Goal: Book appointment/travel/reservation: Book appointment/travel/reservation

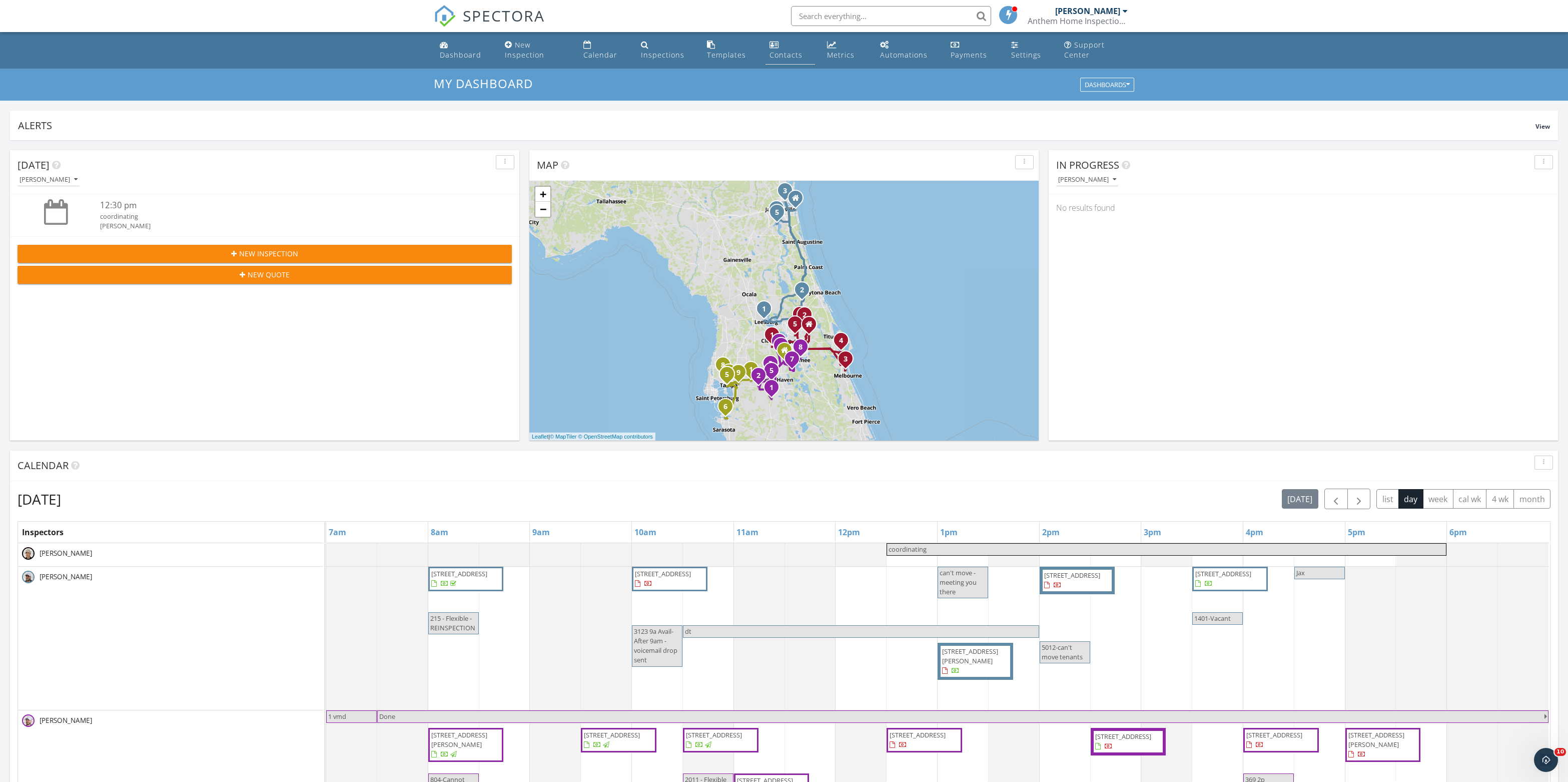
click at [782, 60] on div "Contacts" at bounding box center [786, 55] width 33 height 10
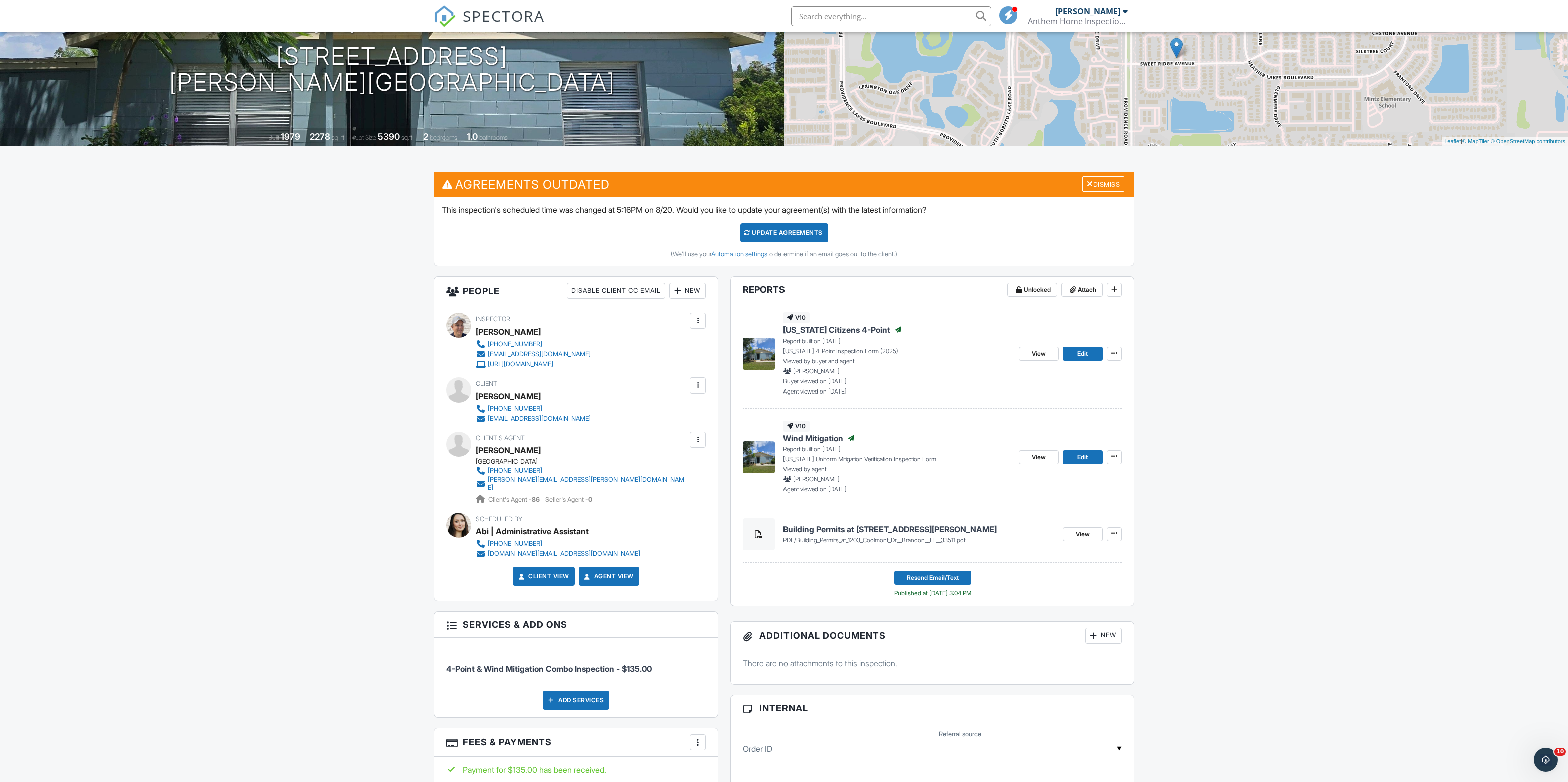
scroll to position [114, 0]
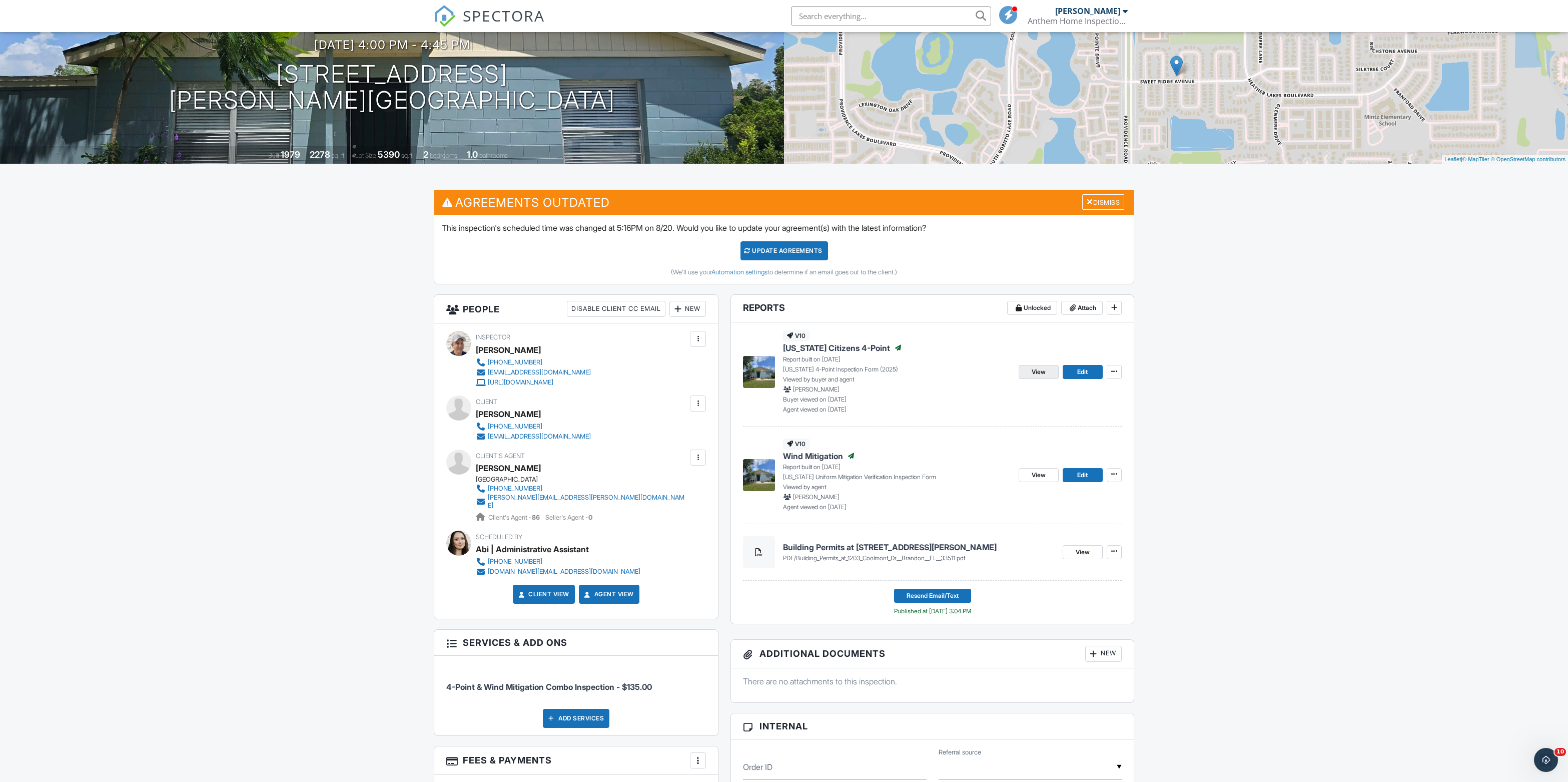
click at [1032, 377] on span "View" at bounding box center [1038, 372] width 14 height 10
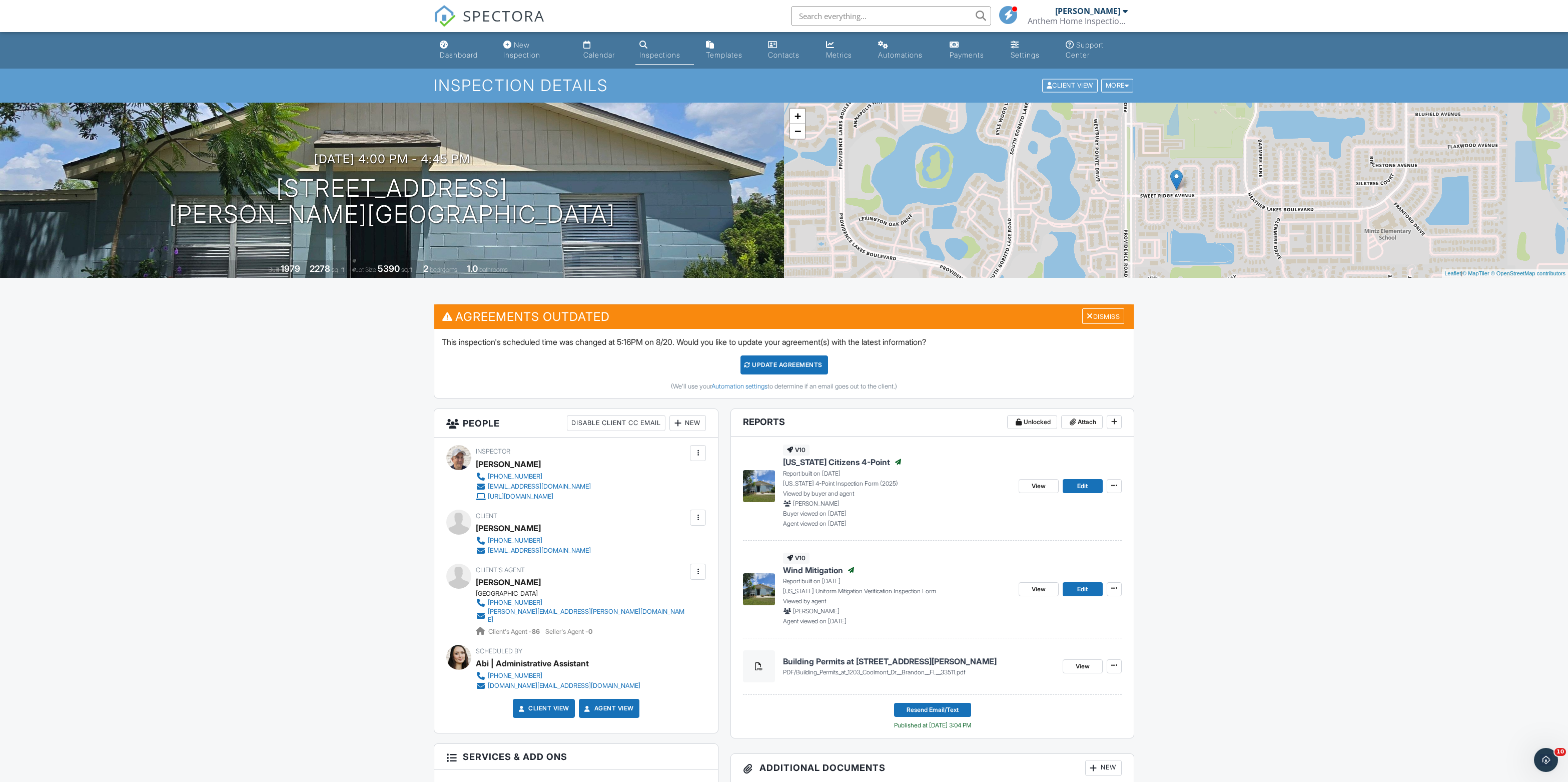
scroll to position [0, 0]
click at [898, 15] on input "text" at bounding box center [891, 16] width 200 height 20
type input "1203 coolmont"
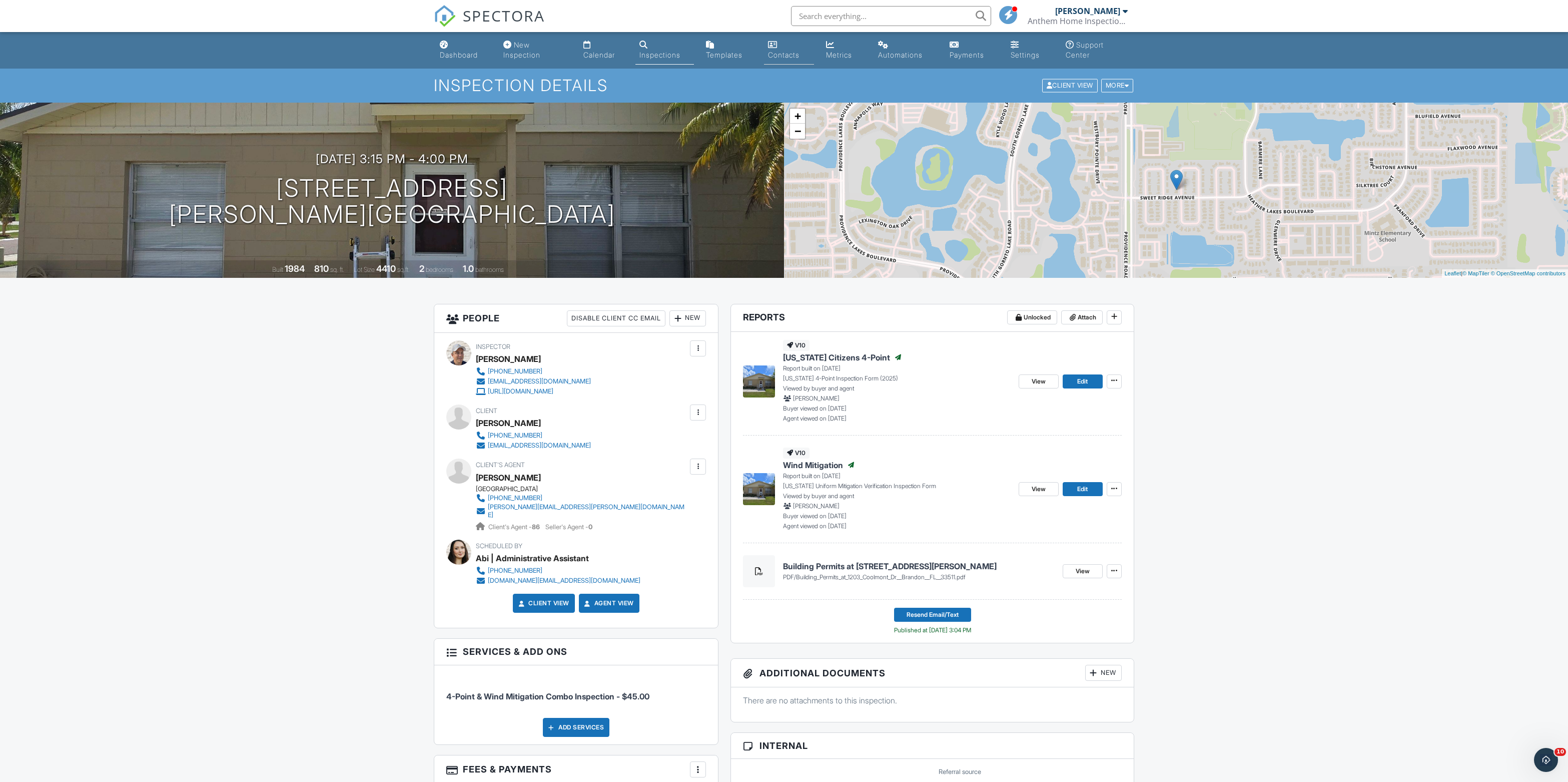
click at [799, 59] on div "Contacts" at bounding box center [784, 55] width 32 height 9
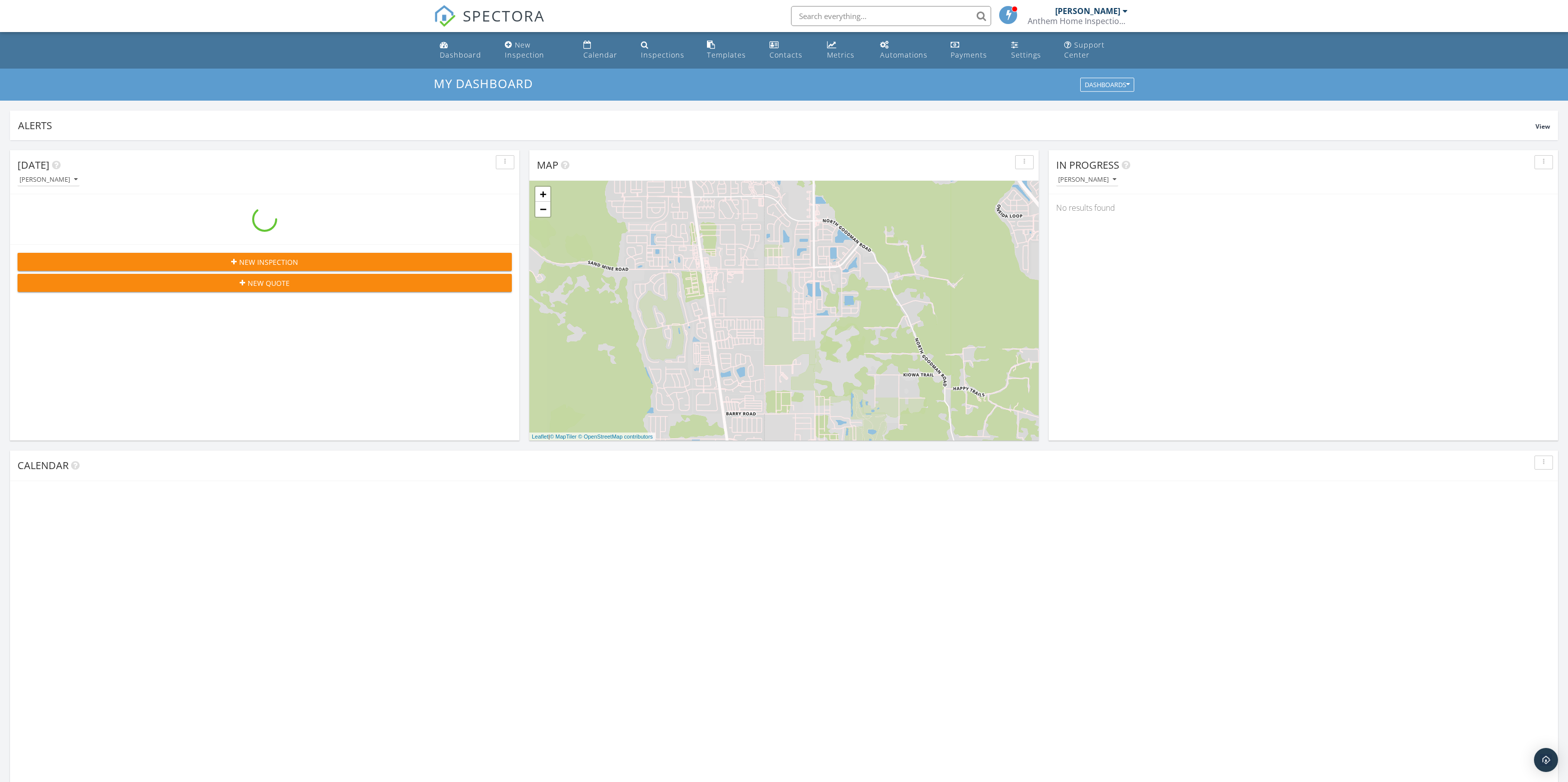
scroll to position [911, 1568]
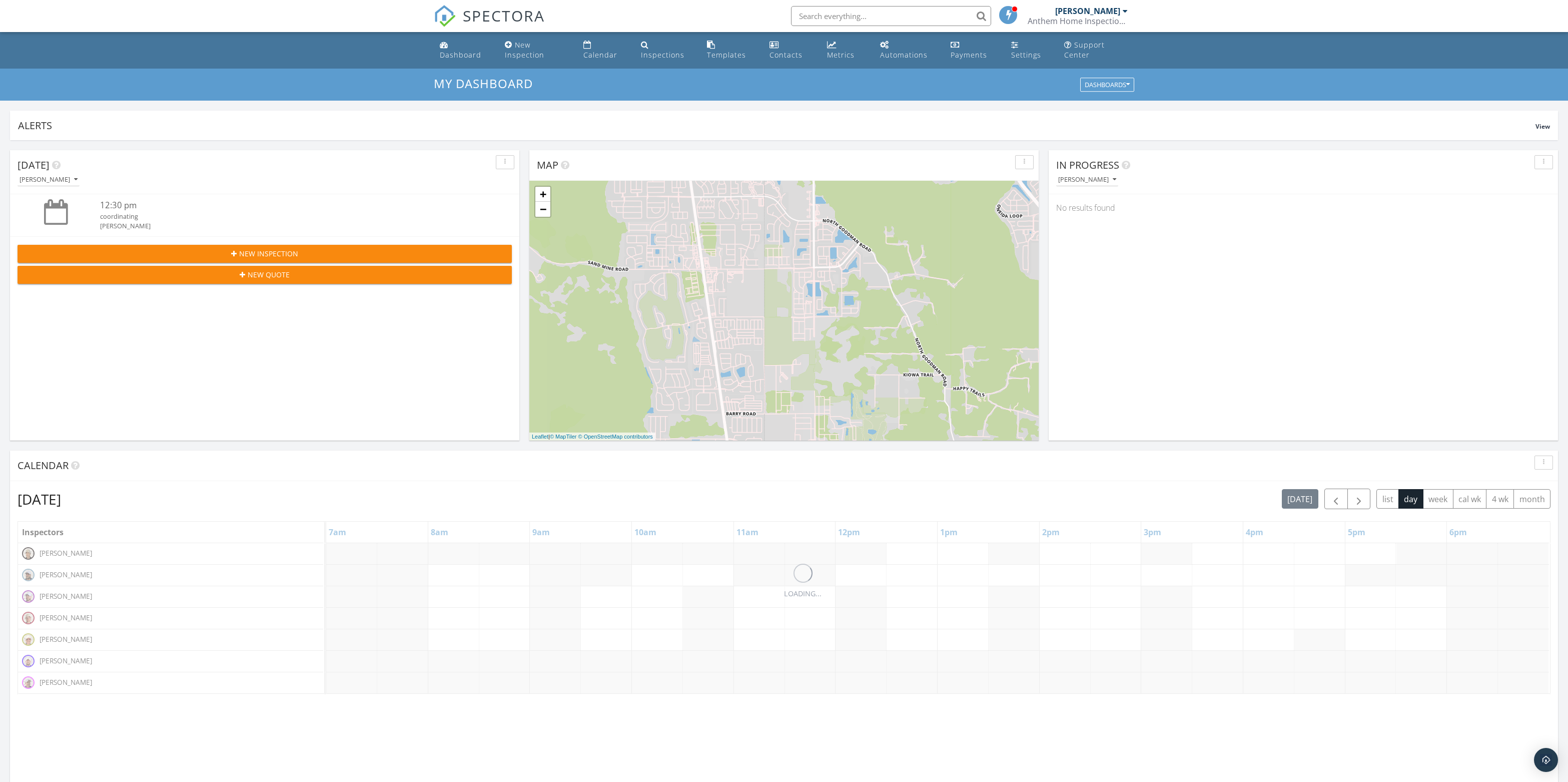
click at [1110, 183] on div "[PERSON_NAME]" at bounding box center [1087, 180] width 58 height 7
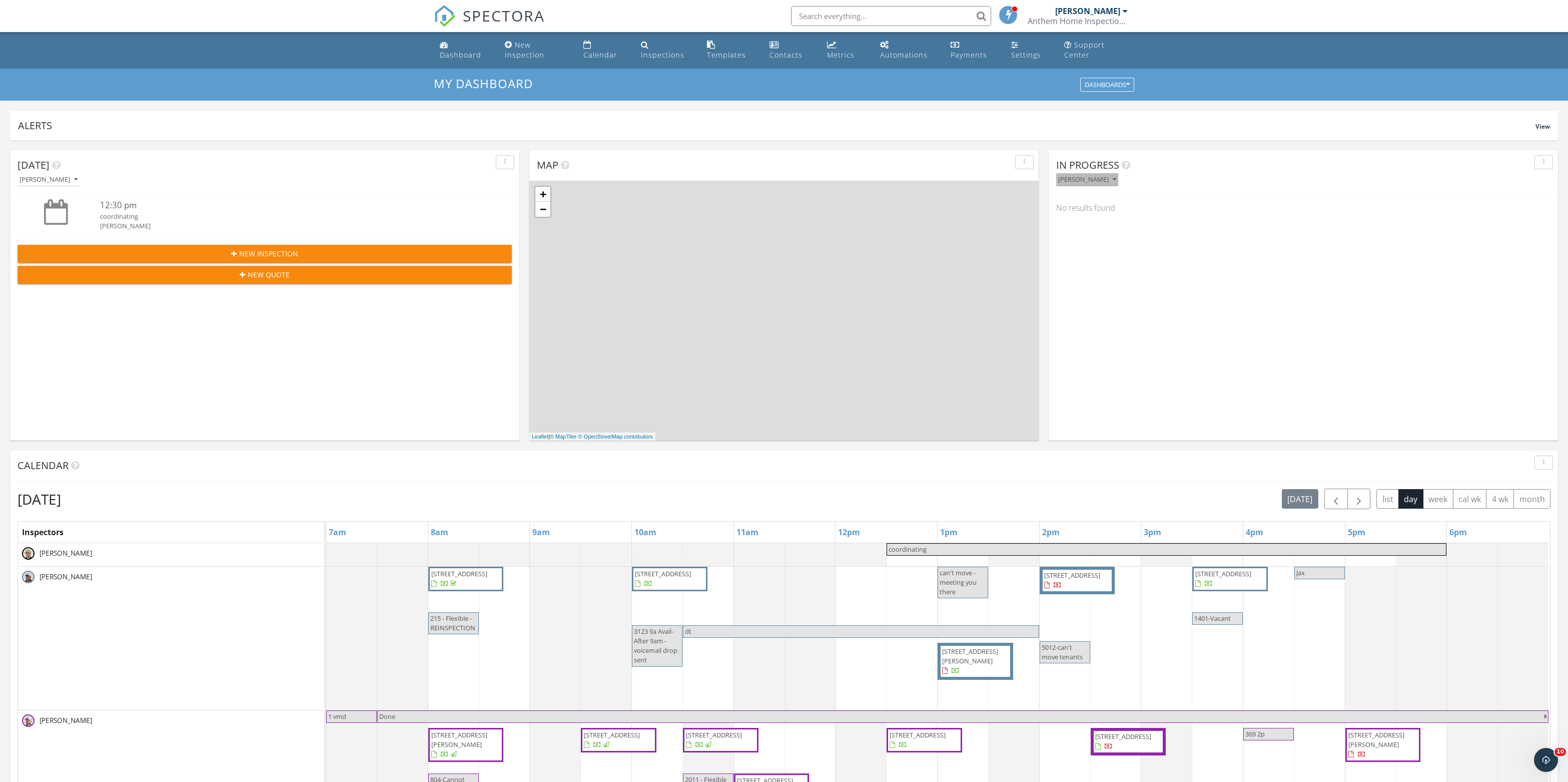
scroll to position [0, 0]
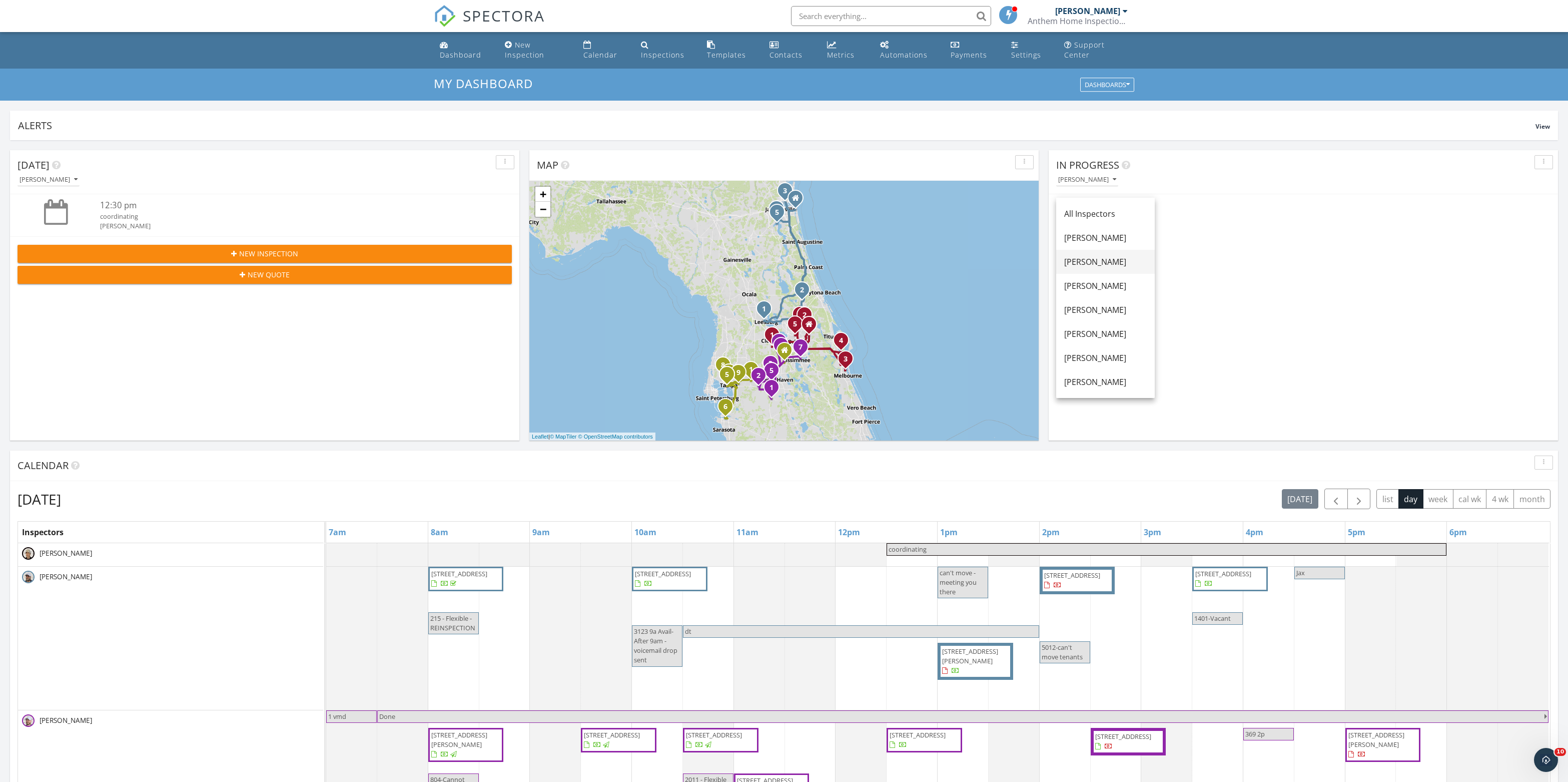
click at [1104, 261] on div "[PERSON_NAME]" at bounding box center [1105, 262] width 83 height 12
click at [1153, 220] on link "3123 Bay Springs Trail, DeLand, FL 32724" at bounding box center [1125, 216] width 56 height 9
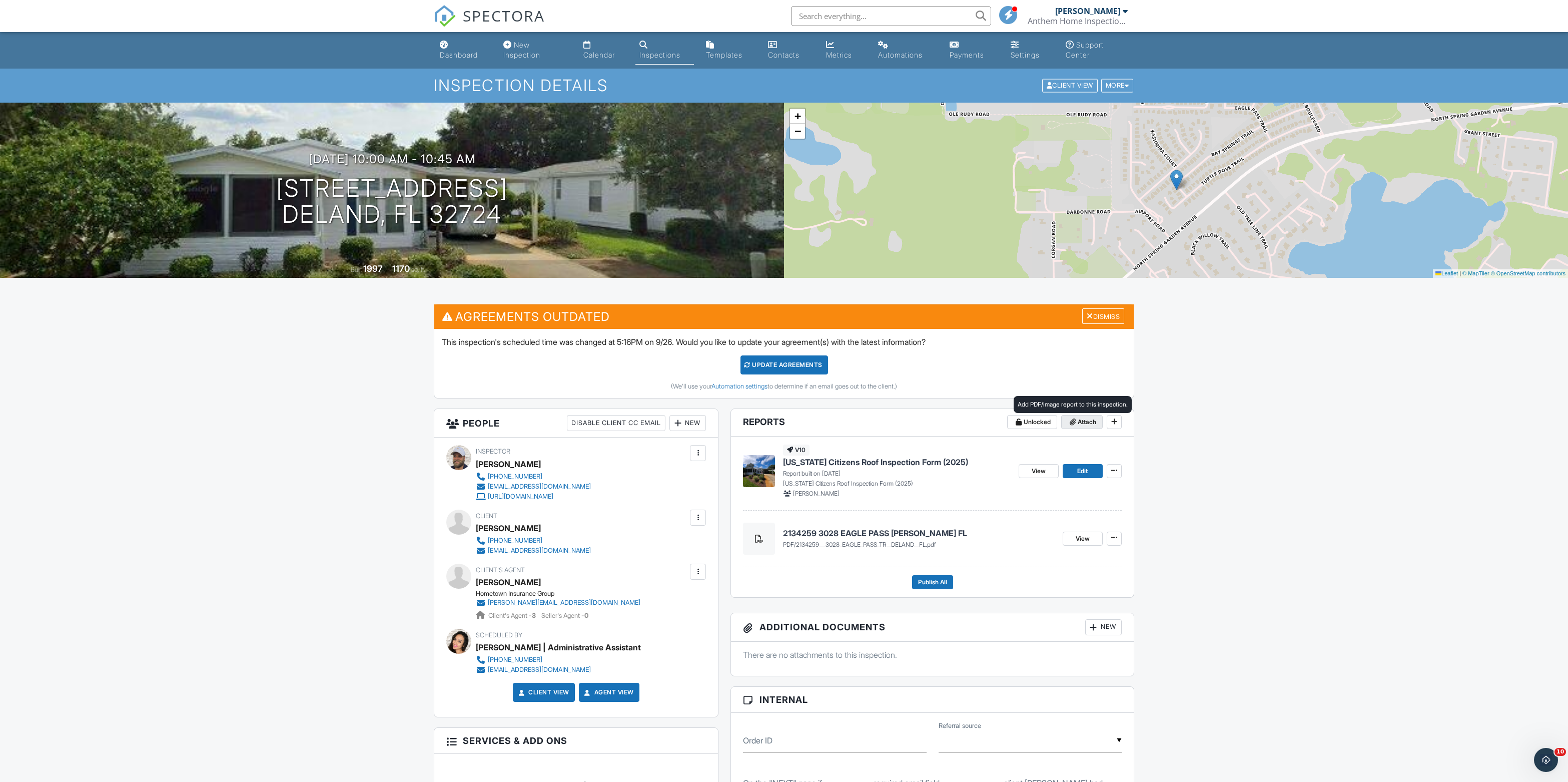
click at [1077, 427] on span "Attach" at bounding box center [1087, 422] width 18 height 10
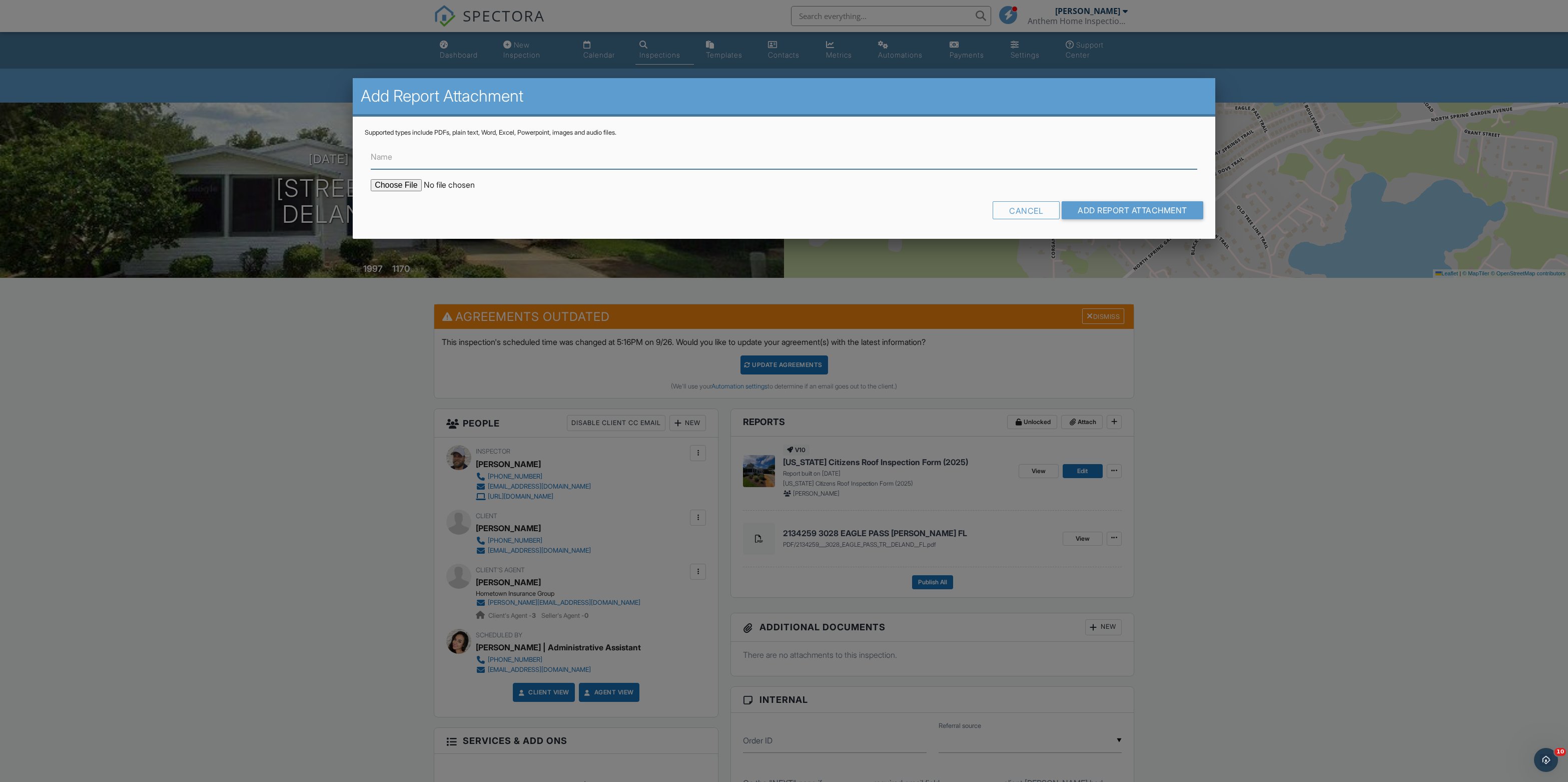
click at [758, 165] on input "Name" at bounding box center [784, 157] width 827 height 24
type input "Contractor Signed Roof Cert"
click at [382, 191] on input "file" at bounding box center [455, 185] width 170 height 12
type input "C:\fakepath\3123_Bay_Springs_Trail___Florida_Citizens_Roof_Inspection_Form__202…"
click at [1111, 219] on input "Add Report Attachment" at bounding box center [1132, 210] width 142 height 18
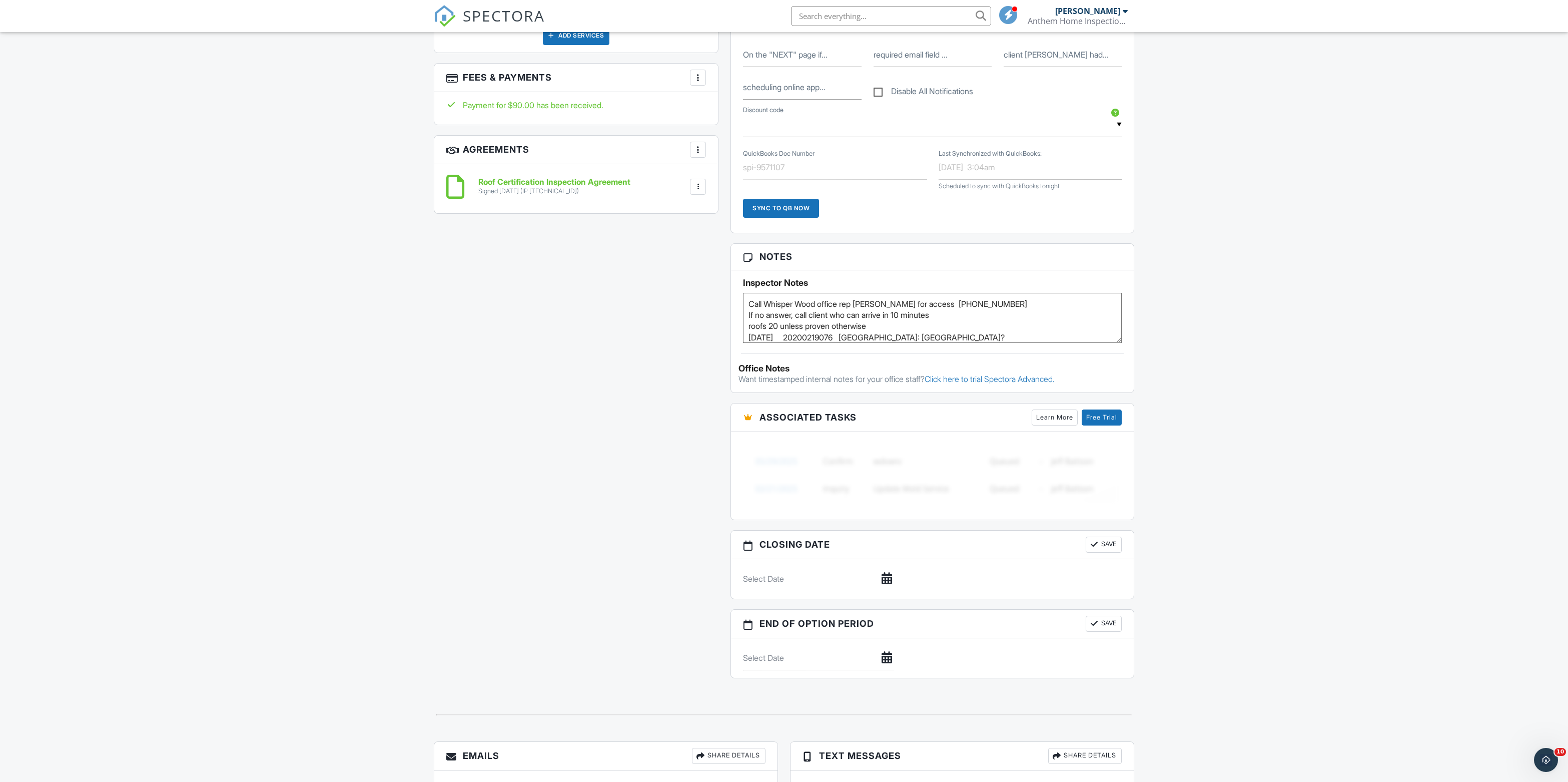
scroll to position [777, 0]
click at [856, 347] on textarea "Call Whisper Wood office rep [PERSON_NAME] for access [PHONE_NUMBER] If no answ…" at bounding box center [933, 322] width 379 height 50
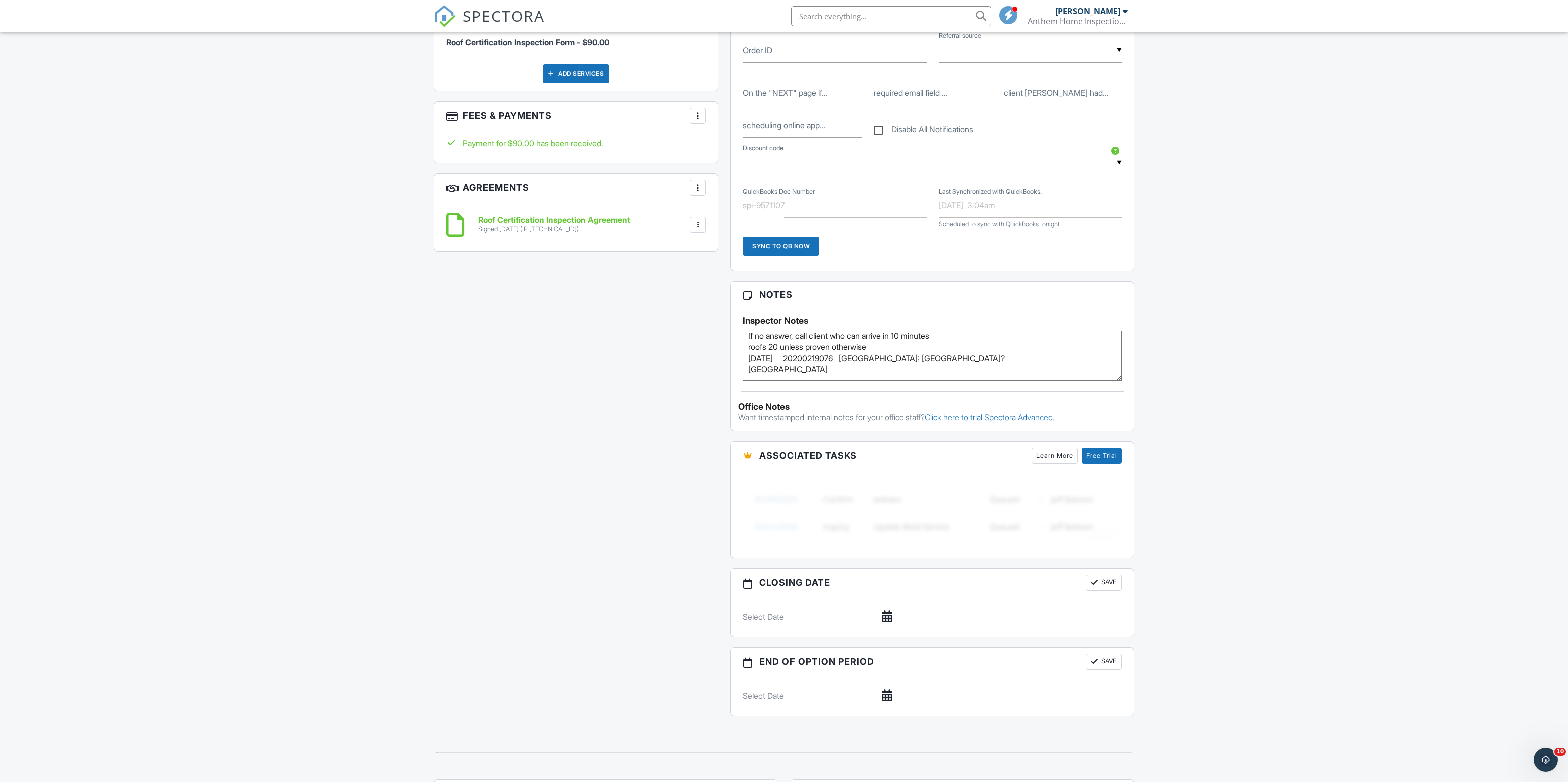
scroll to position [736, 0]
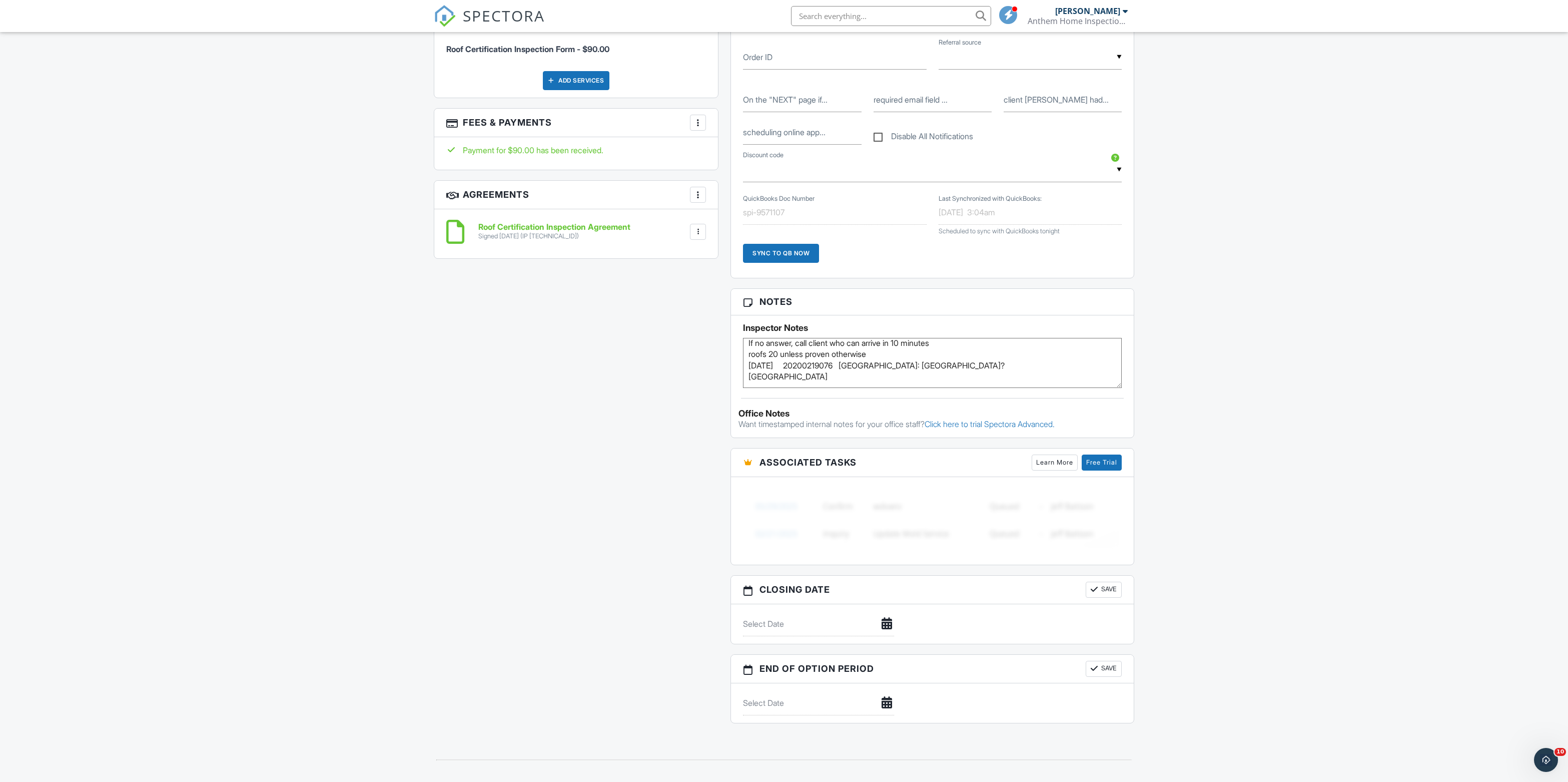
click at [825, 388] on textarea "Call Whisper Wood office rep Samantha for access (386) 736-6175 If no answer, c…" at bounding box center [933, 363] width 379 height 50
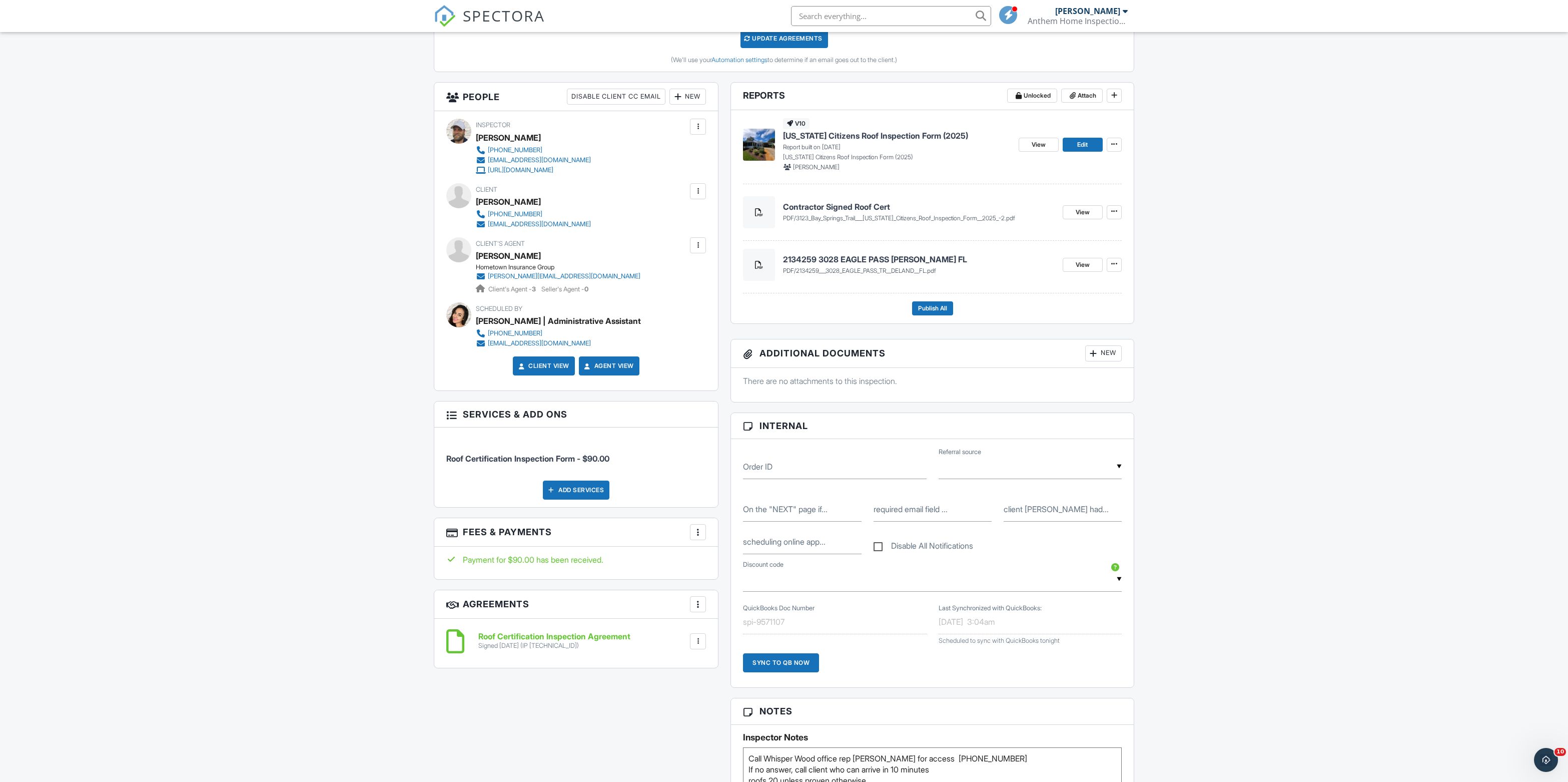
scroll to position [224, 0]
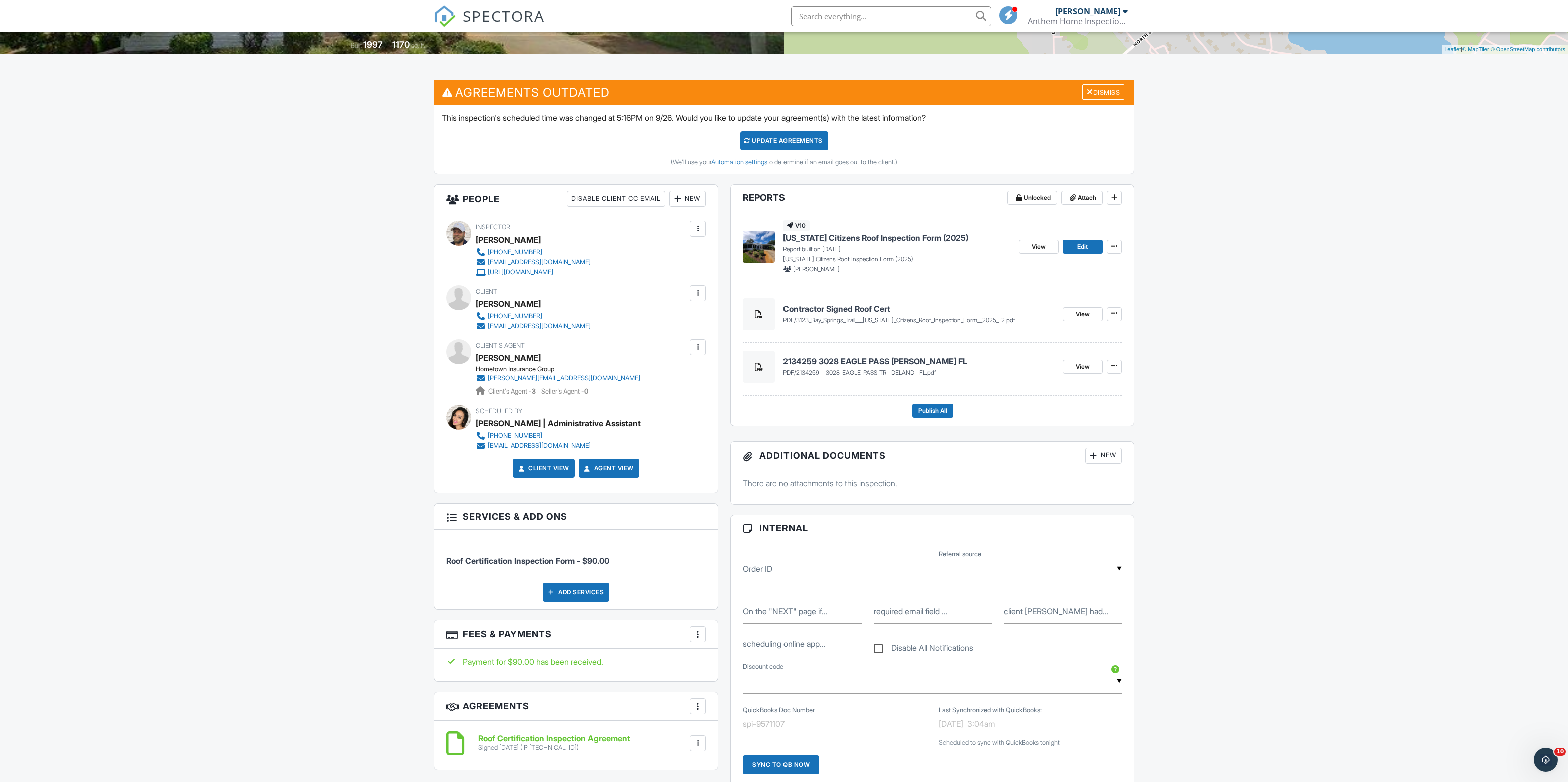
click at [842, 367] on h4 "2134259 3028 EAGLE PASS TR DELAND FL" at bounding box center [919, 361] width 271 height 11
click at [1111, 370] on icon at bounding box center [1115, 366] width 6 height 7
click at [1052, 453] on span "Delete" at bounding box center [1041, 448] width 21 height 10
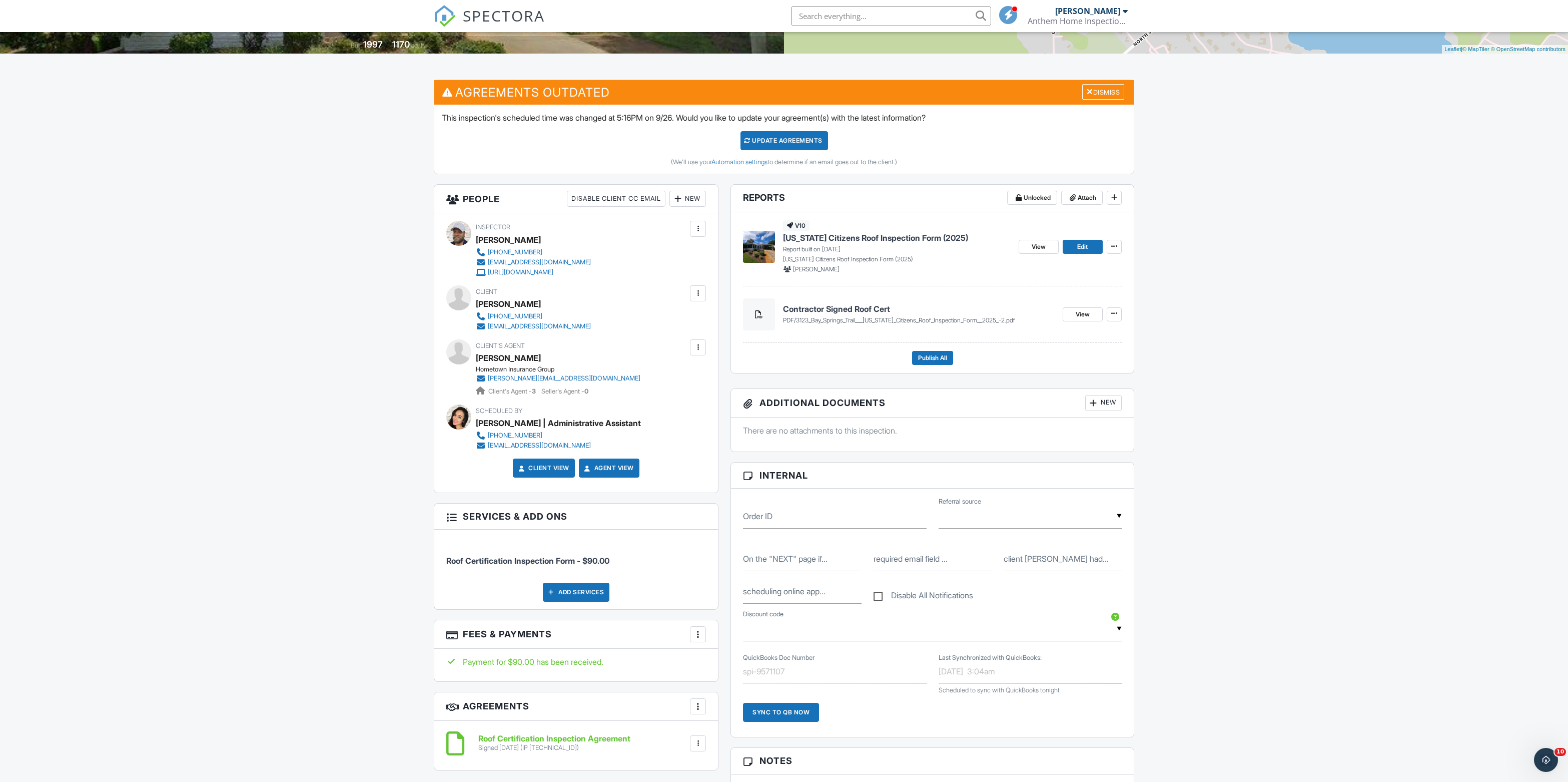
click at [1246, 361] on div "Dashboard New Inspection Calendar Inspections Templates Contacts Metrics Automa…" at bounding box center [784, 717] width 1568 height 1819
click at [923, 363] on span "Publish All" at bounding box center [933, 358] width 29 height 10
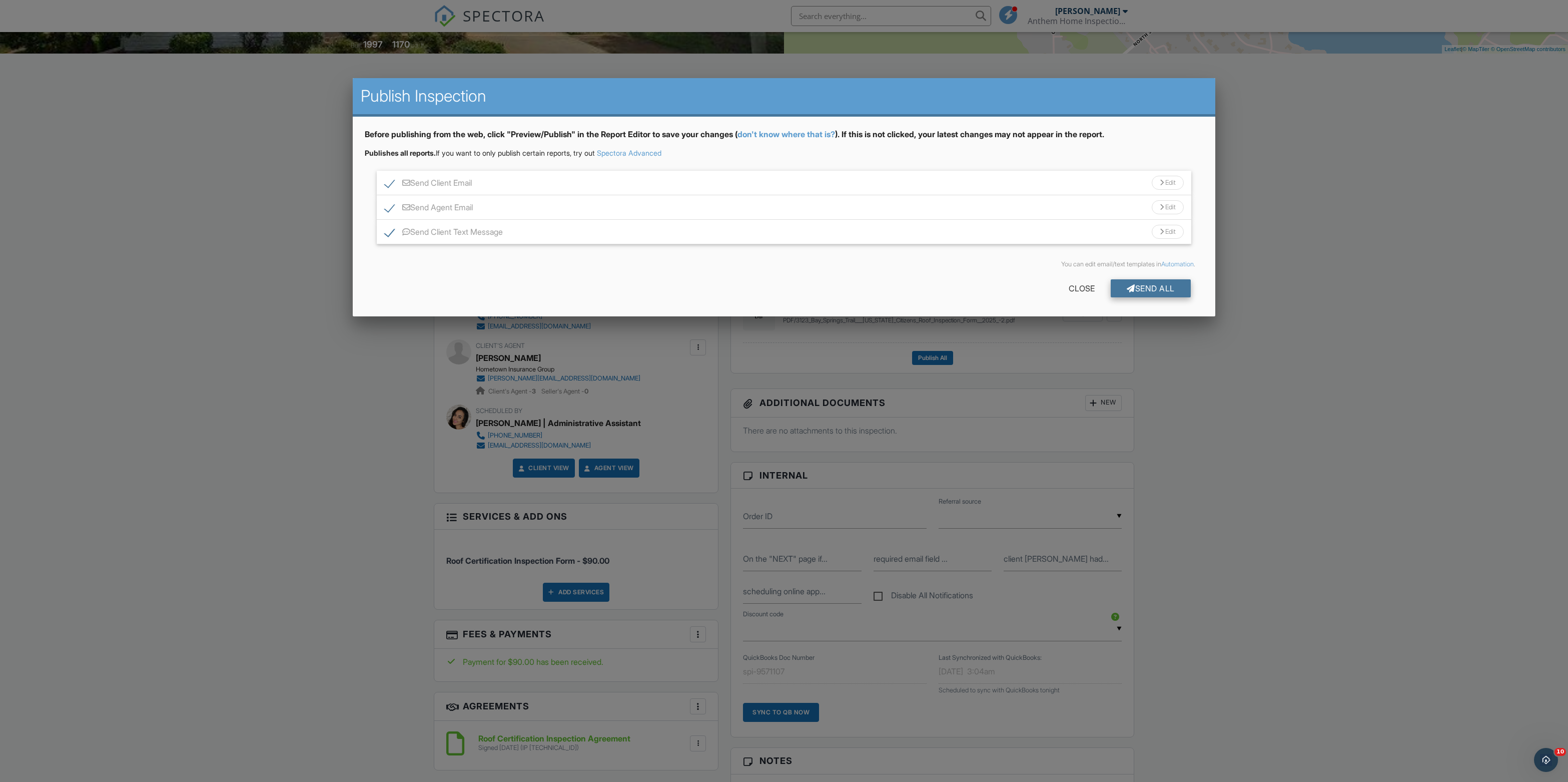
click at [1125, 297] on div "Send All" at bounding box center [1151, 289] width 80 height 18
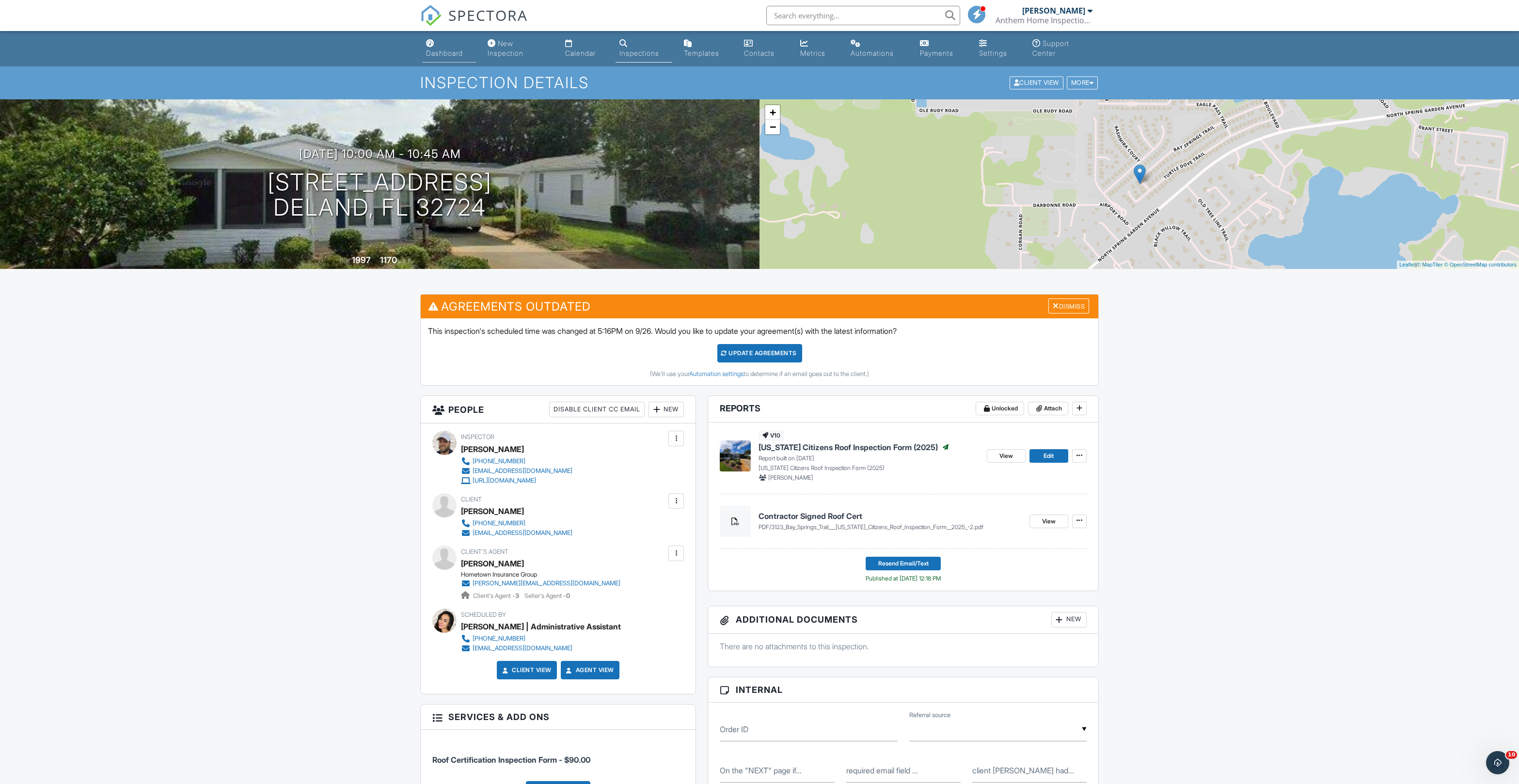
click at [434, 47] on div "Dashboard" at bounding box center [430, 43] width 8 height 8
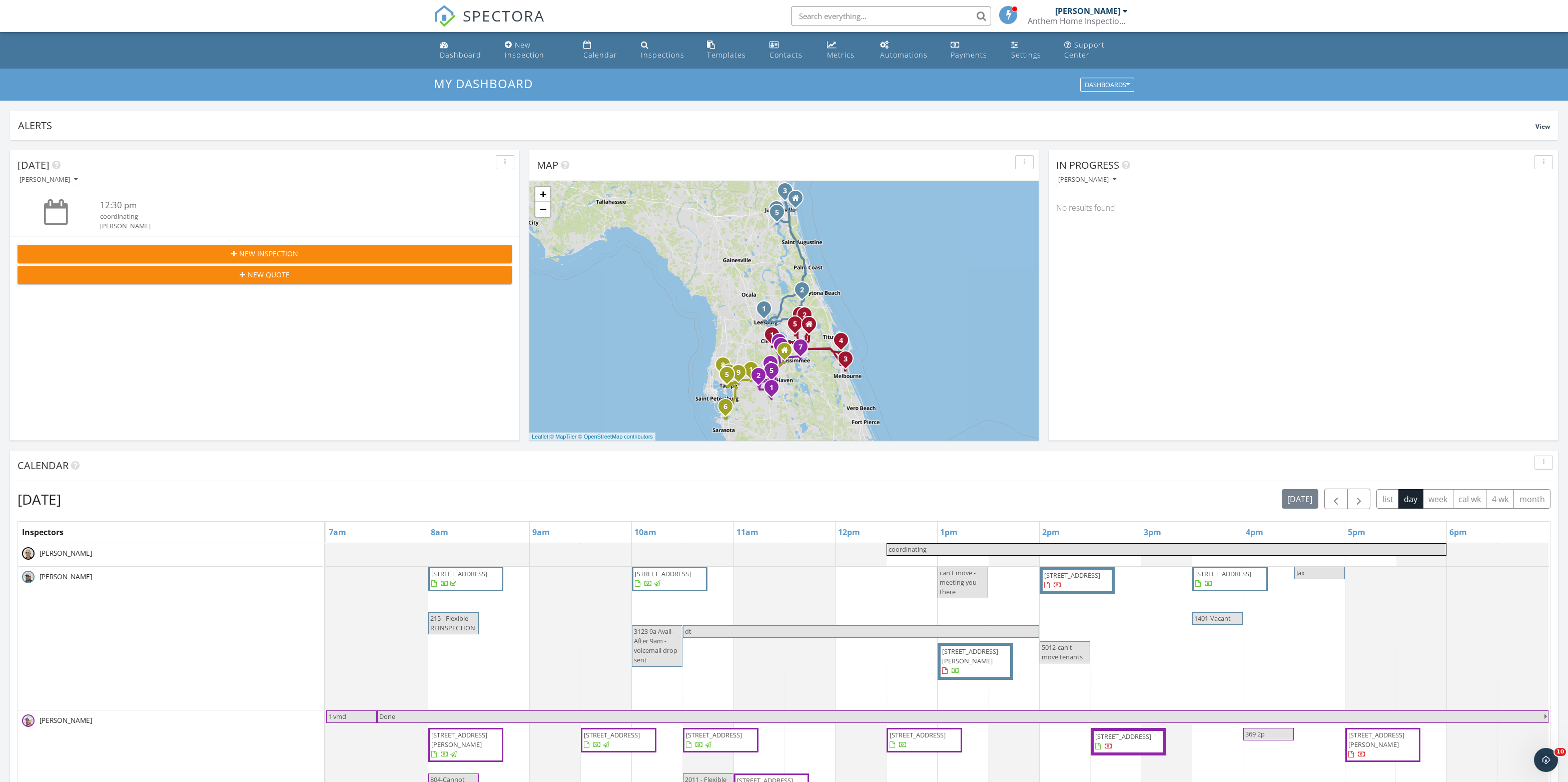
click at [880, 17] on input "text" at bounding box center [891, 16] width 200 height 20
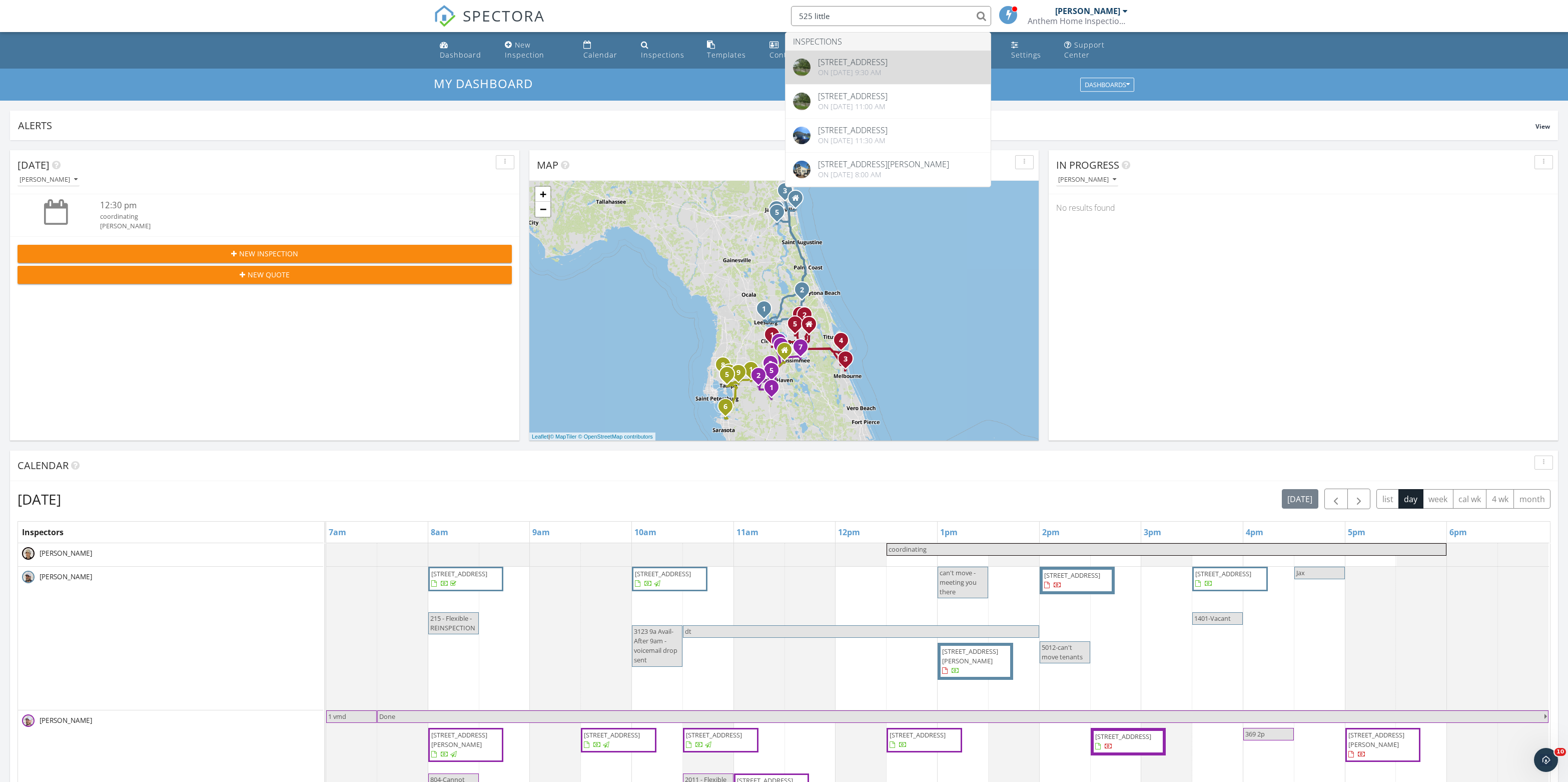
type input "525 little"
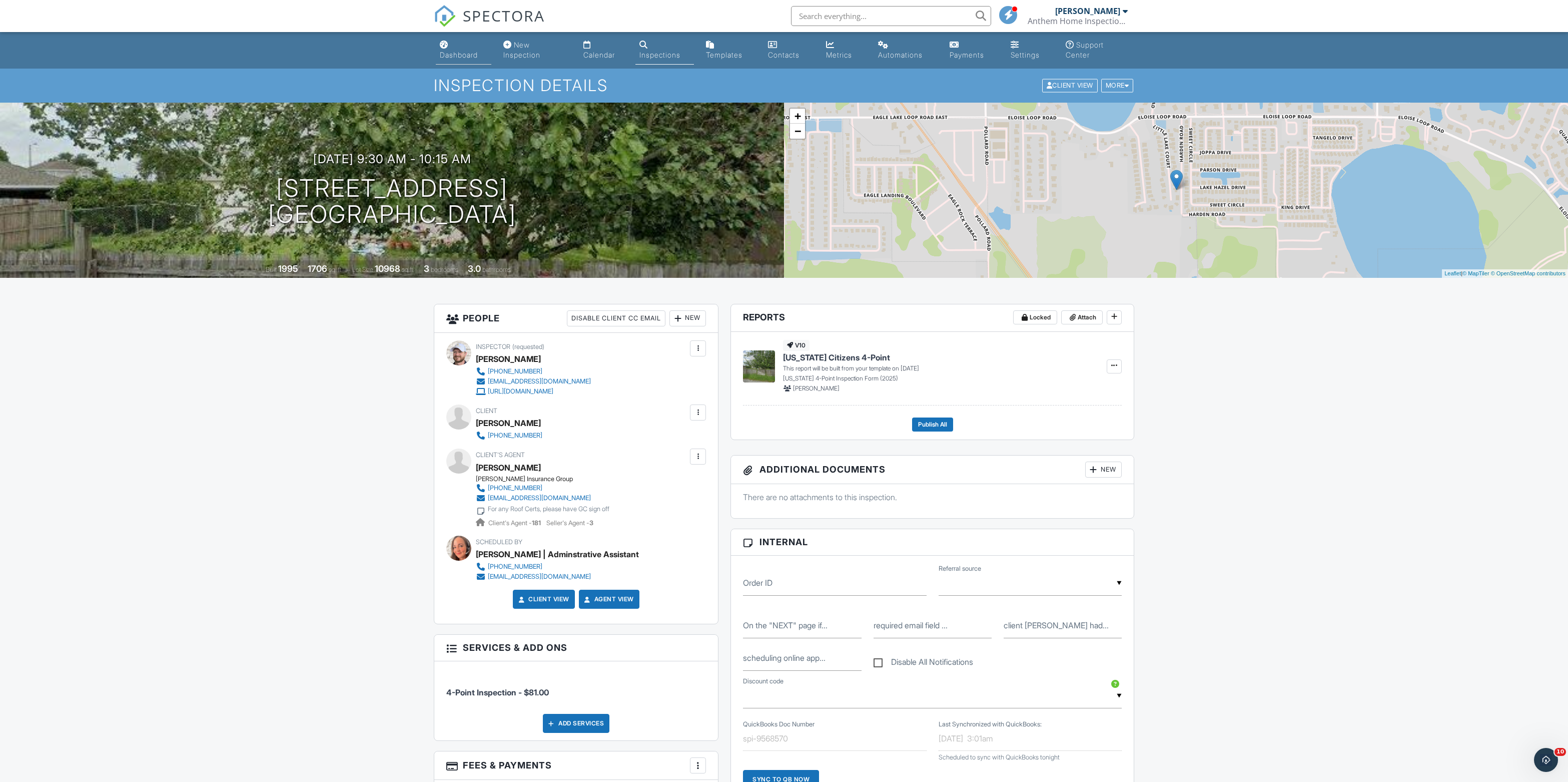
click at [449, 54] on div "Dashboard" at bounding box center [458, 55] width 38 height 9
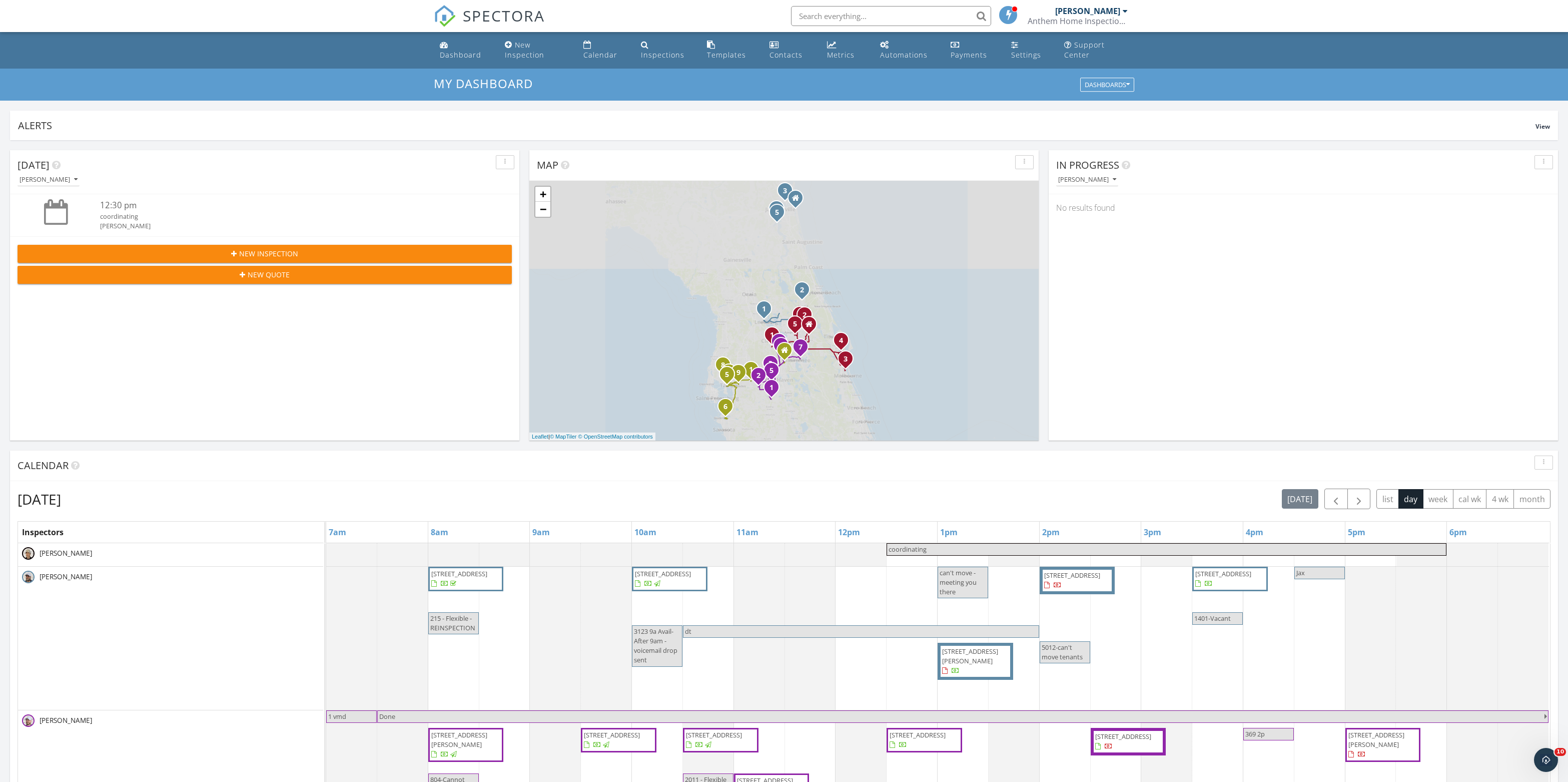
click at [898, 18] on input "text" at bounding box center [891, 16] width 200 height 20
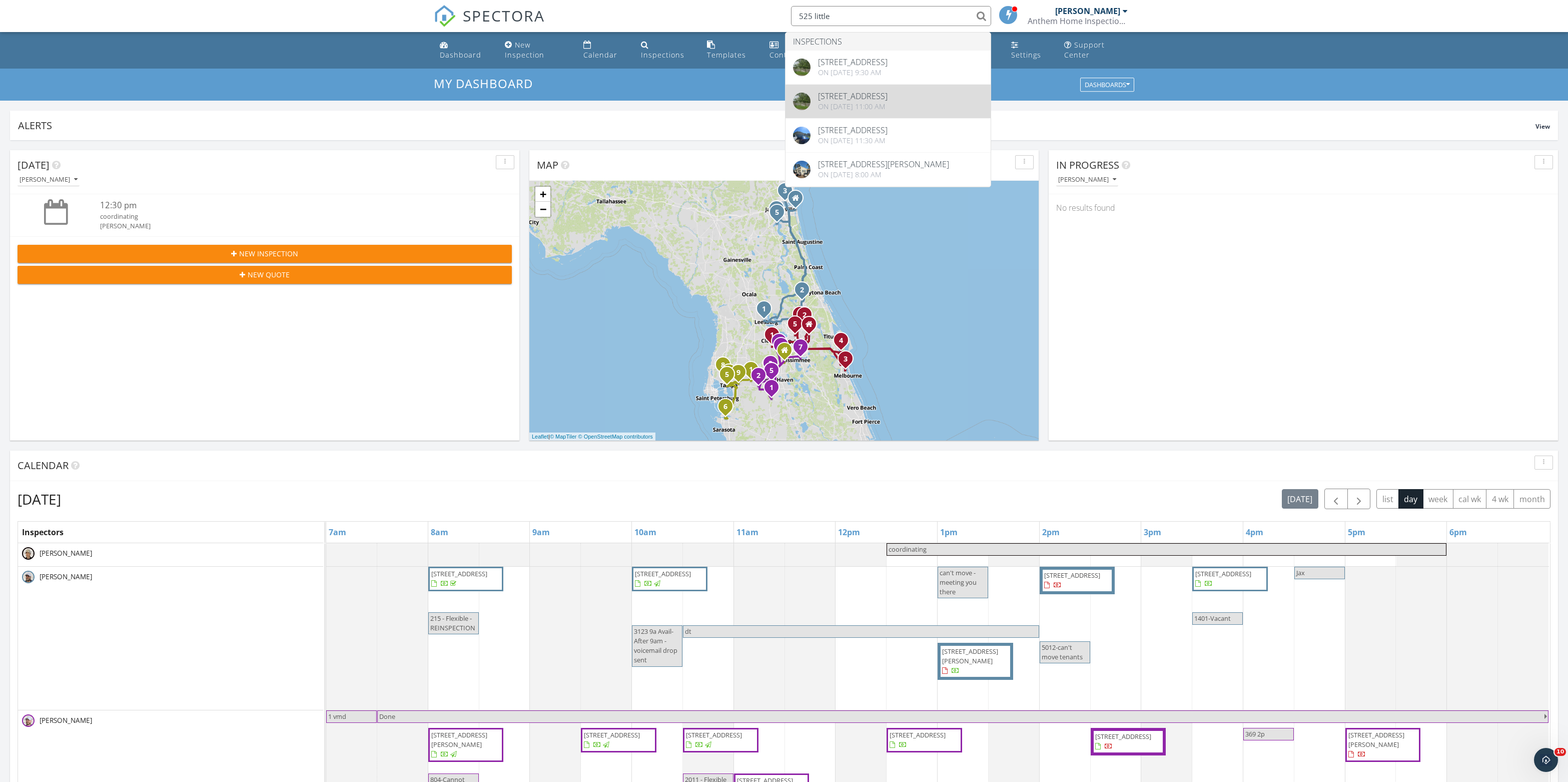
type input "525 little"
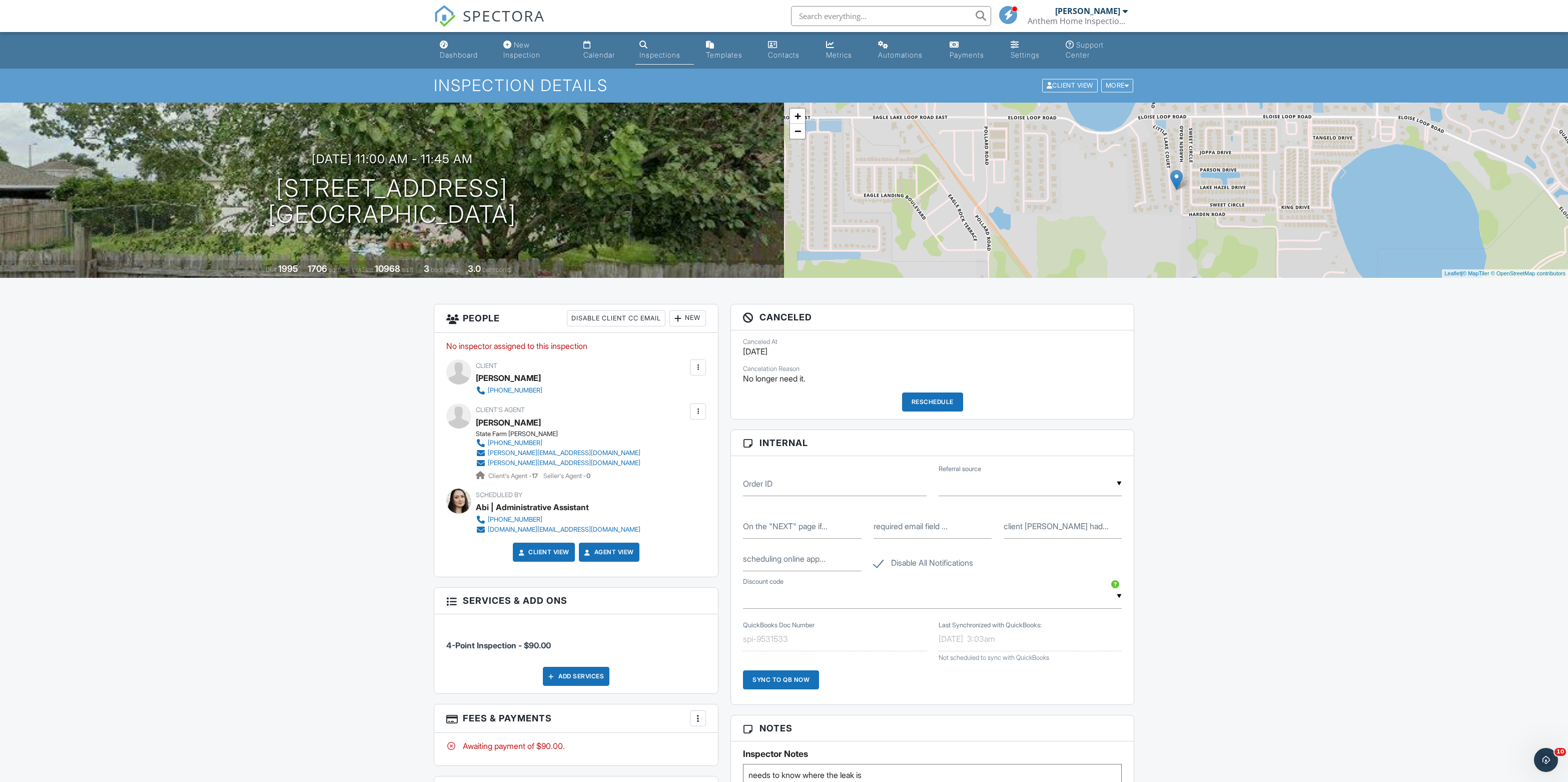
click at [842, 19] on input "text" at bounding box center [891, 16] width 200 height 20
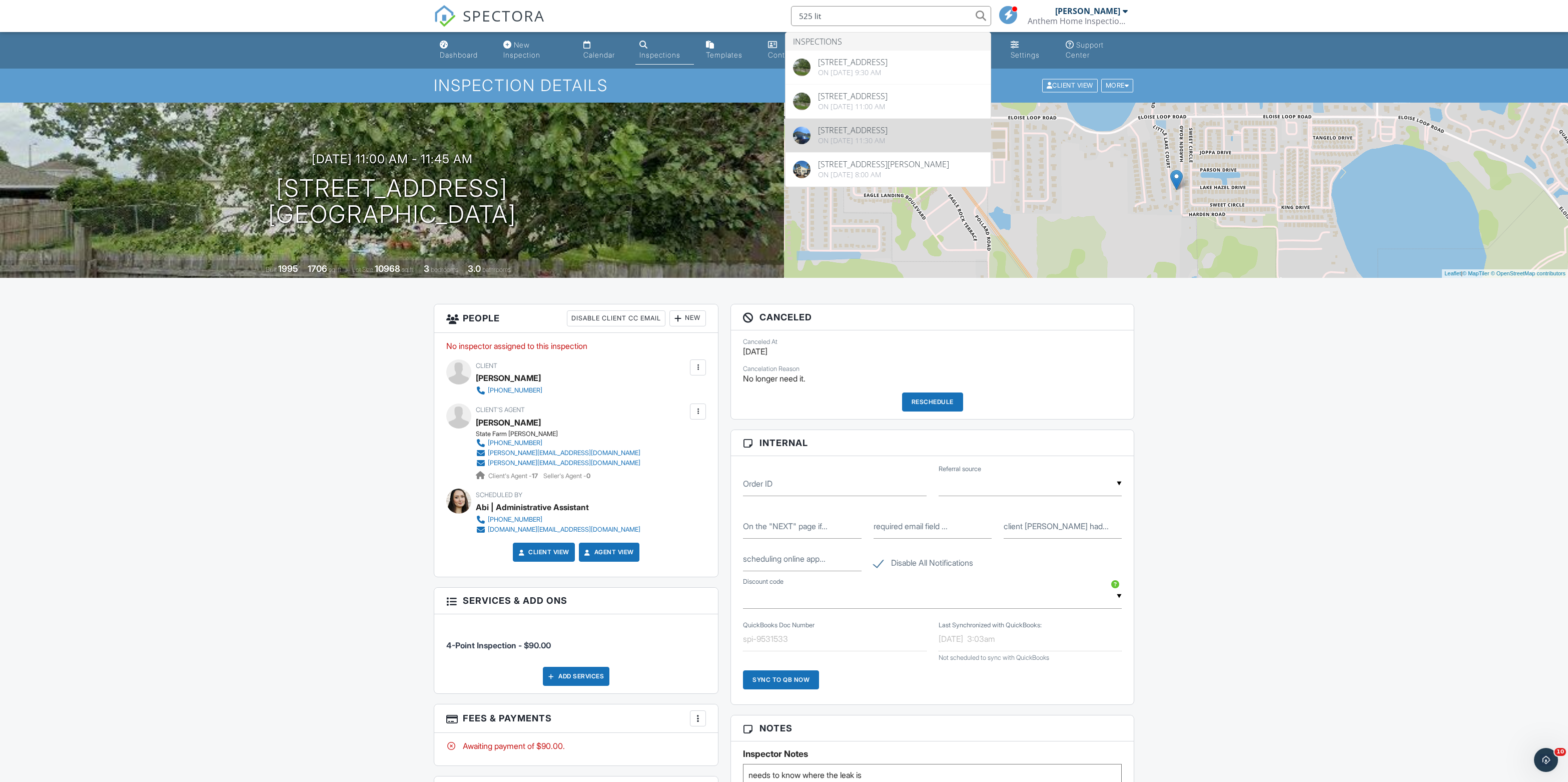
type input "525 lit"
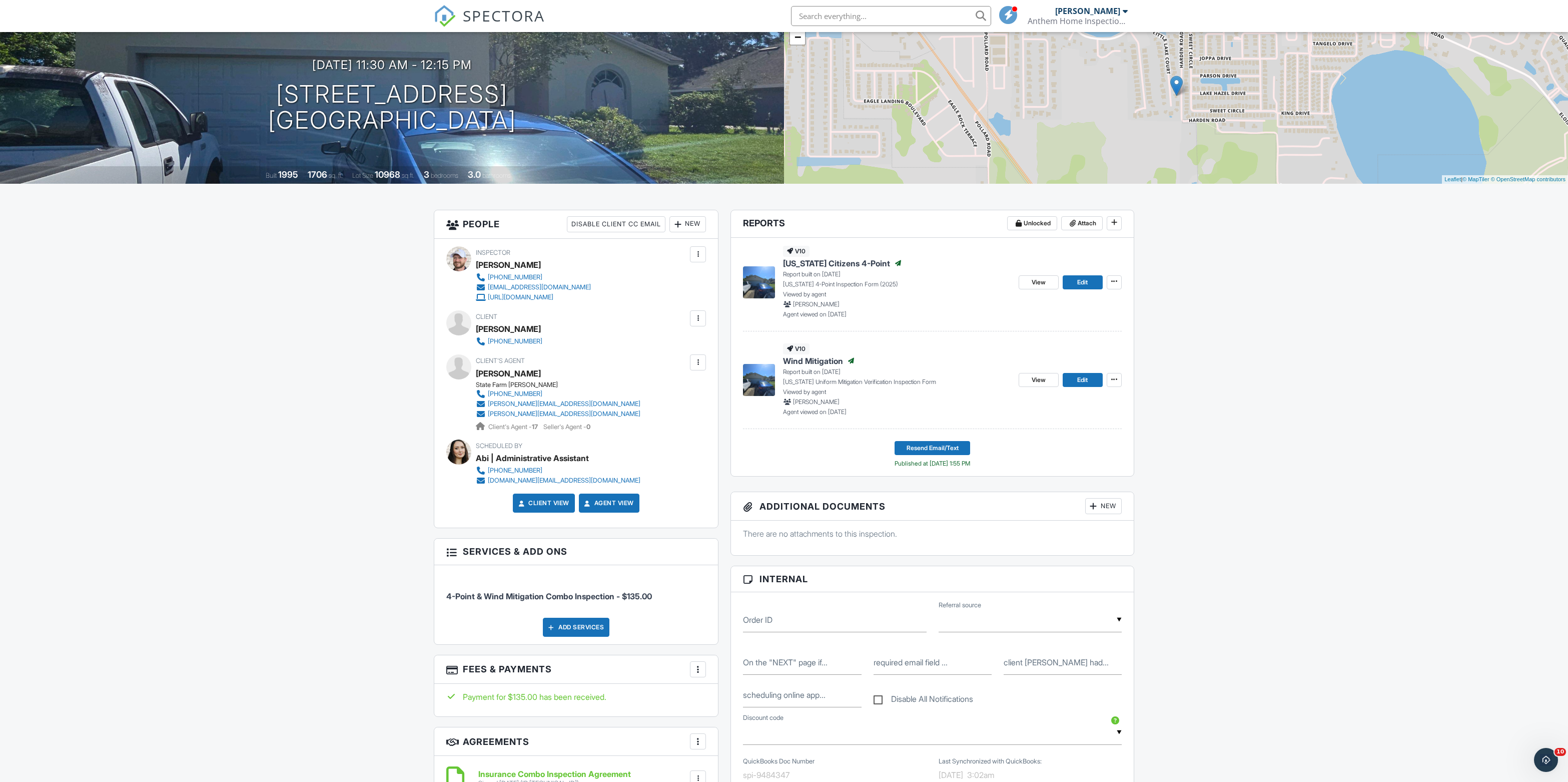
click at [853, 269] on span "[US_STATE] Citizens 4-Point" at bounding box center [836, 263] width 107 height 11
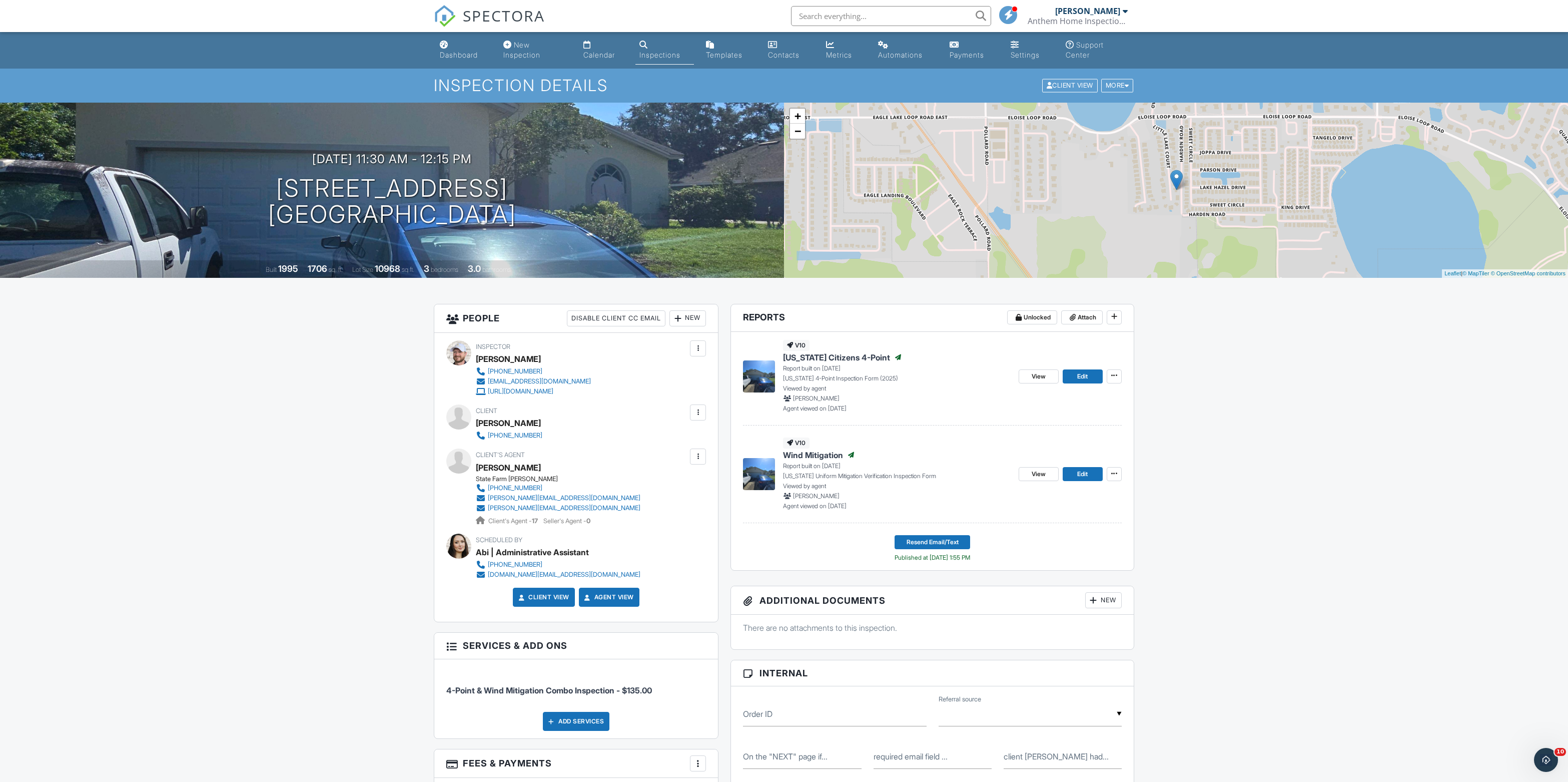
click at [828, 15] on input "text" at bounding box center [891, 16] width 200 height 20
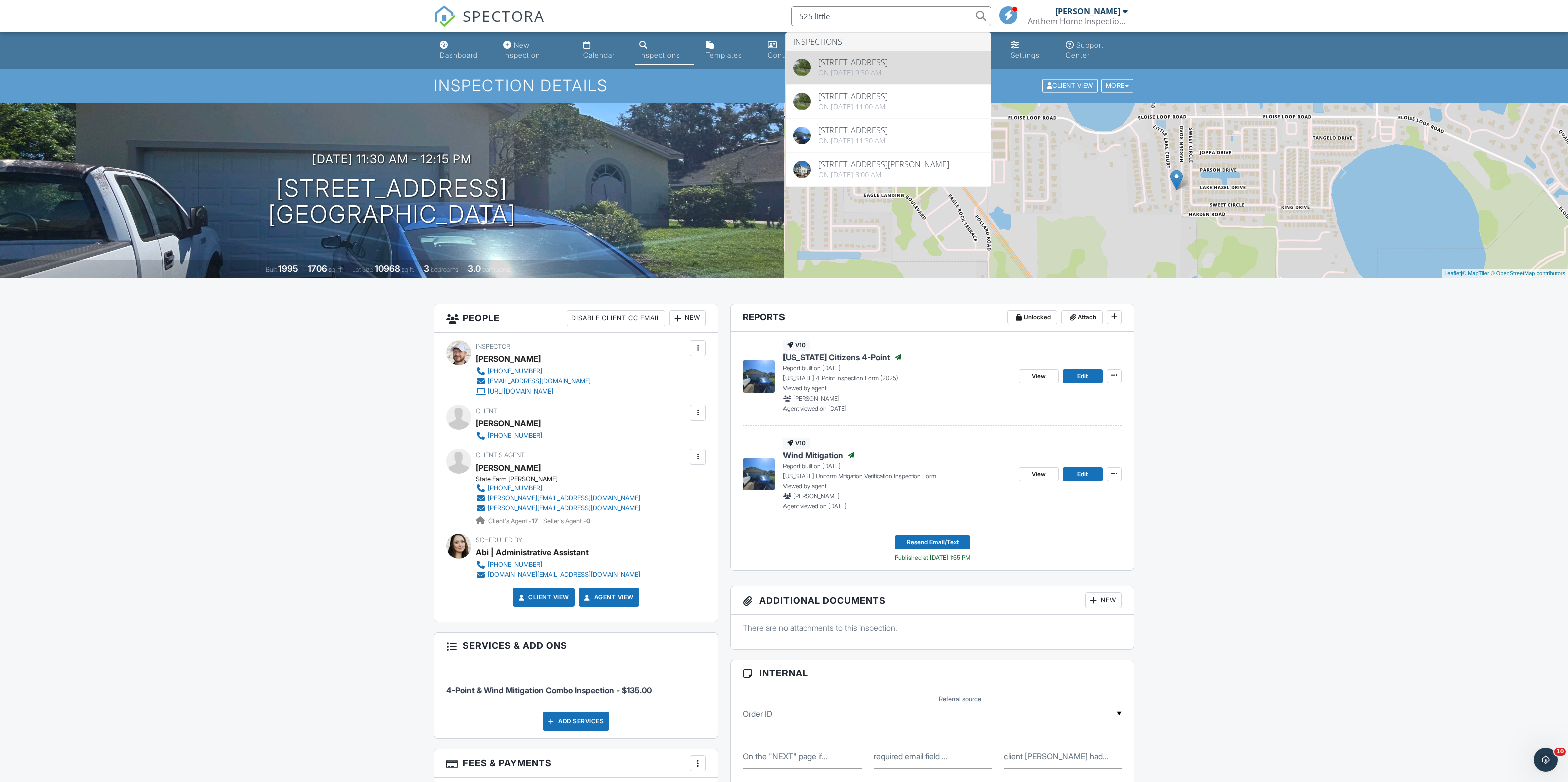
type input "525 little"
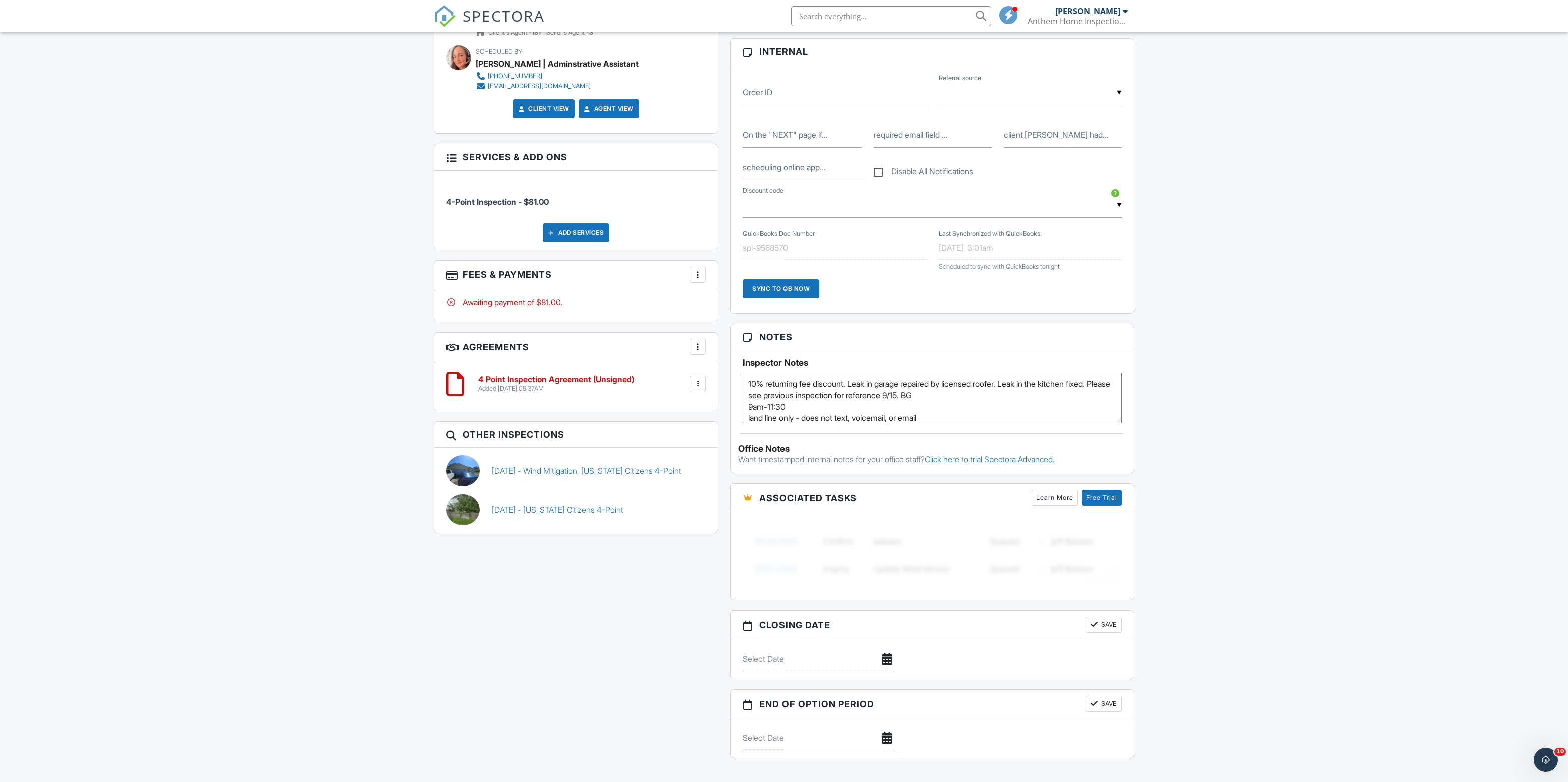
scroll to position [501, 0]
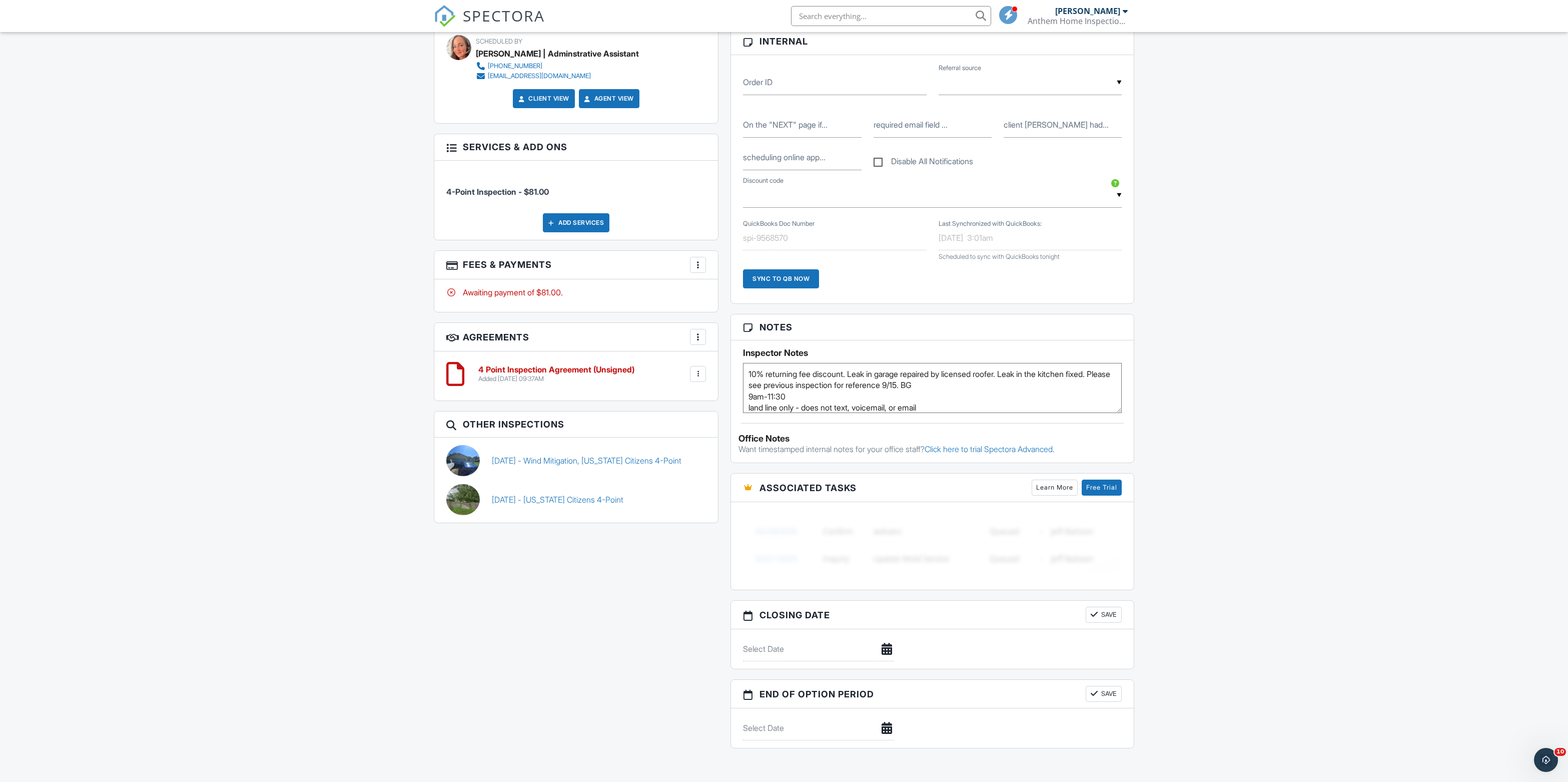
click at [853, 413] on textarea "10% returning fee discount. Leak in garage repaired by licensed roofer. Leak in…" at bounding box center [933, 388] width 379 height 50
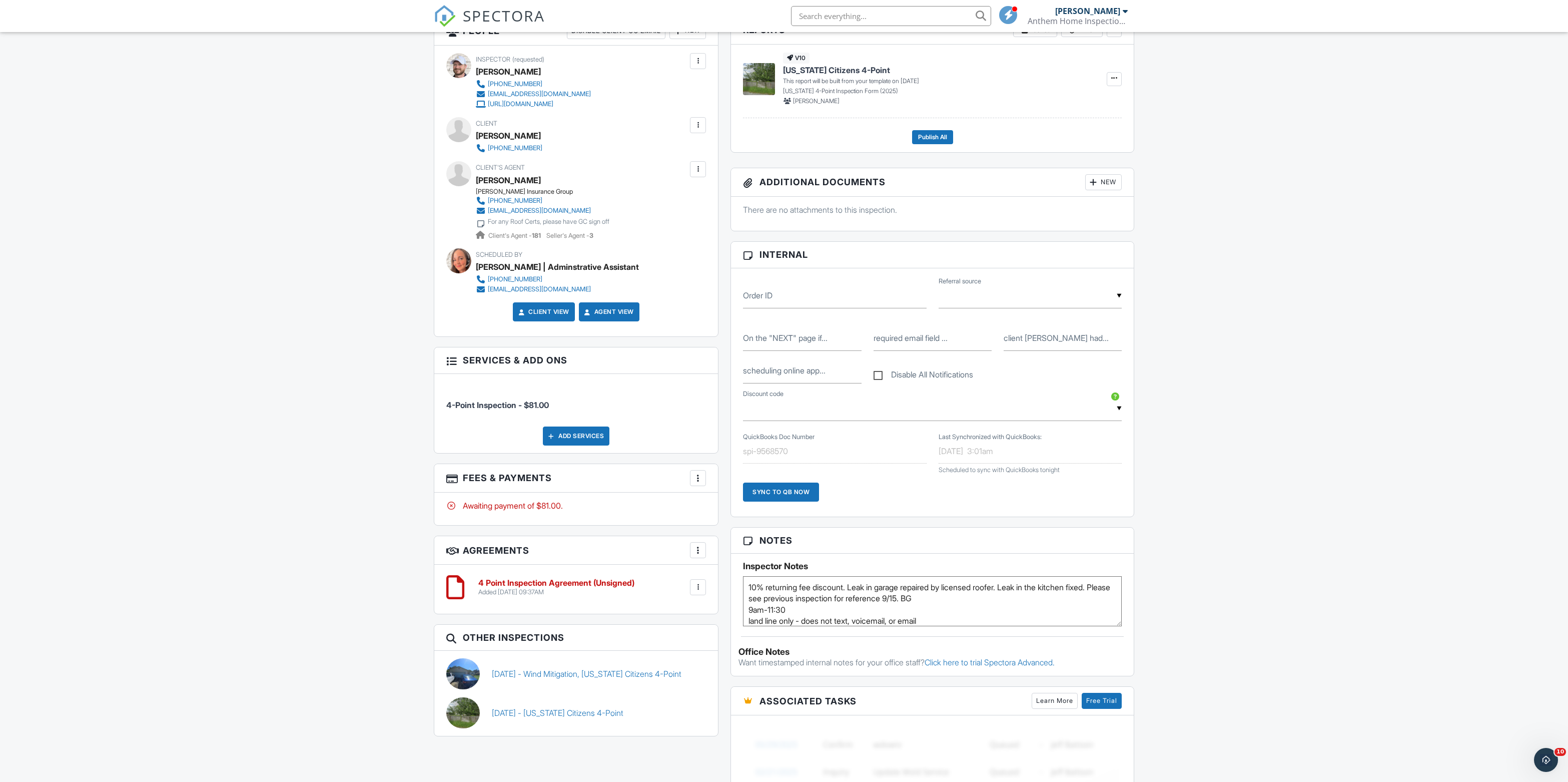
scroll to position [300, 0]
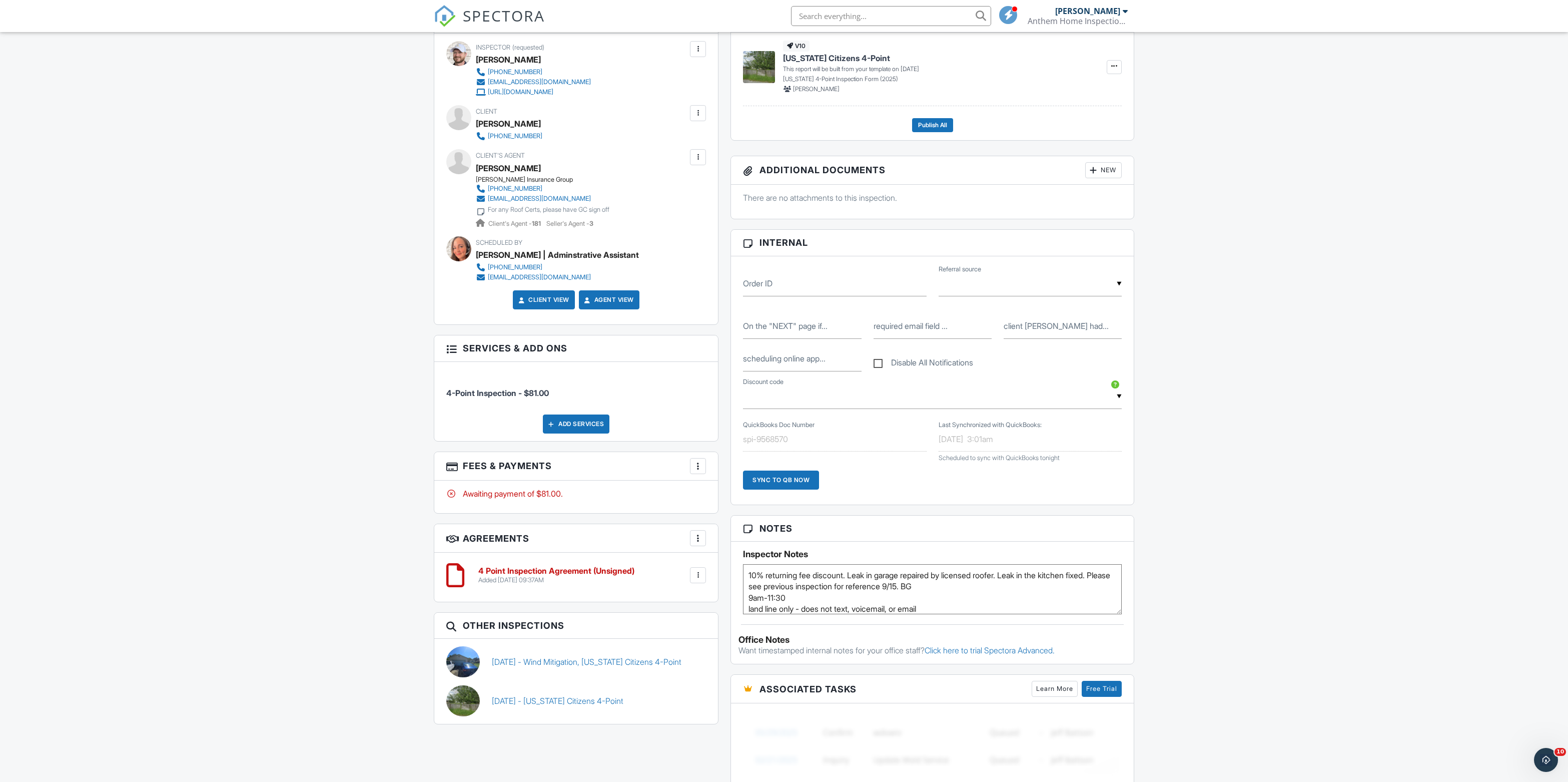
click at [926, 615] on textarea "10% returning fee discount. Leak in garage repaired by licensed roofer. Leak in…" at bounding box center [933, 589] width 379 height 50
click at [1213, 566] on div "Dashboard New Inspection Calendar Inspections Templates Contacts Metrics Automa…" at bounding box center [784, 520] width 1568 height 1575
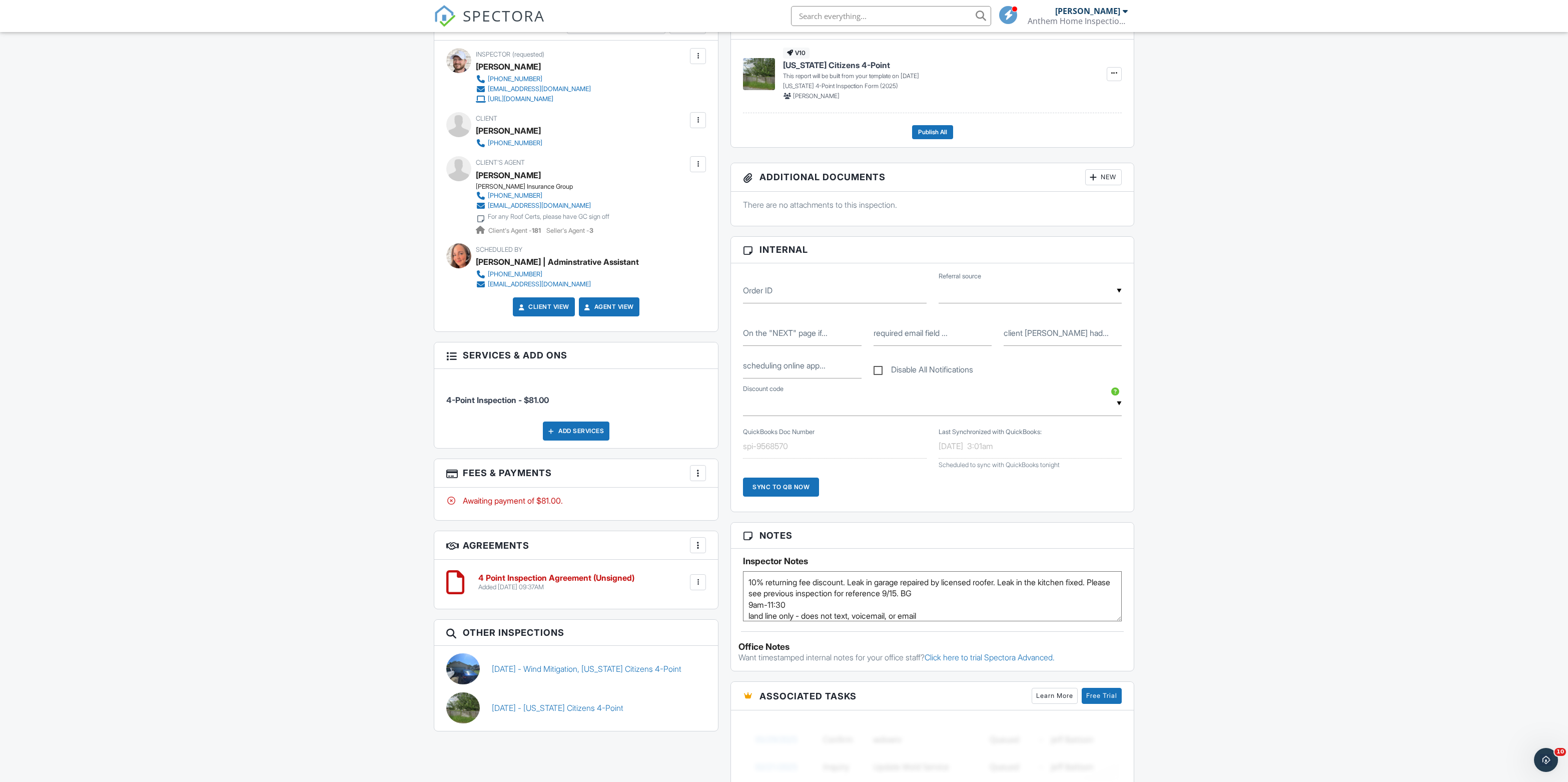
scroll to position [334, 0]
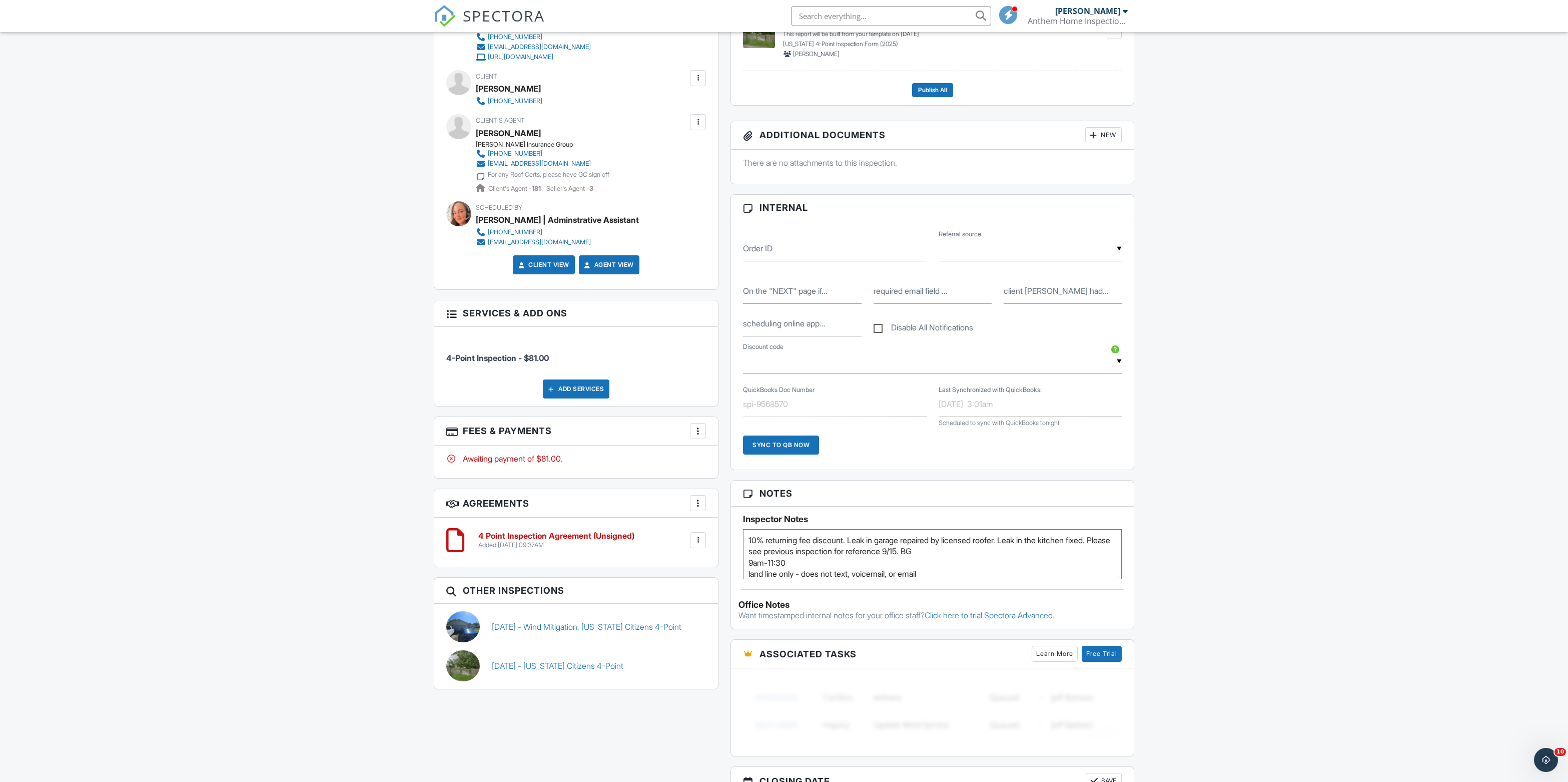
click at [1216, 615] on div "Dashboard New Inspection Calendar Inspections Templates Contacts Metrics Automa…" at bounding box center [784, 485] width 1568 height 1575
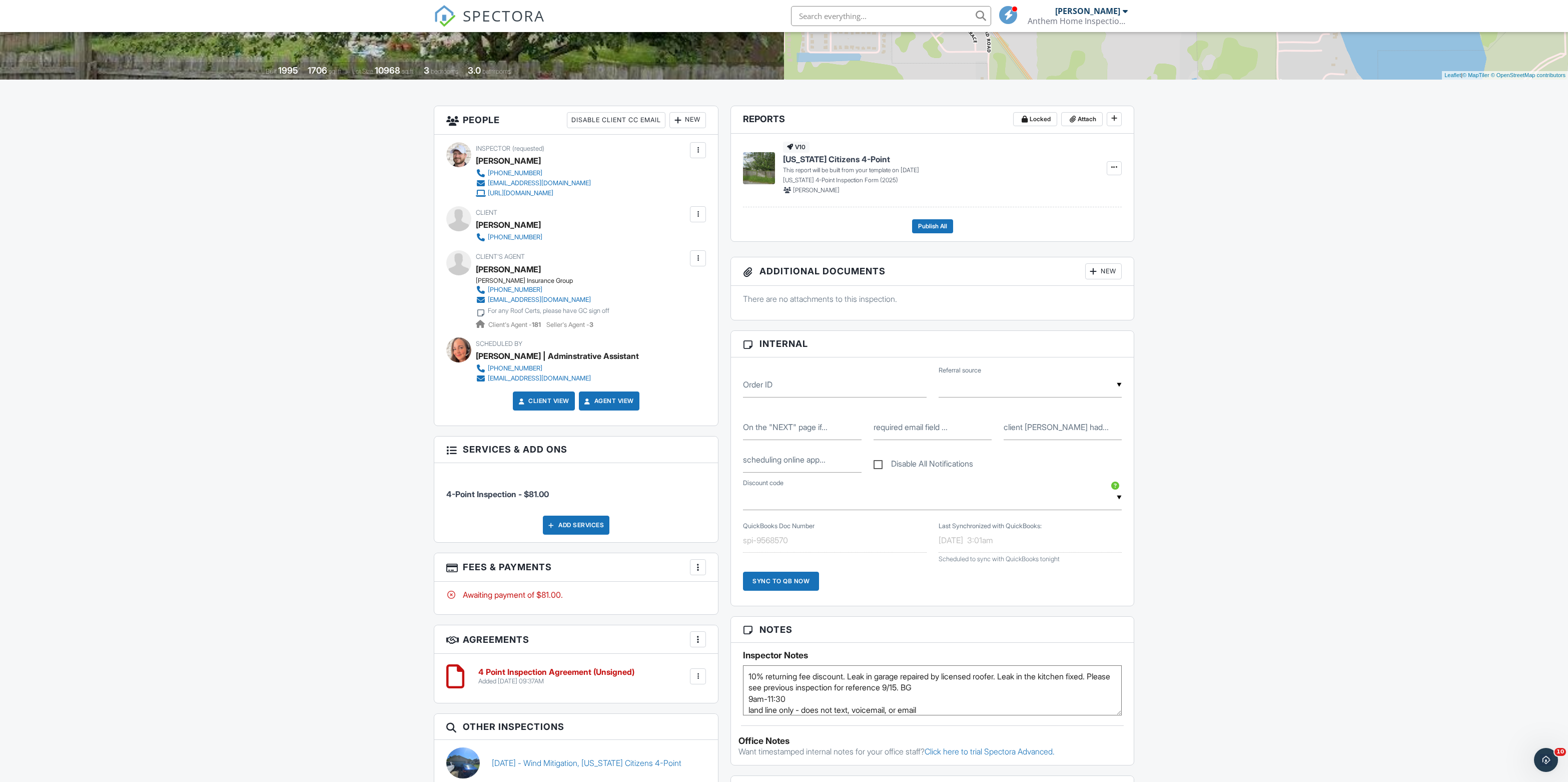
scroll to position [218, 0]
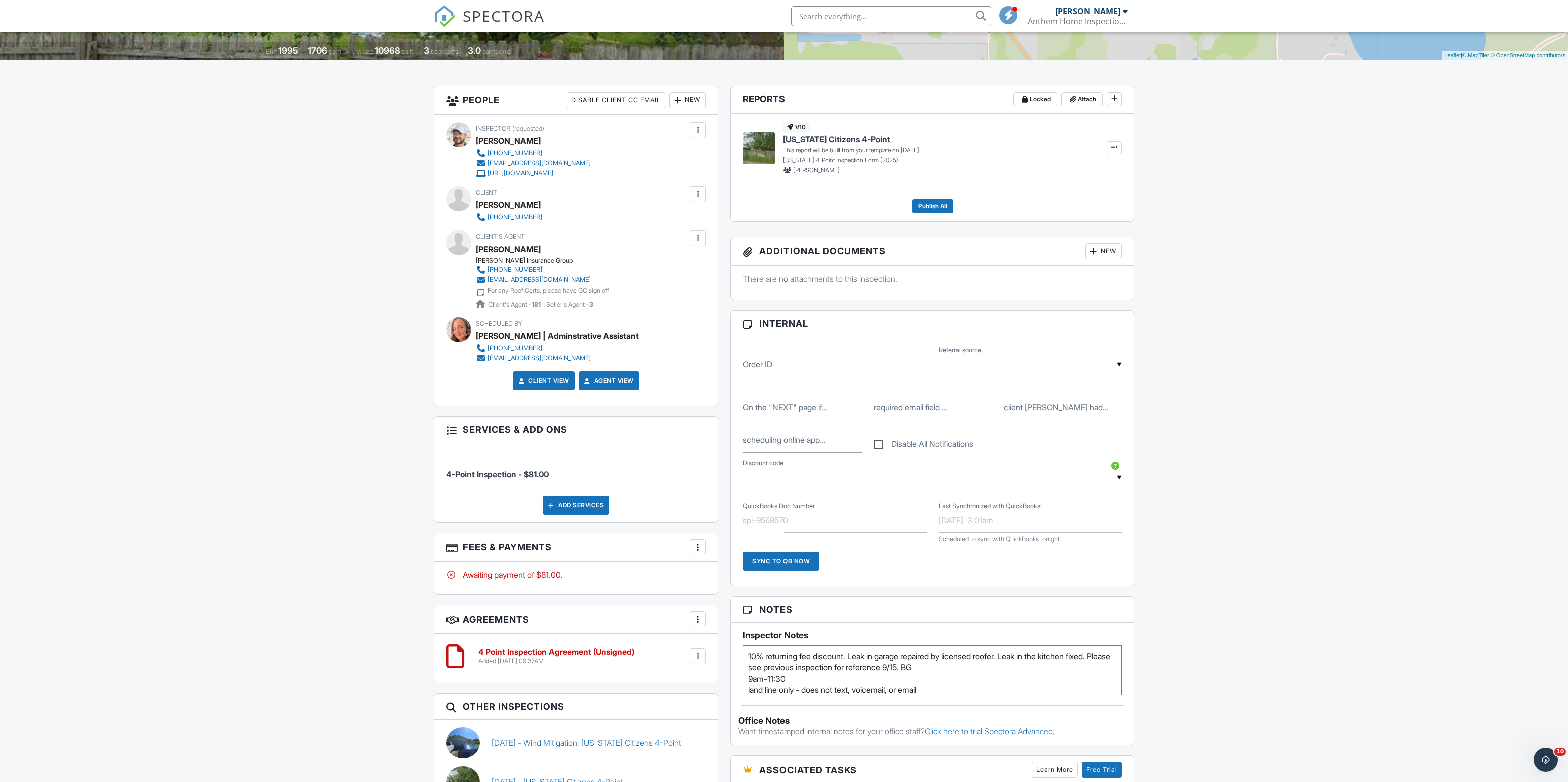
click at [1097, 259] on div "New" at bounding box center [1104, 251] width 37 height 16
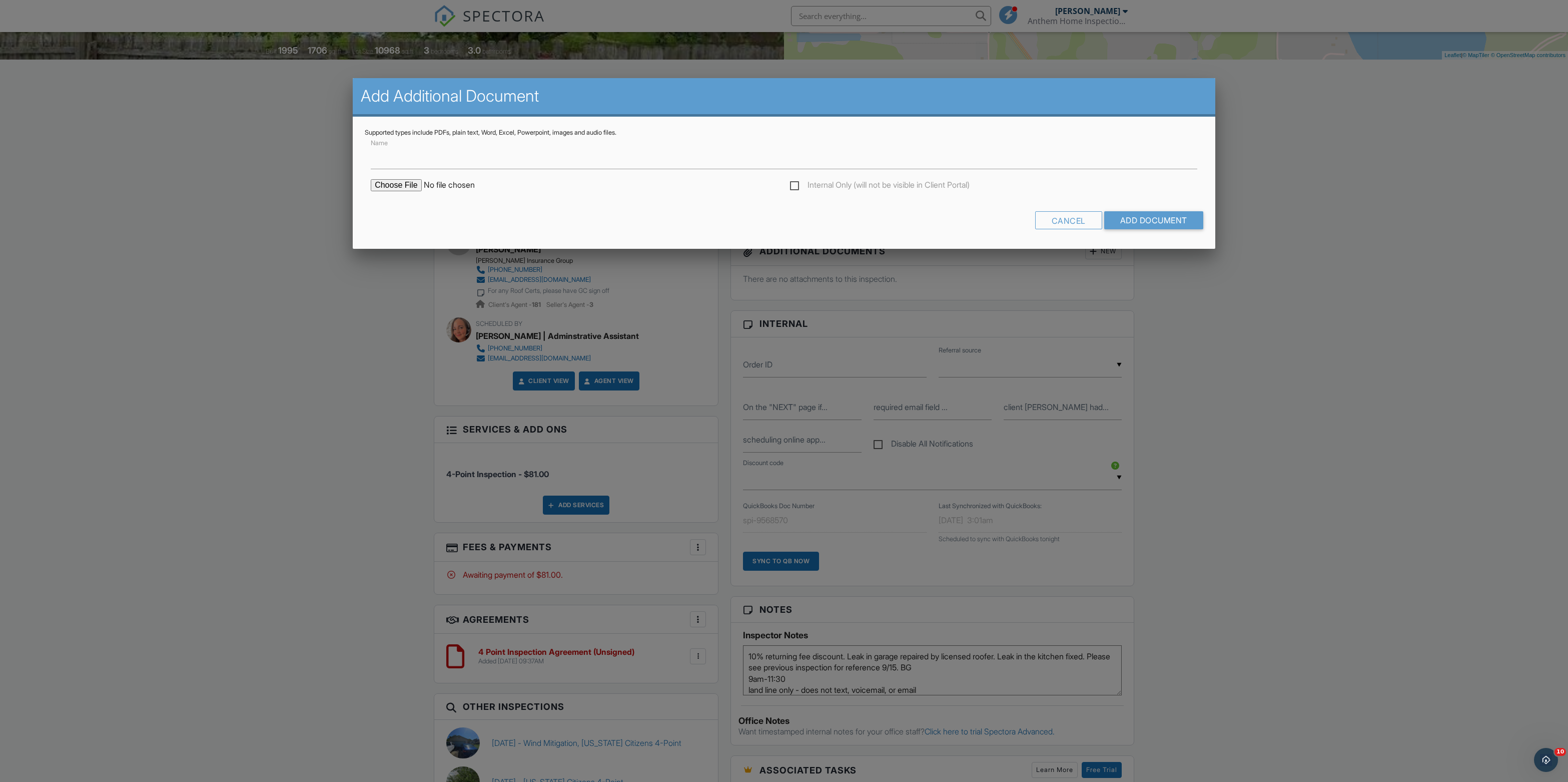
click at [794, 192] on label "Internal Only (will not be visible in Client Portal)" at bounding box center [880, 186] width 180 height 13
click at [794, 190] on input "Internal Only (will not be visible in Client Portal)" at bounding box center [793, 186] width 7 height 7
checkbox input "true"
click at [406, 191] on input "file" at bounding box center [455, 185] width 170 height 12
type input "C:\fakepath\525_Little_Lake_Ct___Florida_Citizens_4_Point_.pdf"
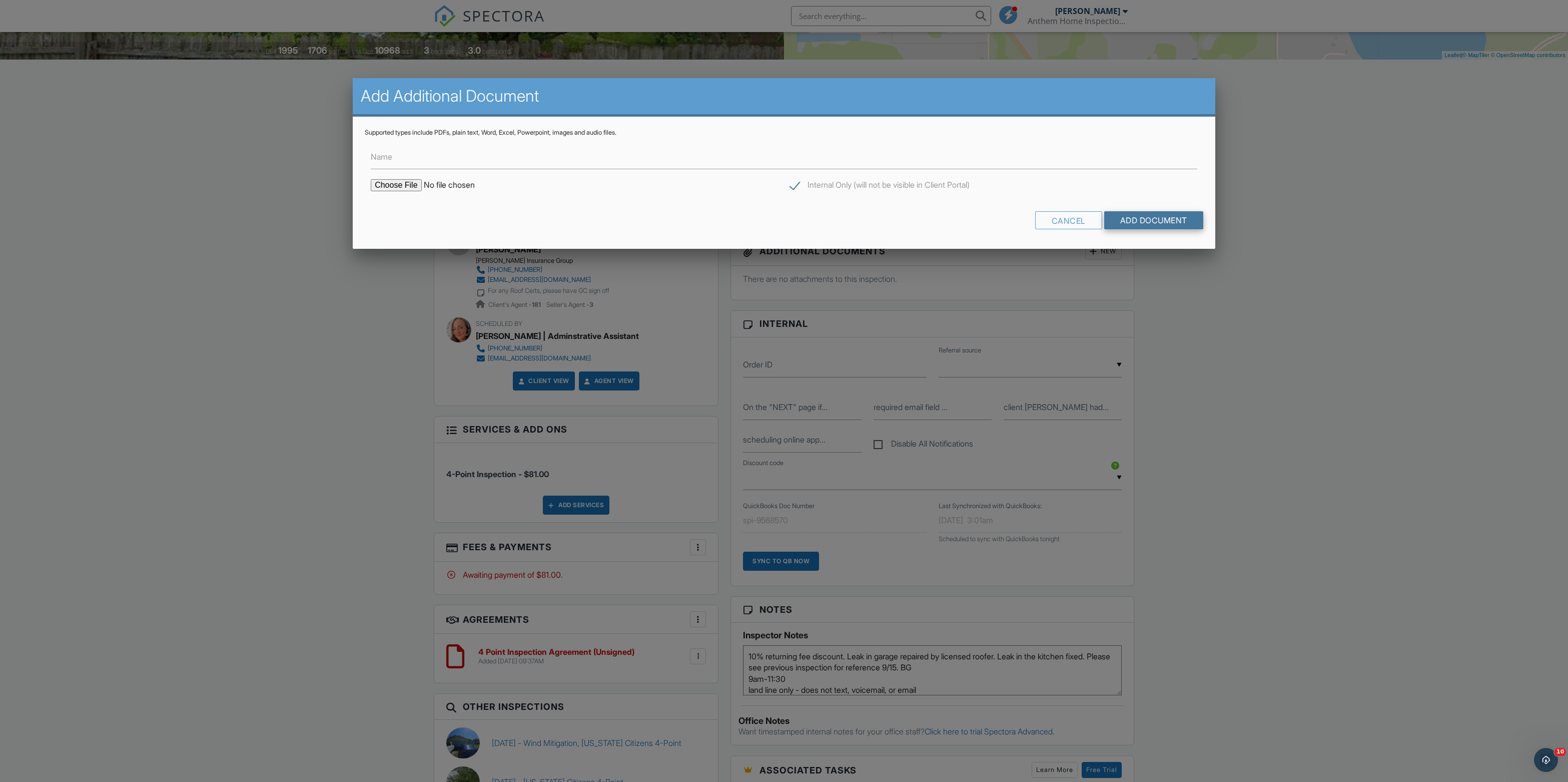
click at [1111, 229] on input "Add Document" at bounding box center [1153, 220] width 99 height 18
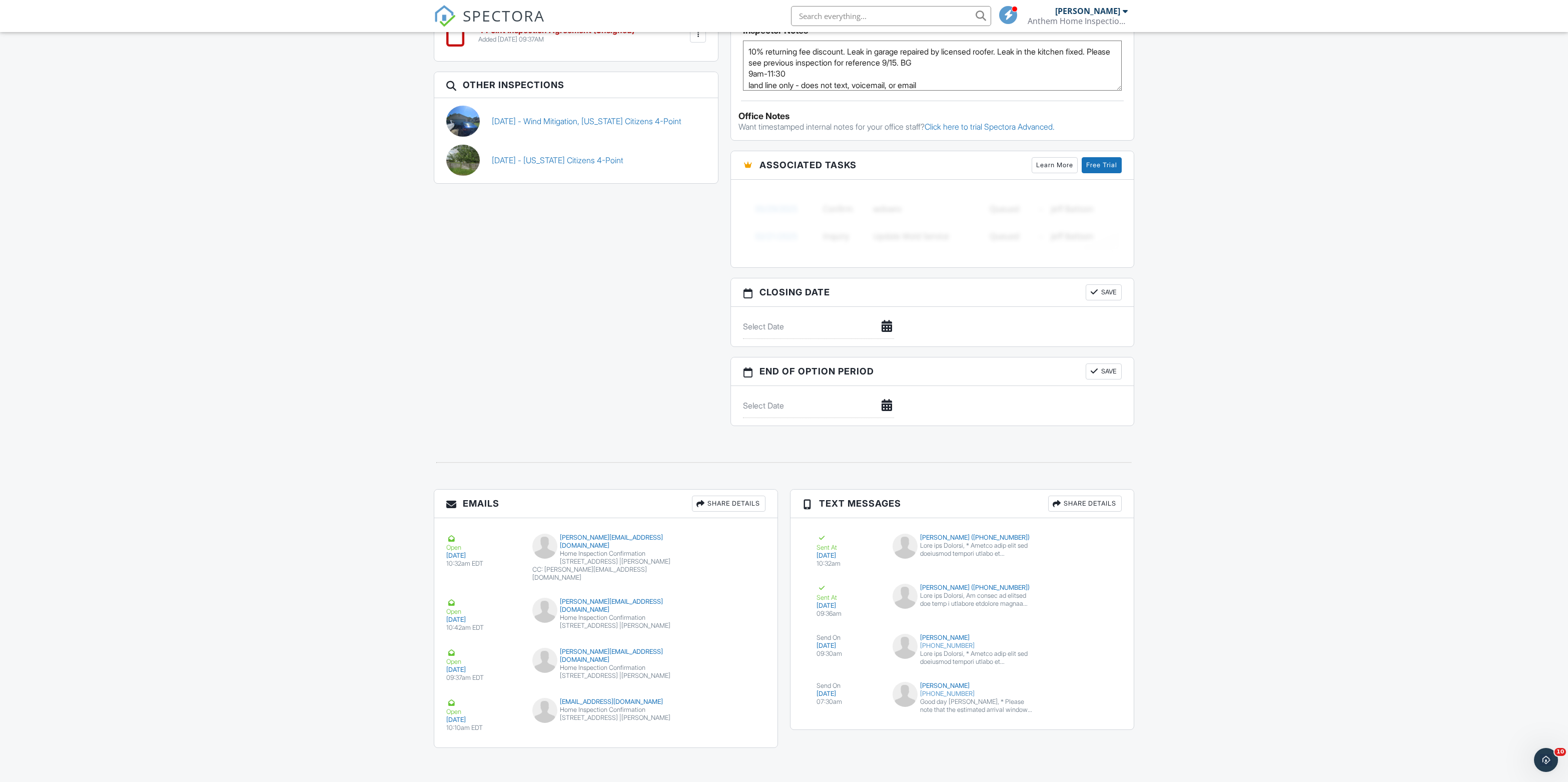
scroll to position [606, 0]
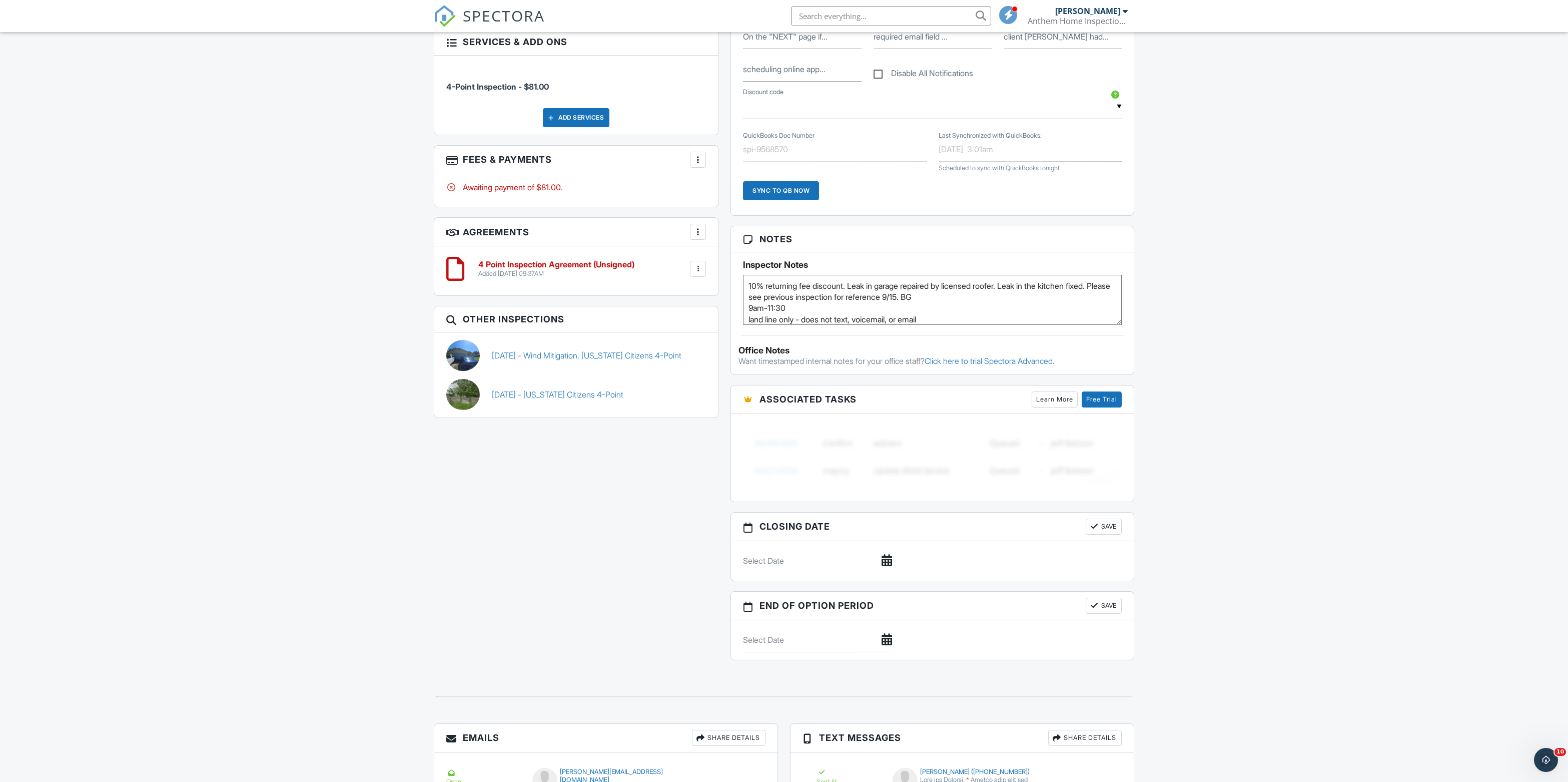
click at [836, 29] on li at bounding box center [888, 16] width 214 height 32
click at [841, 15] on input "text" at bounding box center [891, 16] width 200 height 20
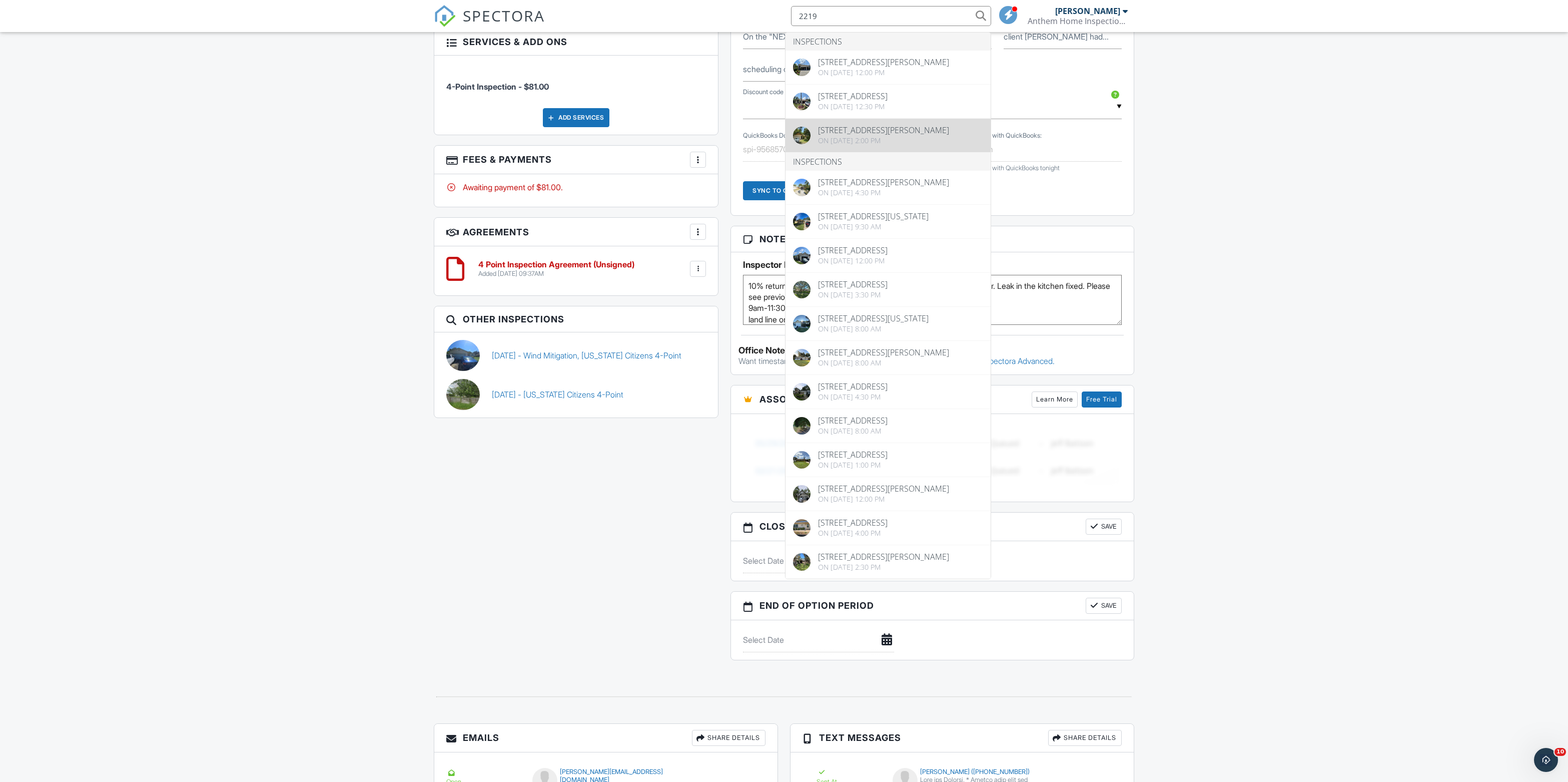
type input "2219"
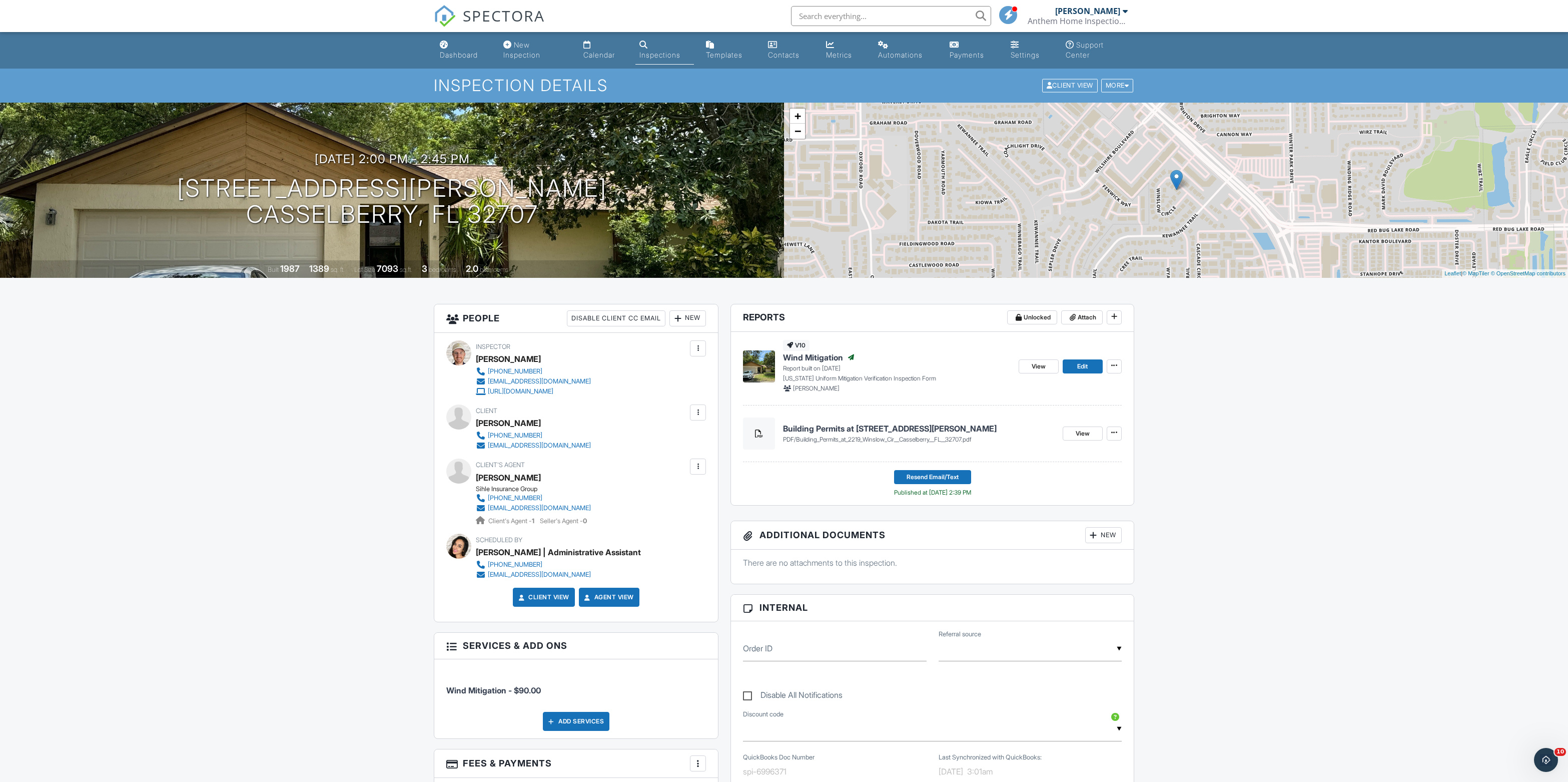
click at [833, 363] on span "Wind Mitigation" at bounding box center [813, 358] width 60 height 11
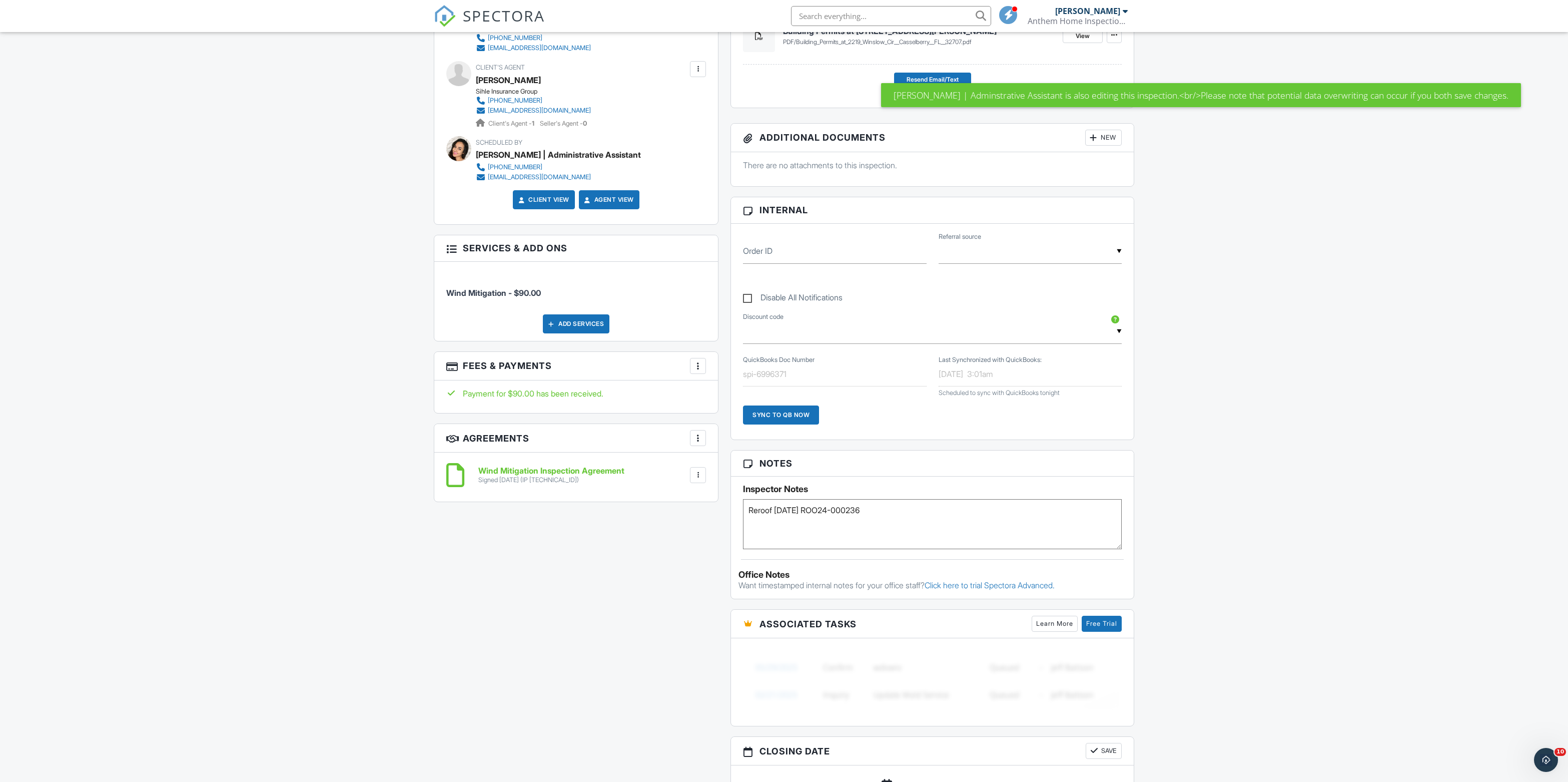
scroll to position [325, 0]
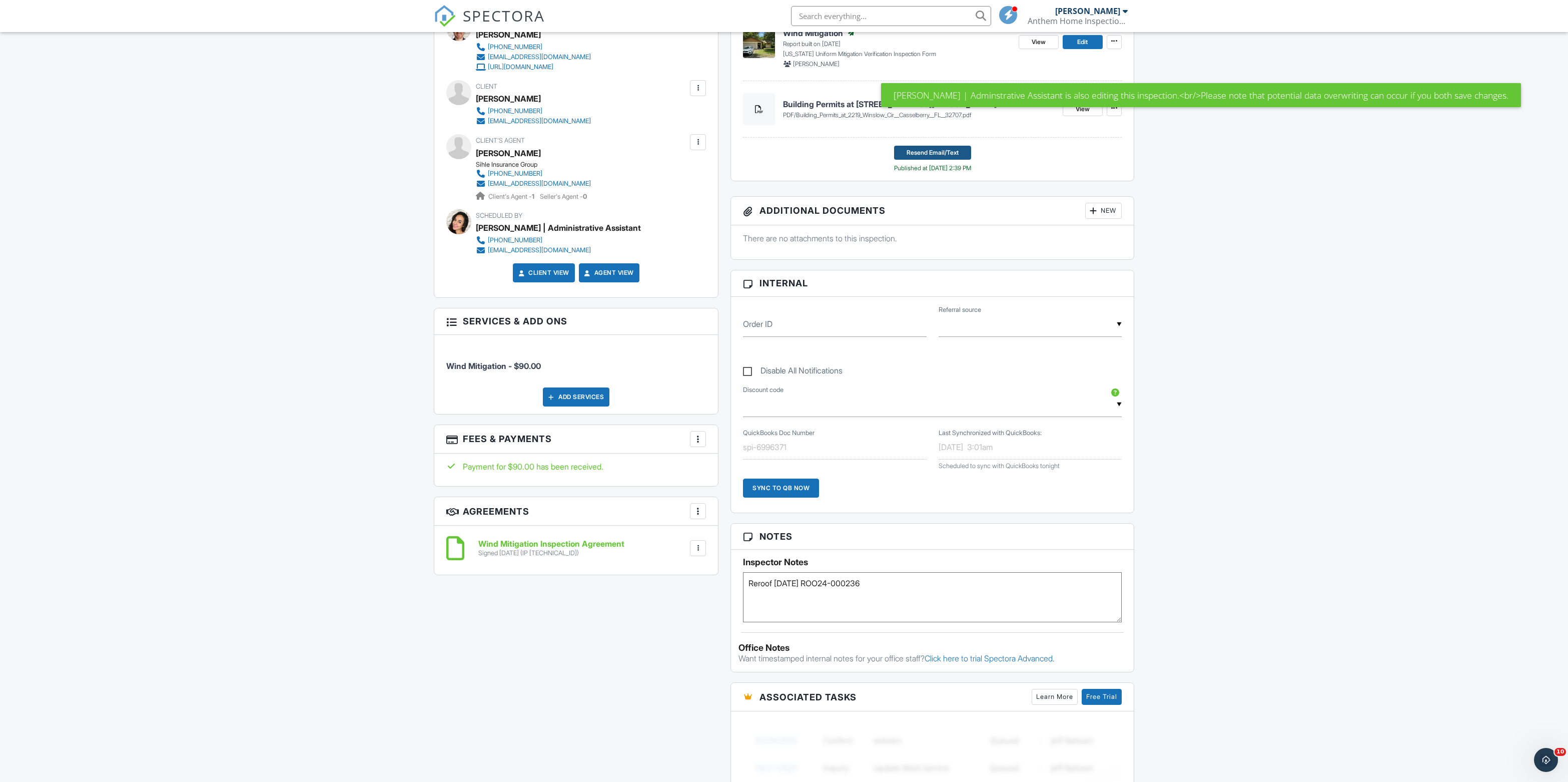
click at [957, 158] on span "Resend Email/Text" at bounding box center [932, 152] width 52 height 10
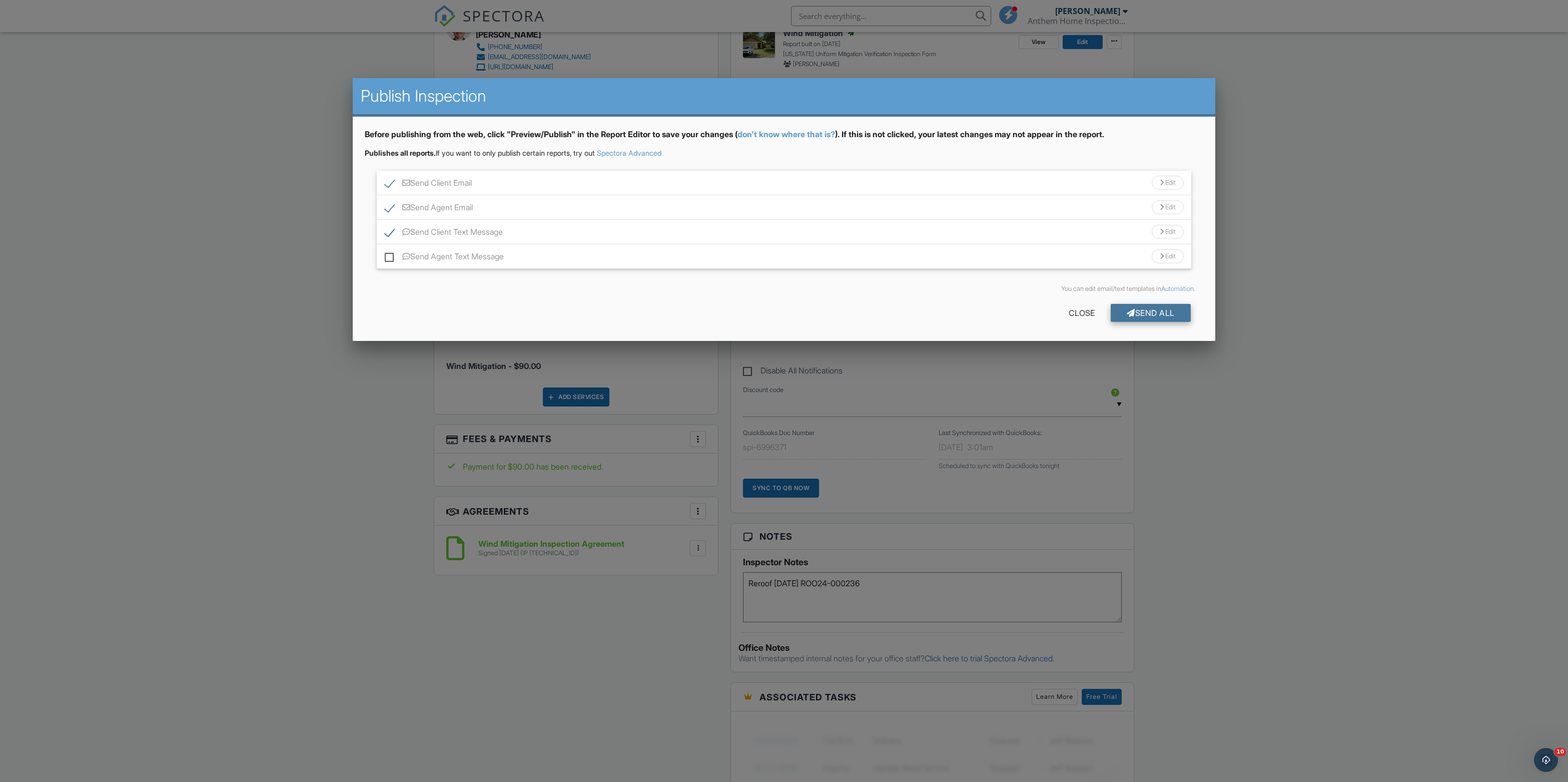
click at [1130, 322] on div "Send All" at bounding box center [1151, 313] width 80 height 18
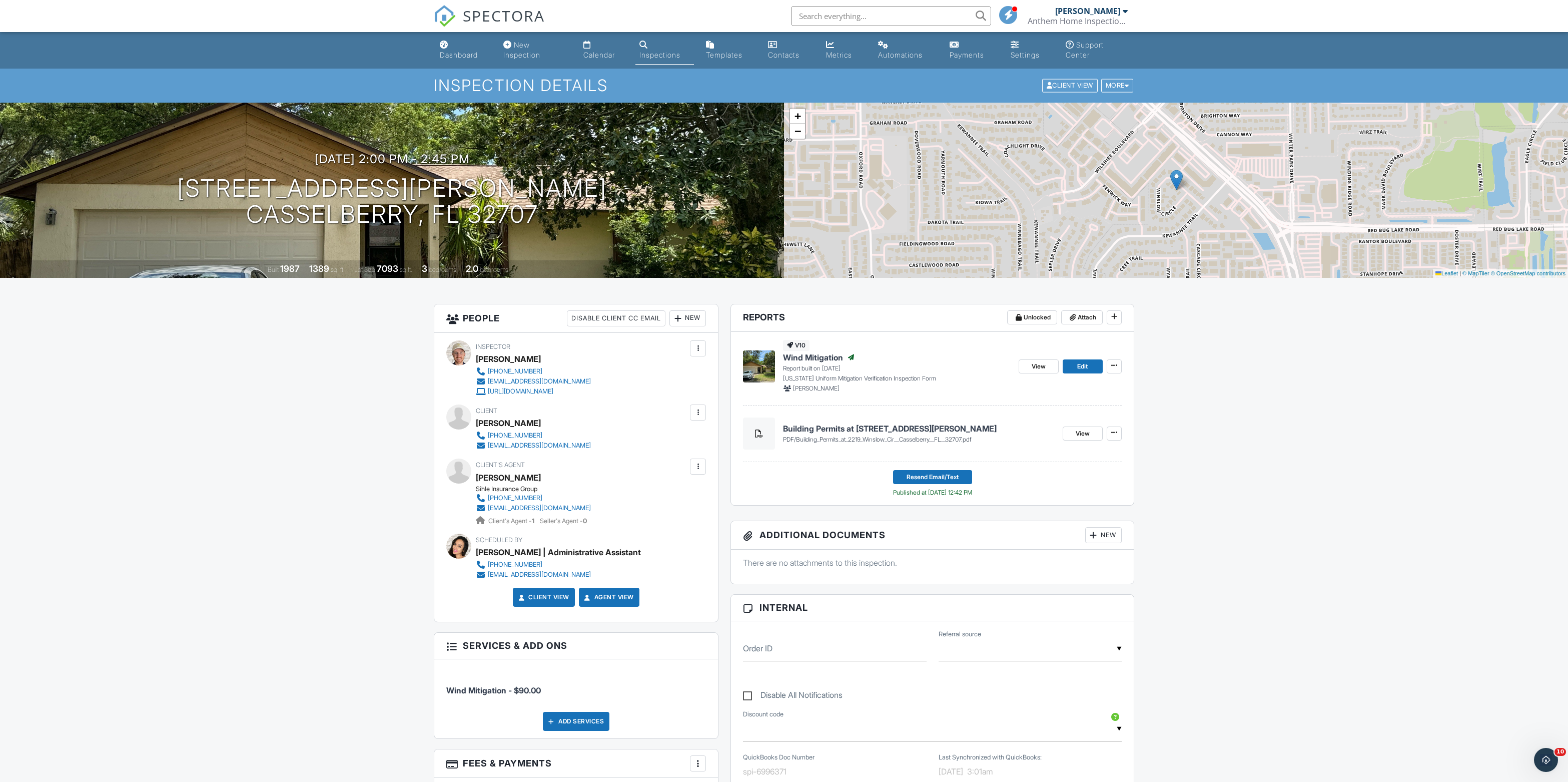
click at [850, 23] on input "text" at bounding box center [891, 16] width 200 height 20
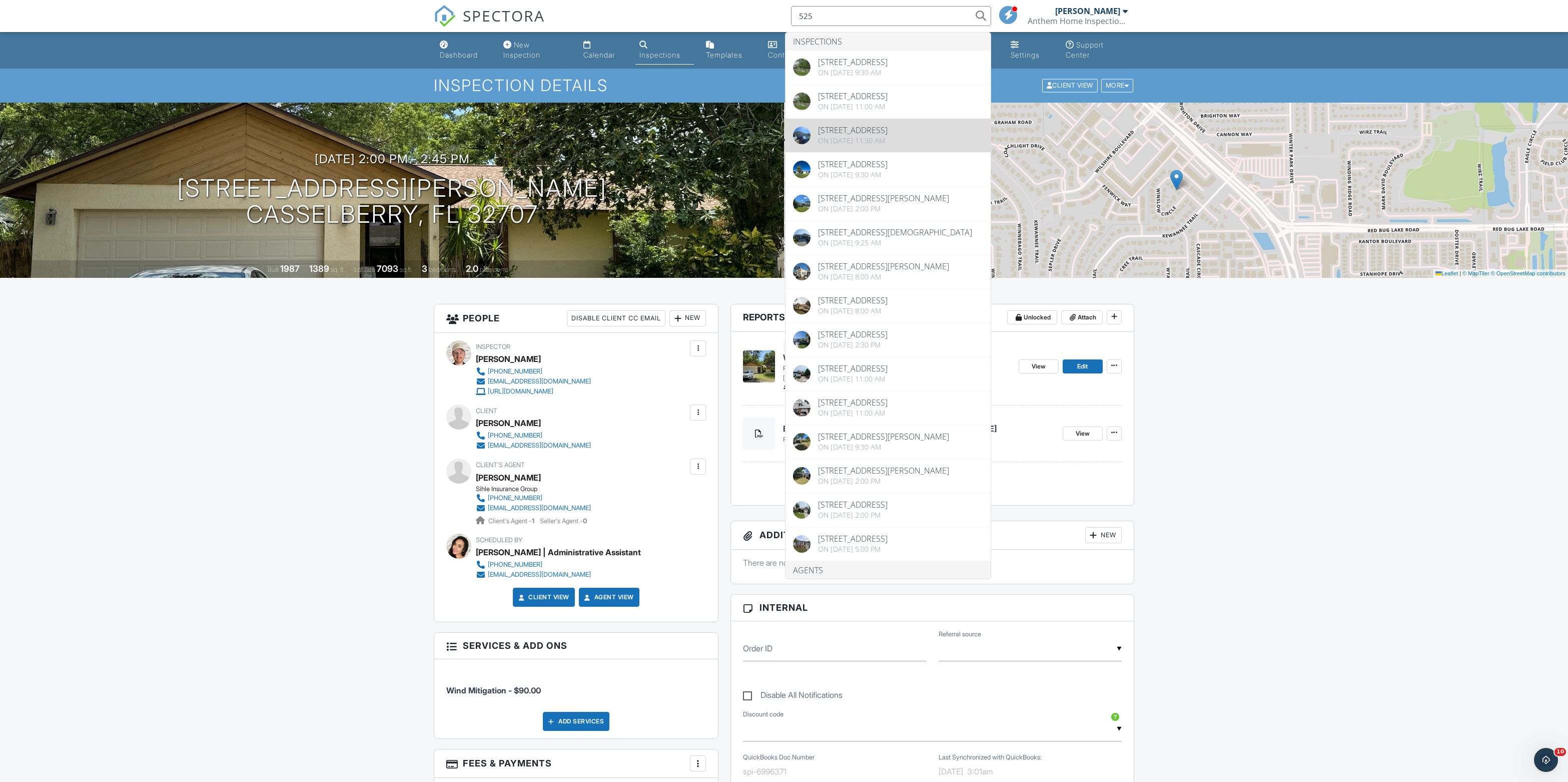
type input "525"
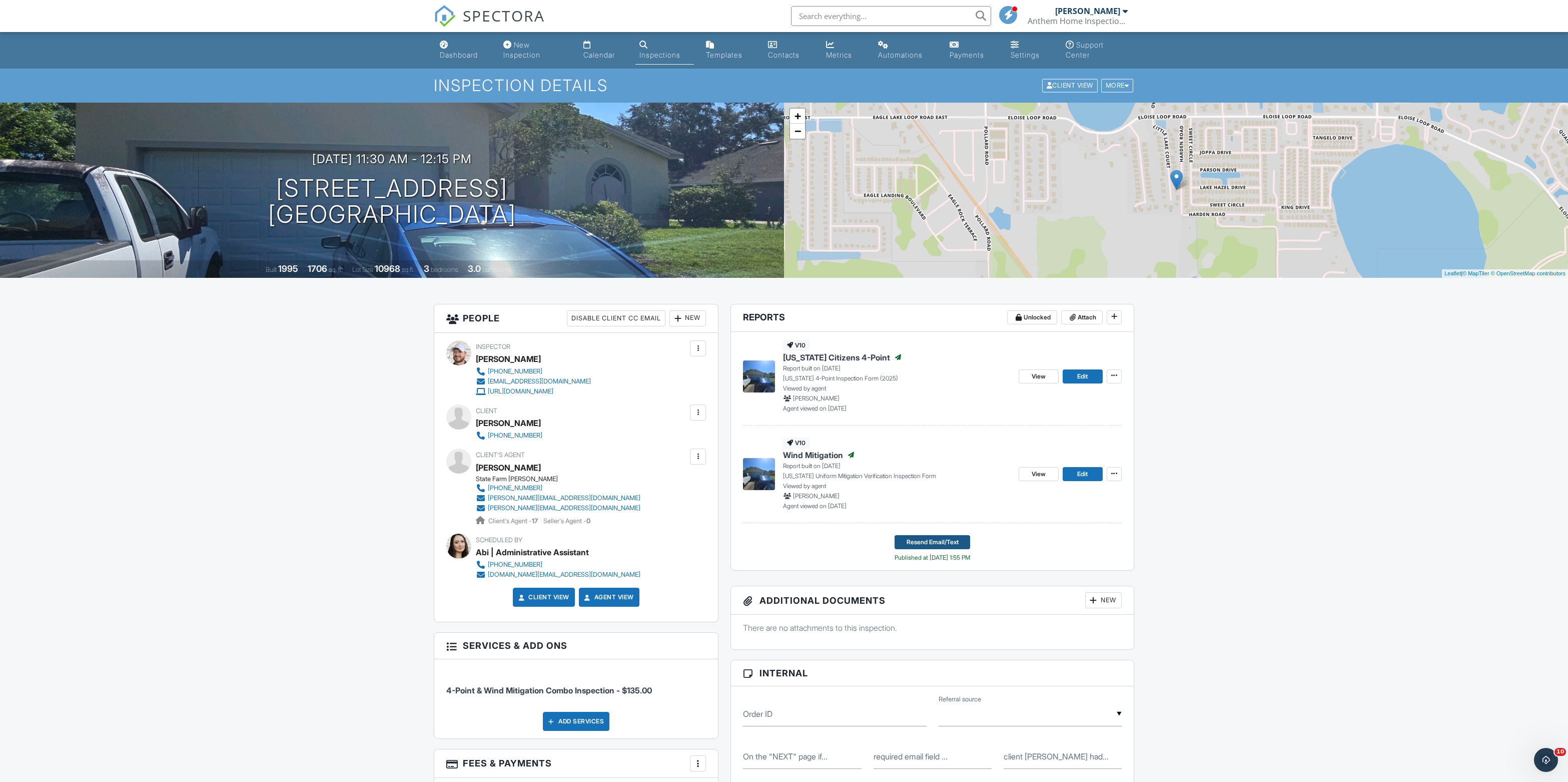
click at [895, 549] on button "Resend Email/Text" at bounding box center [933, 542] width 75 height 14
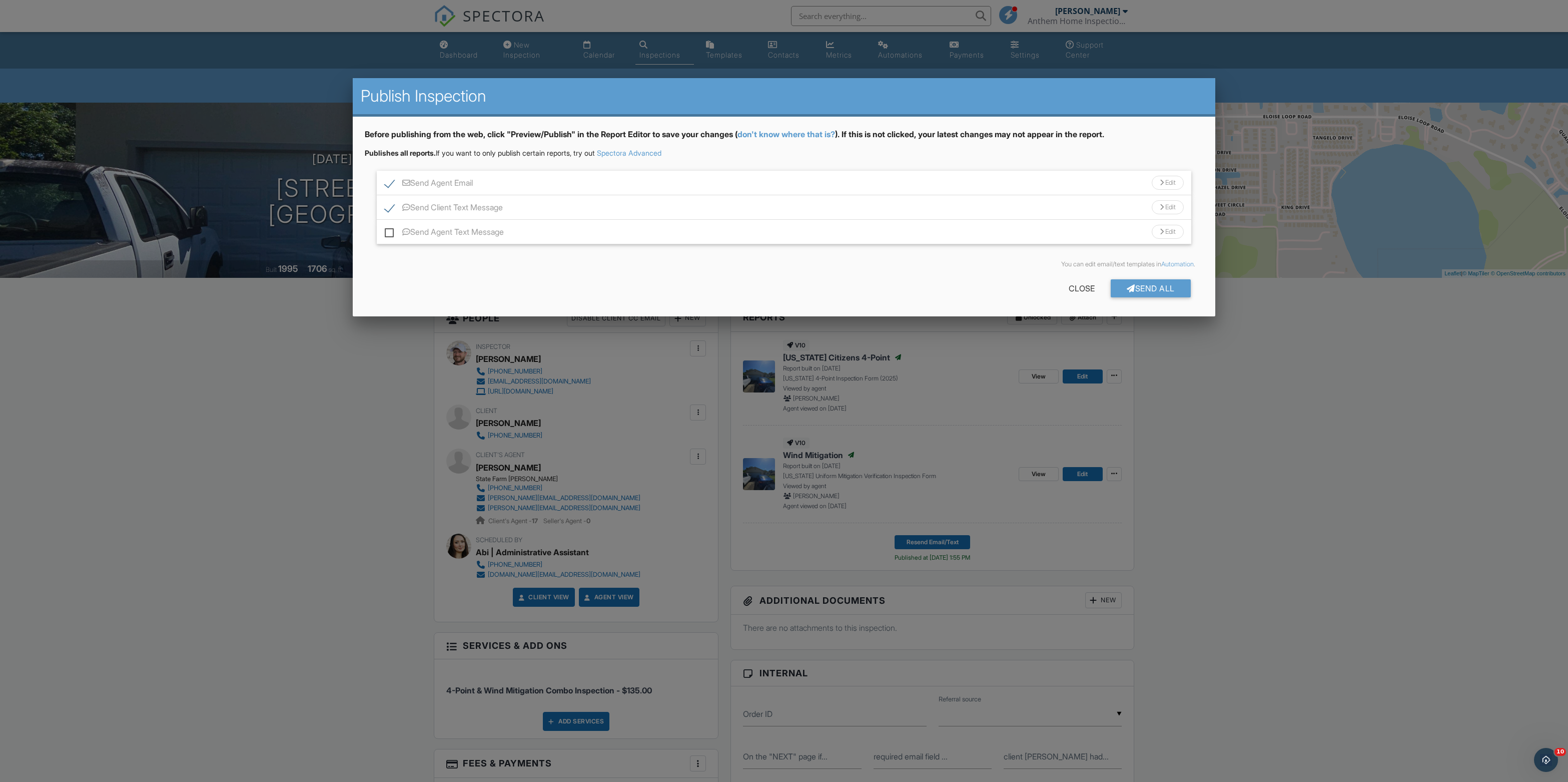
click at [393, 191] on label "Send Agent Email" at bounding box center [429, 185] width 88 height 13
checkbox input "false"
click at [1150, 297] on div "Send All" at bounding box center [1151, 289] width 80 height 18
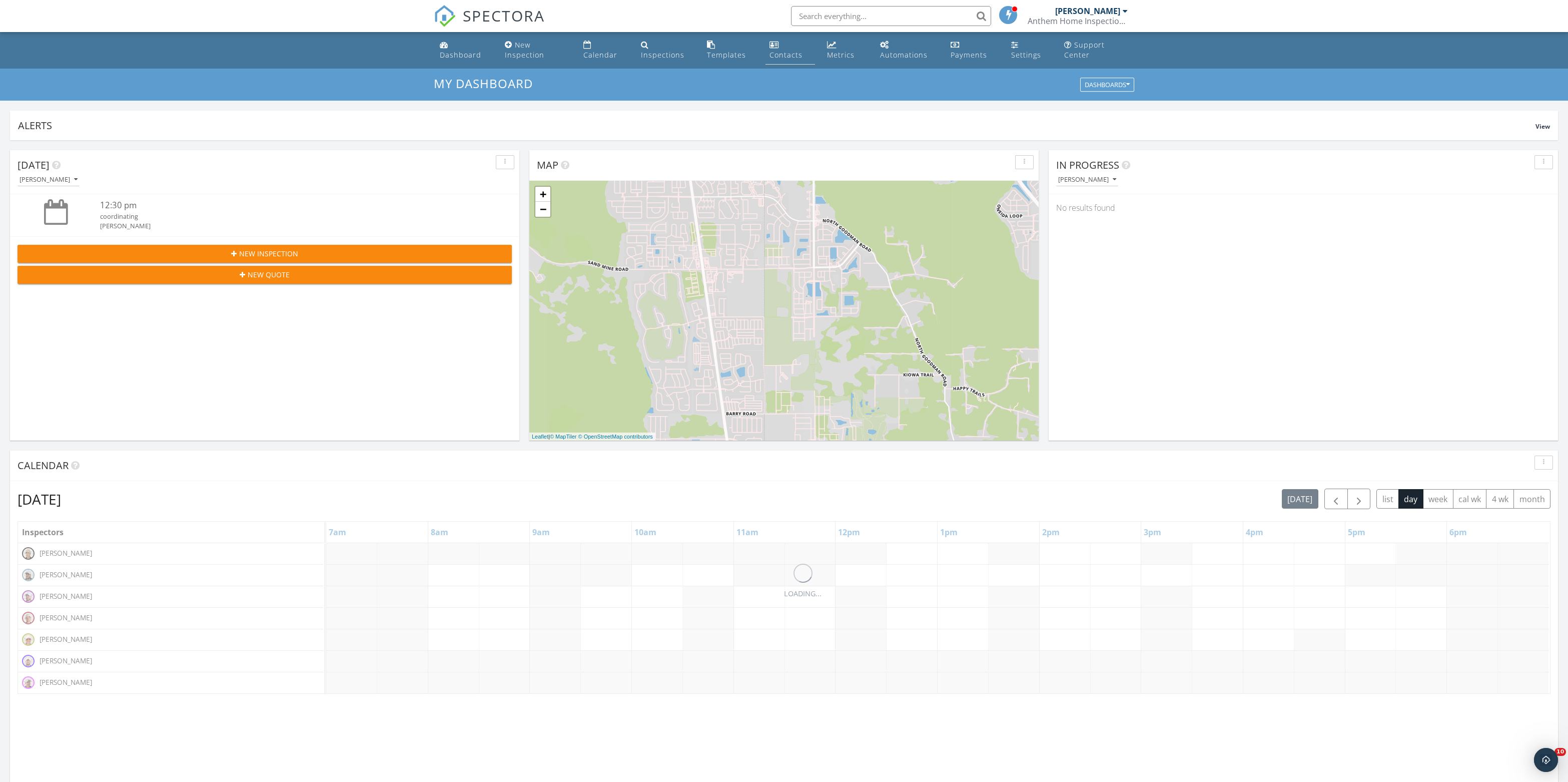
click at [785, 52] on div "Contacts" at bounding box center [786, 55] width 33 height 10
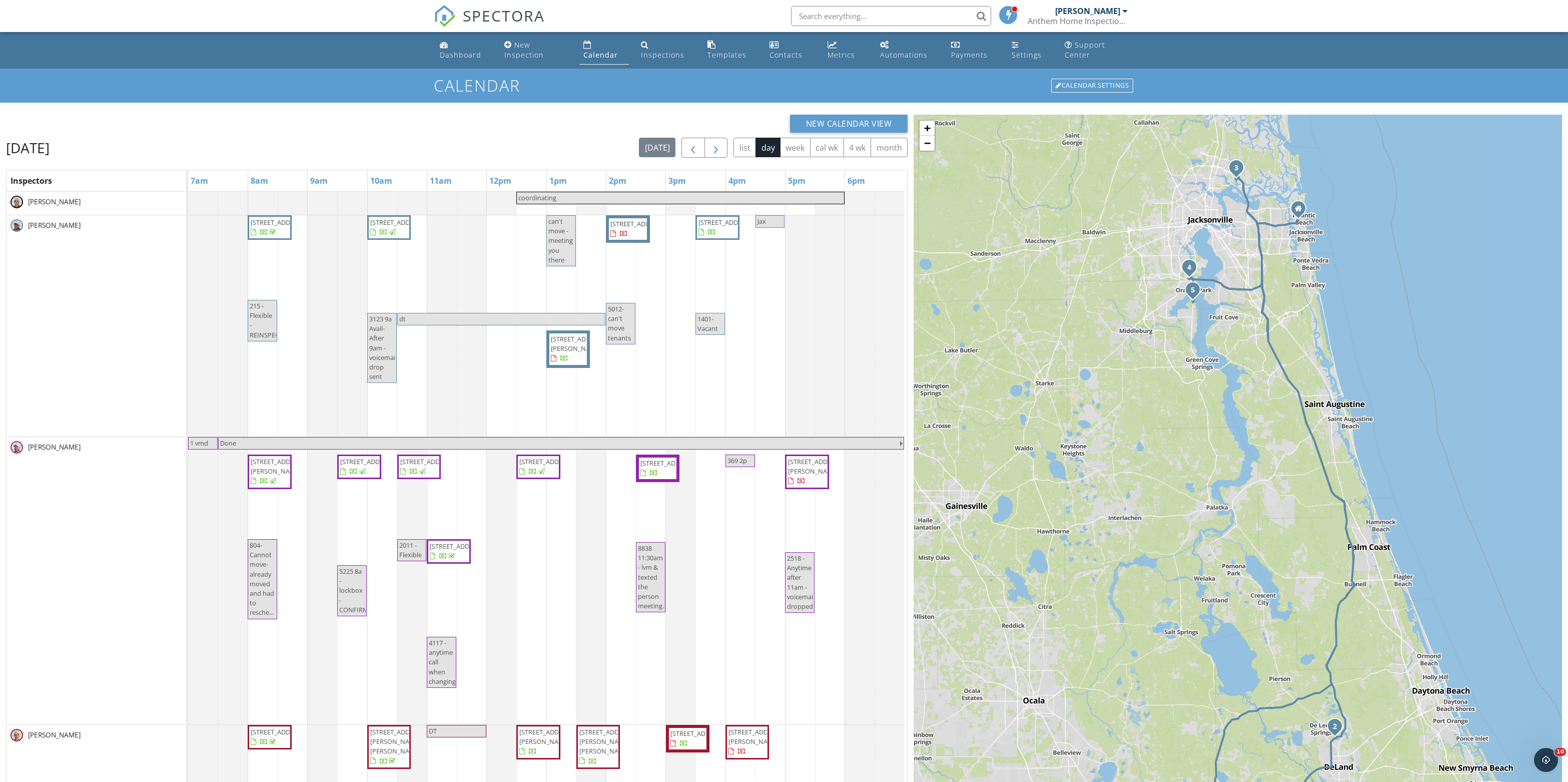
click at [704, 158] on button "button" at bounding box center [716, 148] width 24 height 21
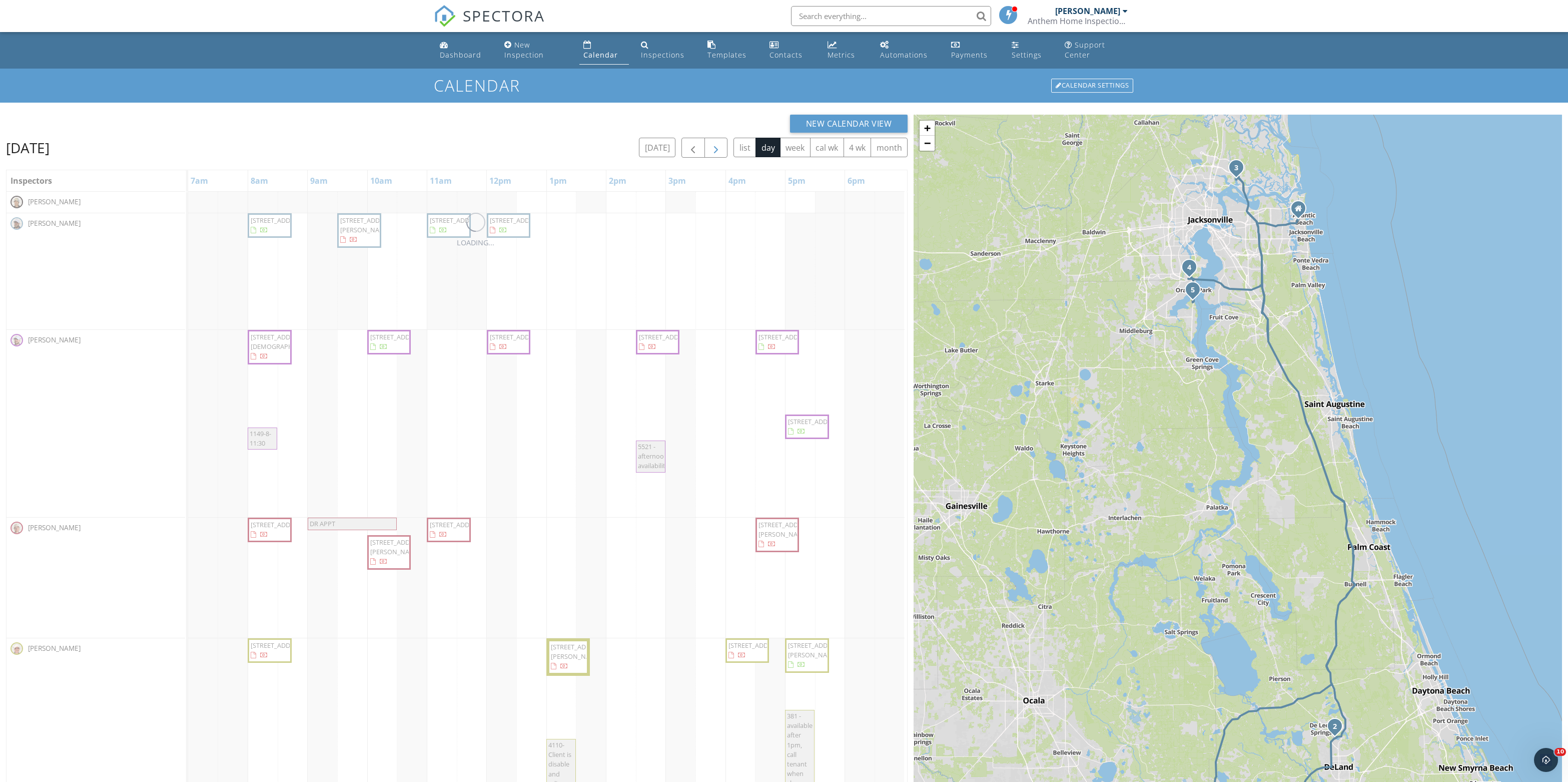
click at [704, 158] on button "button" at bounding box center [716, 148] width 24 height 21
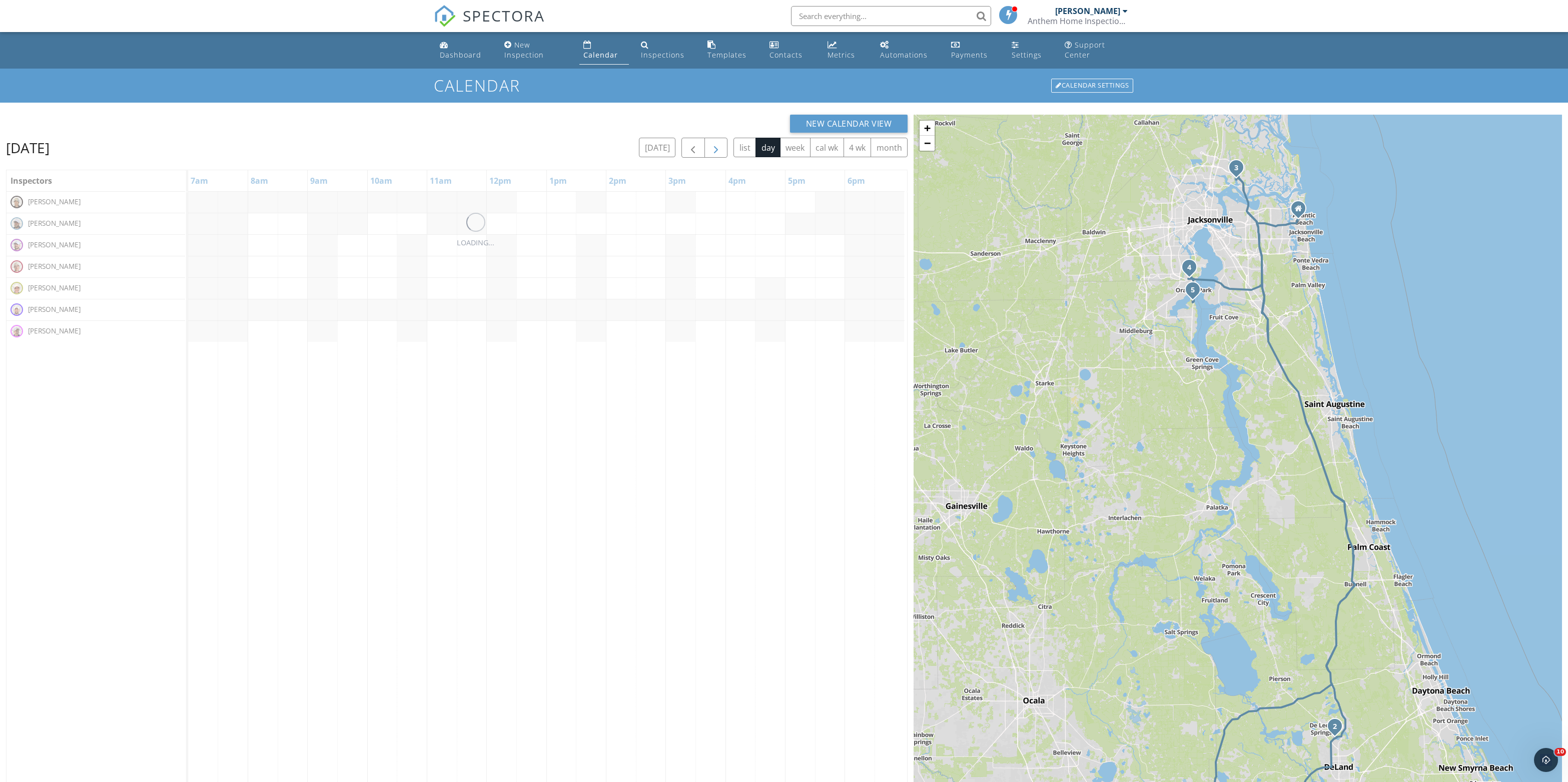
click at [704, 158] on button "button" at bounding box center [716, 148] width 24 height 21
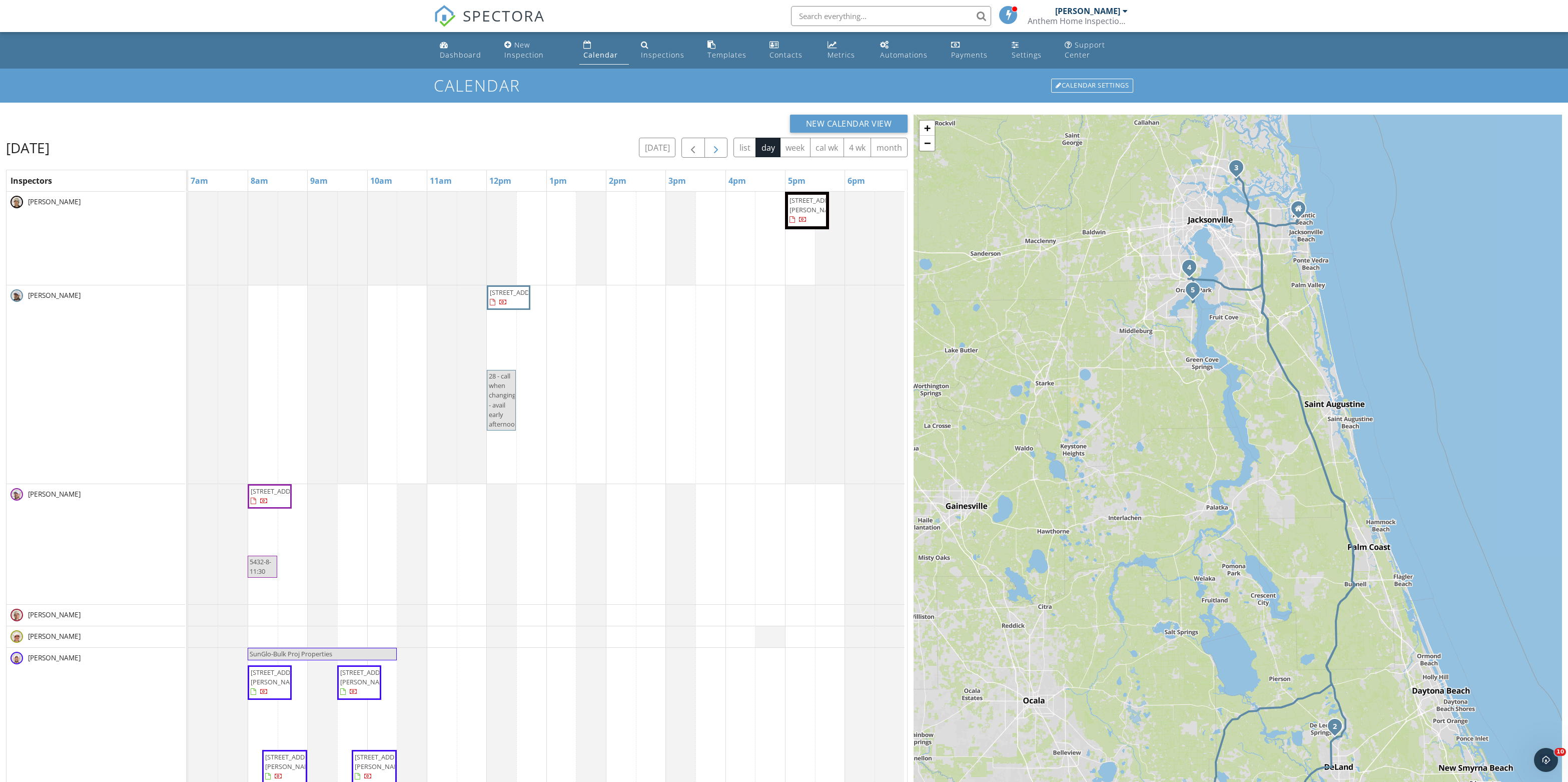
click at [704, 158] on button "button" at bounding box center [716, 148] width 24 height 21
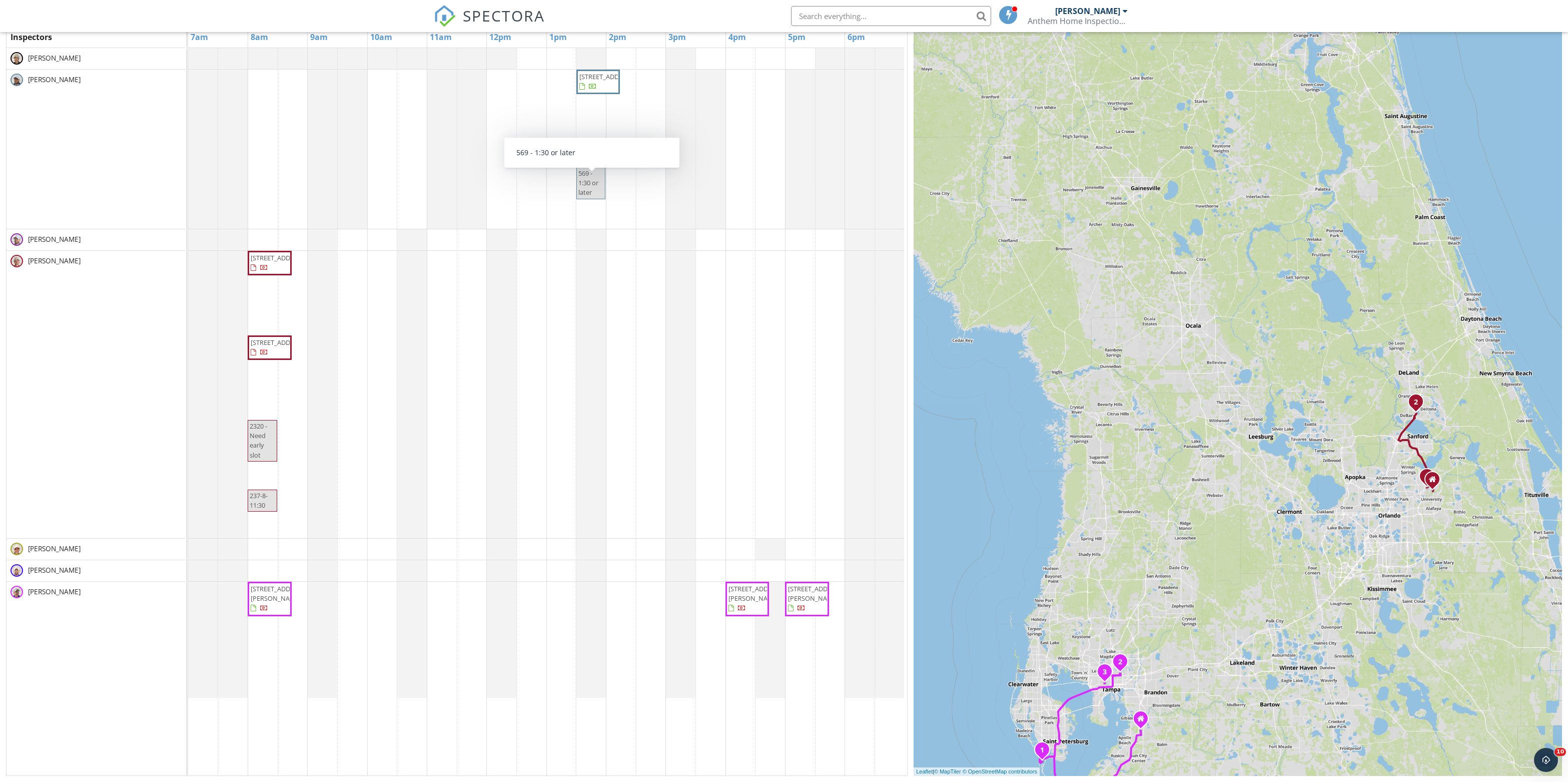
scroll to position [153, 0]
click at [732, 578] on div "[STREET_ADDRESS] 569 - 1:30 or later [DEMOGRAPHIC_DATA][STREET_ADDRESS] [STREET…" at bounding box center [547, 412] width 719 height 727
click at [726, 568] on link "Cancel" at bounding box center [734, 567] width 52 height 16
click at [704, 576] on div "[STREET_ADDRESS] 569 - 1:30 or later [DEMOGRAPHIC_DATA][STREET_ADDRESS] [STREET…" at bounding box center [547, 412] width 719 height 727
click at [188, 581] on div at bounding box center [188, 571] width 0 height 21
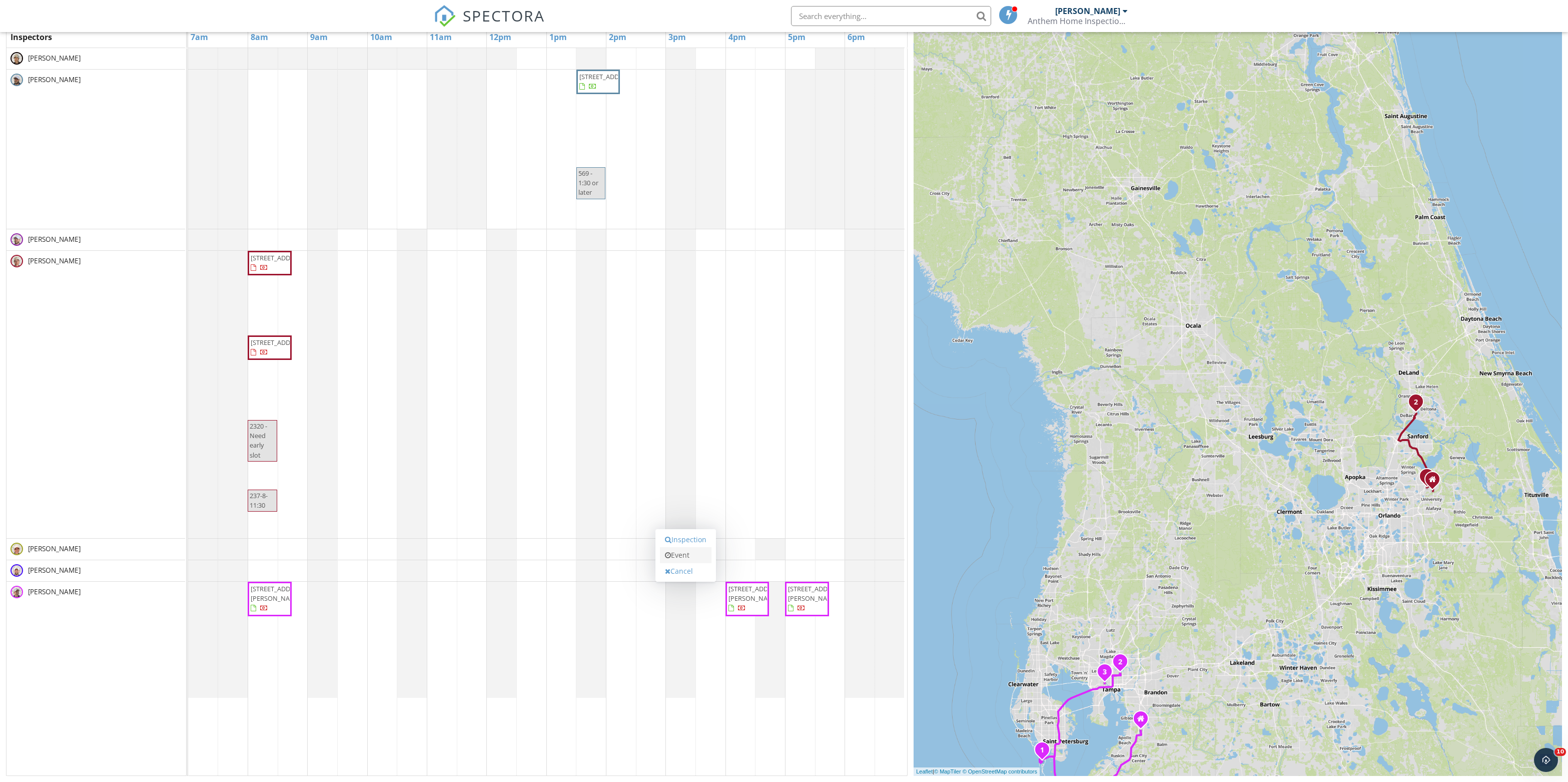
click at [685, 551] on link "Event" at bounding box center [685, 555] width 52 height 16
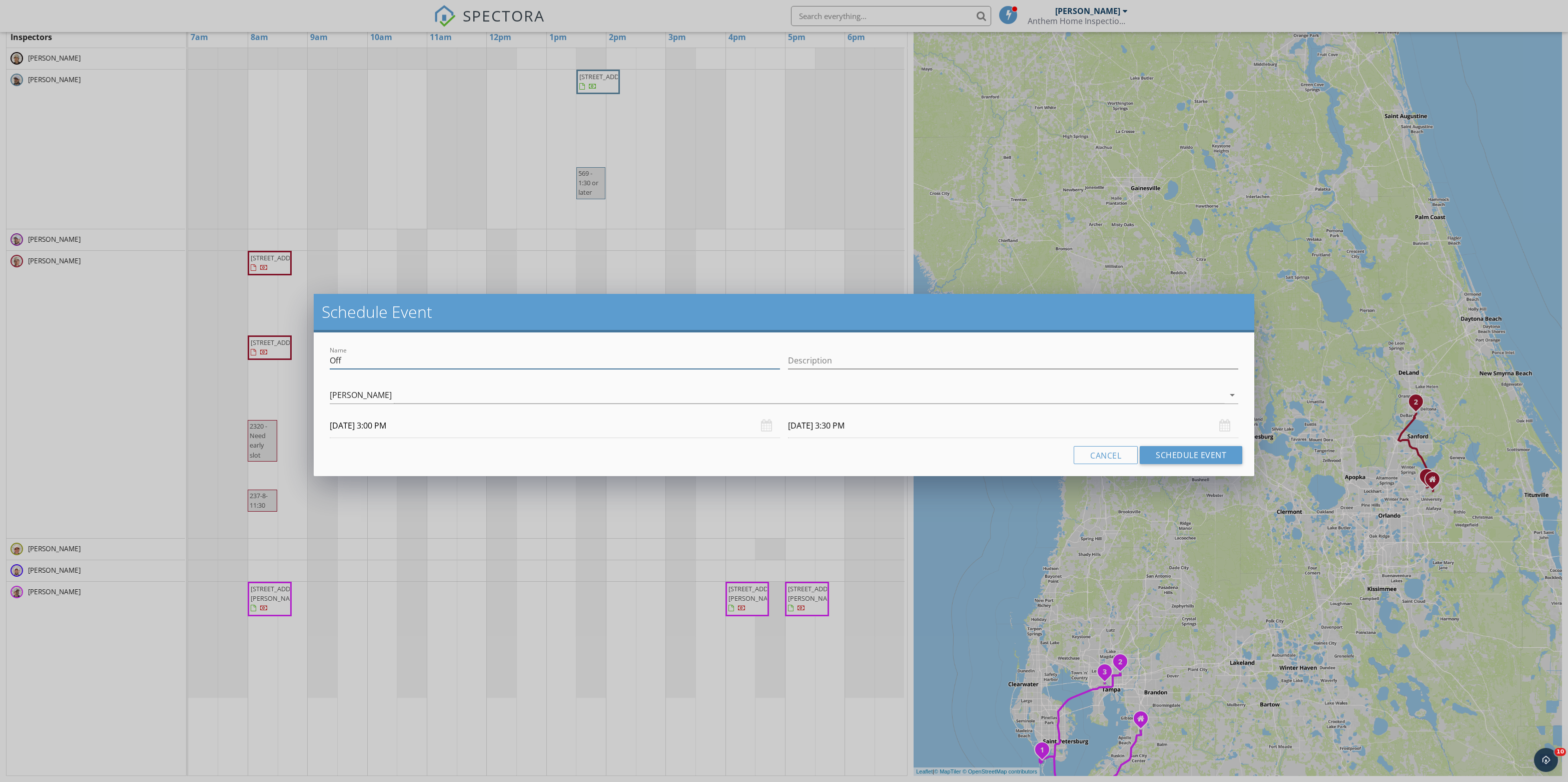
click at [451, 359] on input "Off" at bounding box center [555, 361] width 450 height 16
type input "early release"
click at [856, 432] on input "[DATE] 3:30 PM" at bounding box center [1013, 426] width 450 height 24
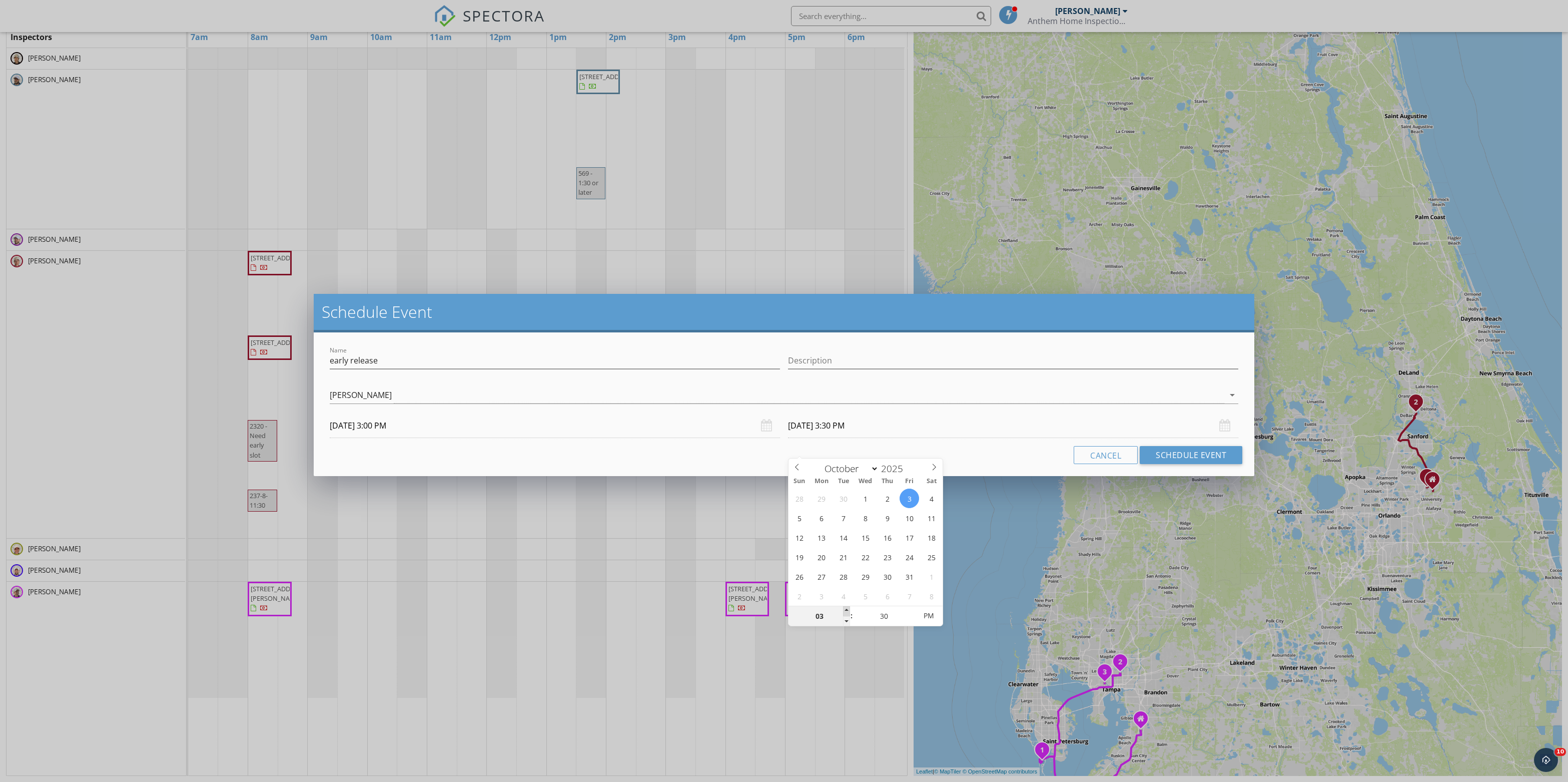
type input "04"
type input "[DATE] 4:30 PM"
click at [847, 606] on span at bounding box center [847, 611] width 7 height 10
type input "05"
type input "[DATE] 5:30 PM"
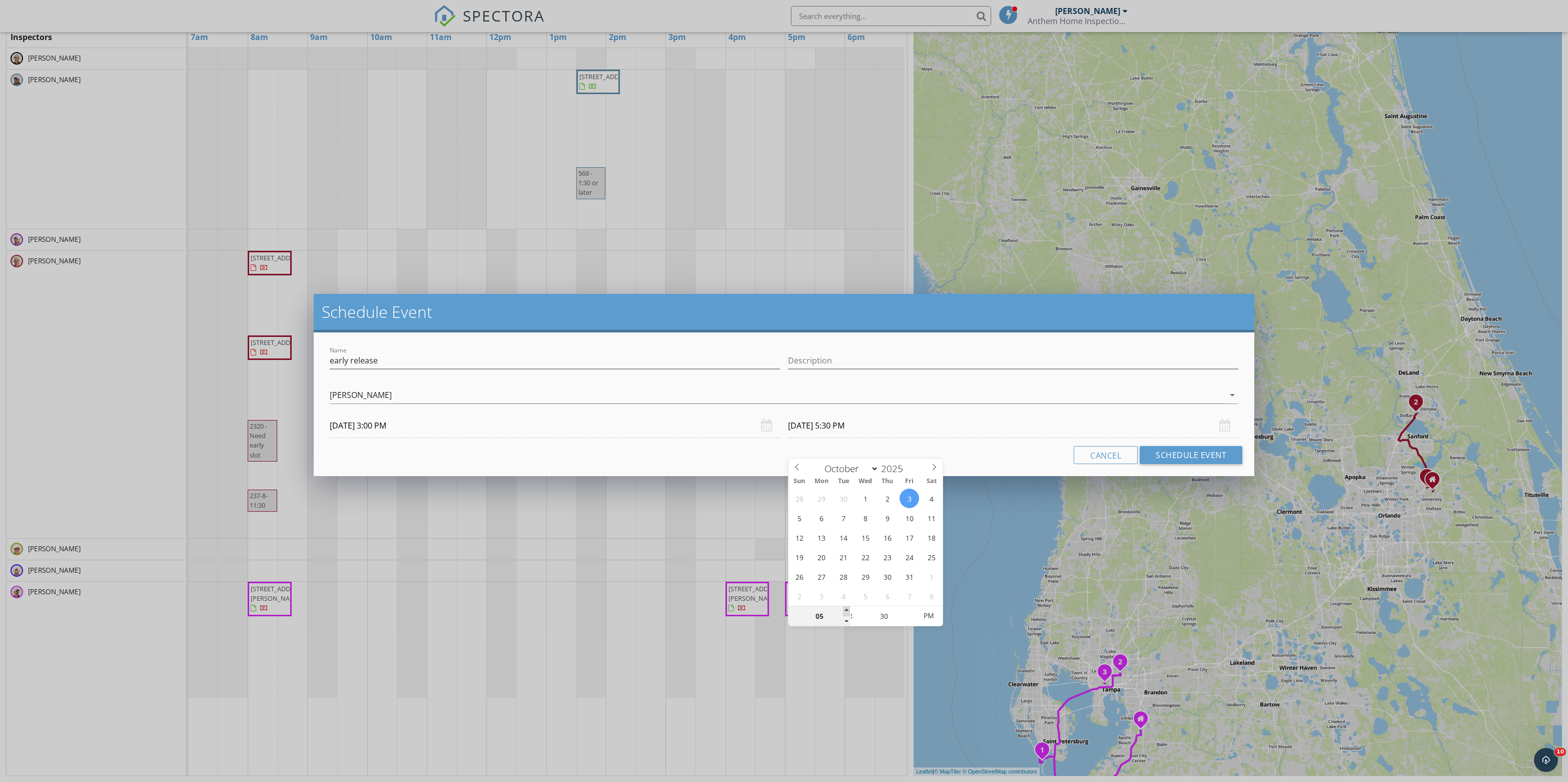
click at [847, 606] on span at bounding box center [847, 611] width 7 height 10
type input "06"
type input "[DATE] 6:30 PM"
click at [847, 606] on span at bounding box center [847, 611] width 7 height 10
click at [1183, 464] on button "Schedule Event" at bounding box center [1191, 455] width 103 height 18
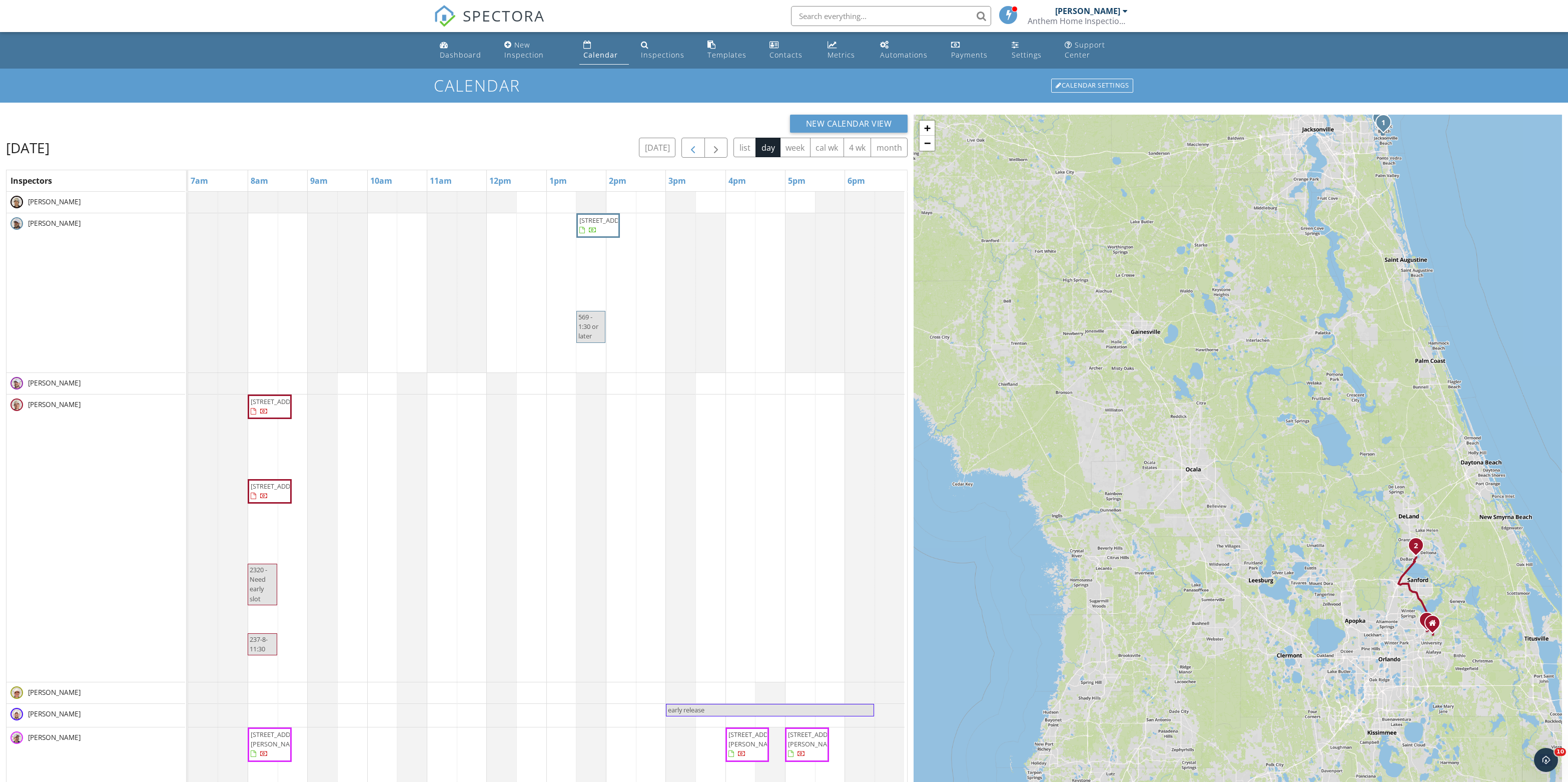
scroll to position [0, 0]
click at [687, 154] on span "button" at bounding box center [693, 148] width 12 height 12
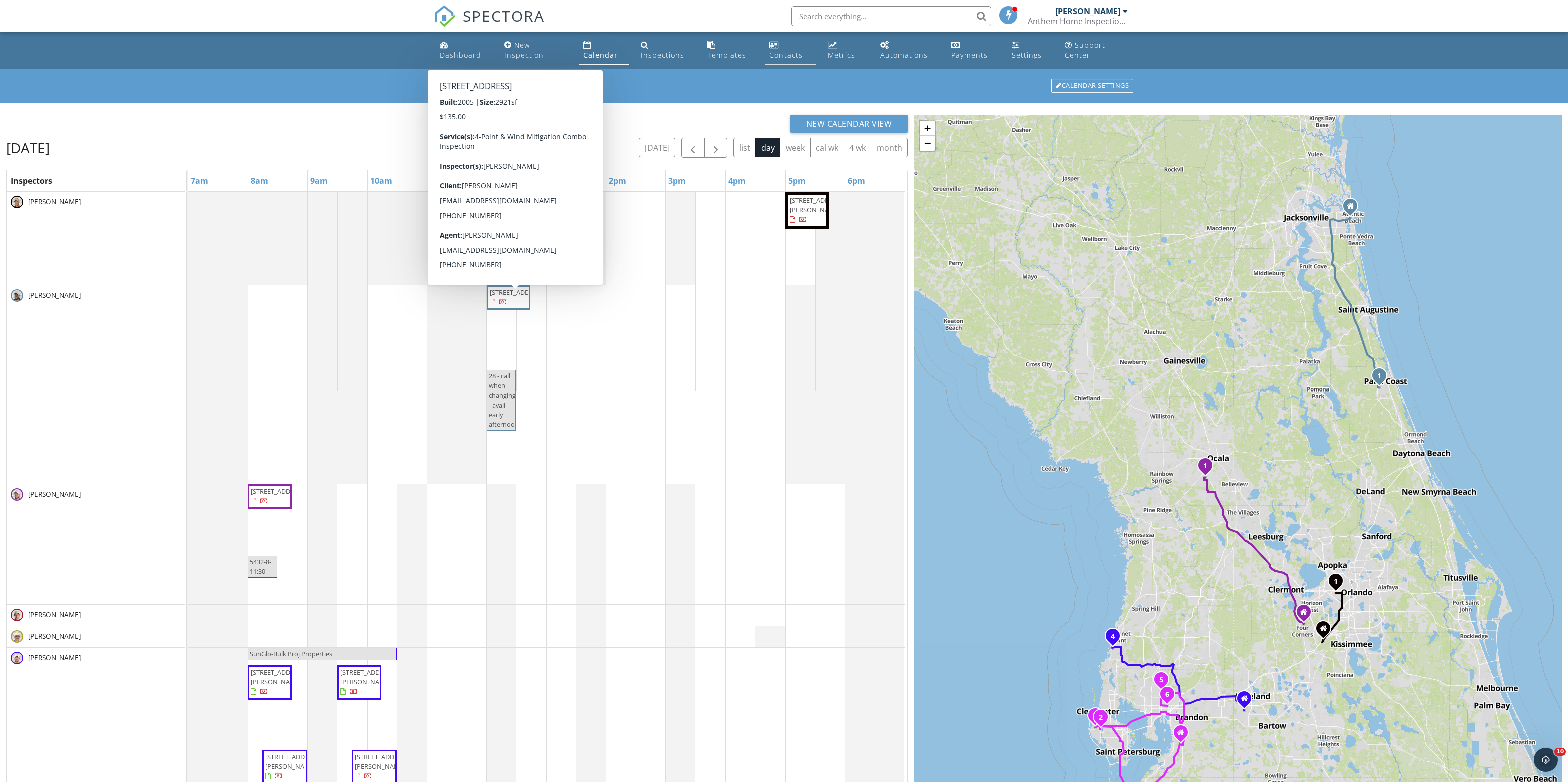
click at [780, 58] on div "Contacts" at bounding box center [786, 55] width 33 height 10
